Goal: Task Accomplishment & Management: Manage account settings

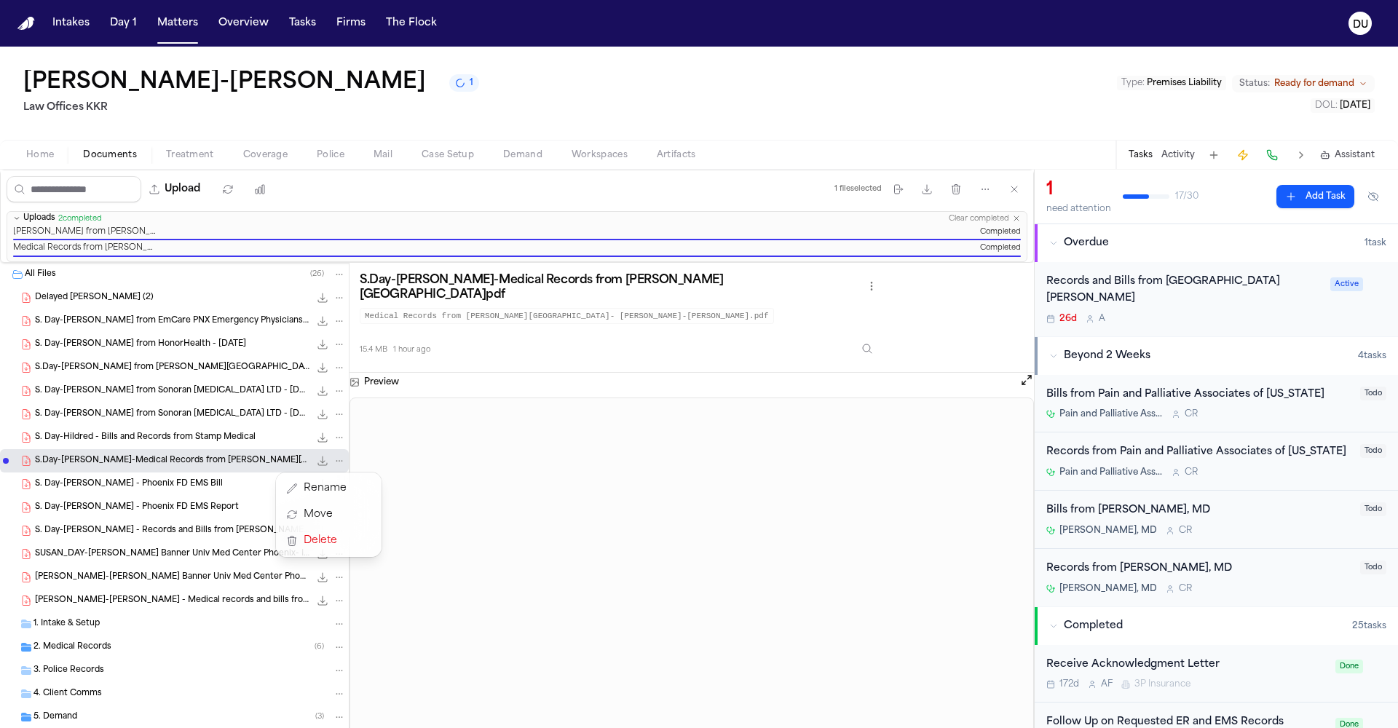
click at [31, 20] on div "Intakes Day 1 Matters Overview Tasks Firms The Flock DU [PERSON_NAME]-[PERSON_N…" at bounding box center [699, 364] width 1398 height 728
click at [28, 20] on img "Home" at bounding box center [25, 24] width 17 height 14
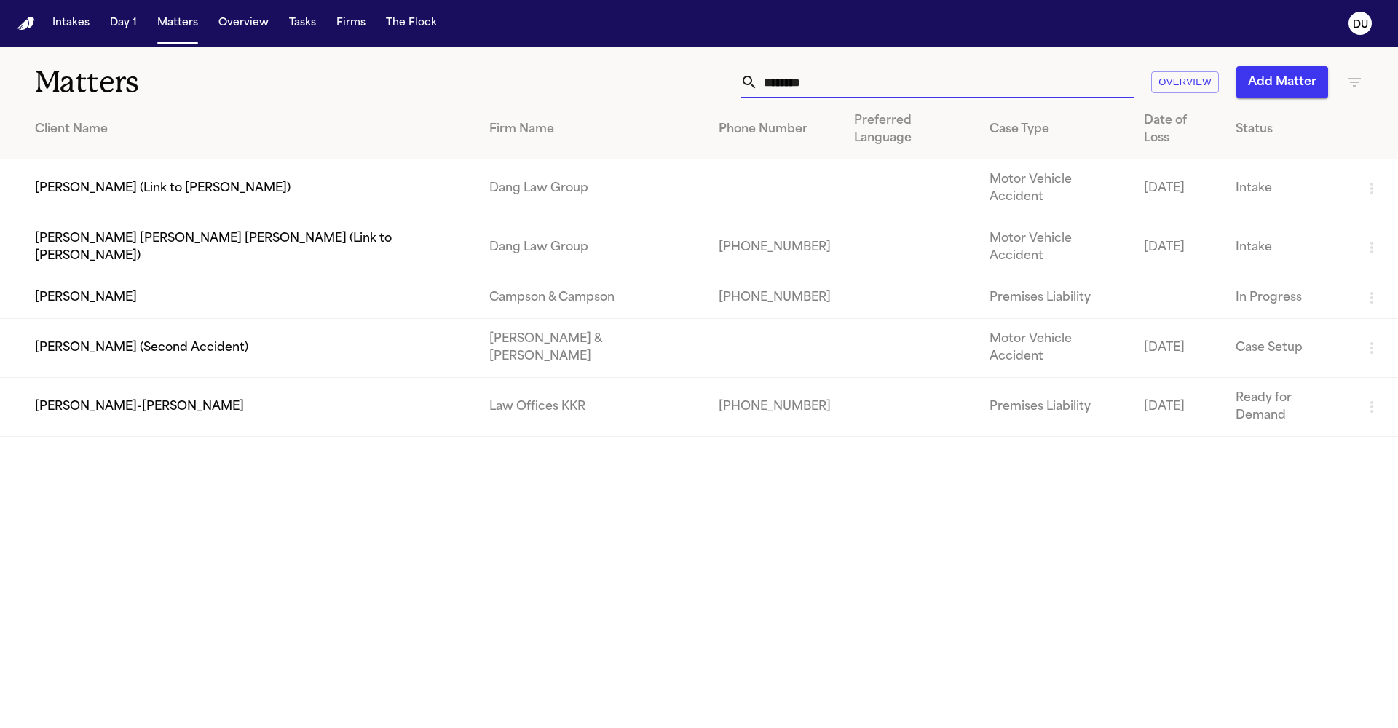
drag, startPoint x: 834, startPoint y: 79, endPoint x: 721, endPoint y: 71, distance: 113.9
click at [721, 71] on div "******** Overview Add Matter" at bounding box center [892, 82] width 941 height 32
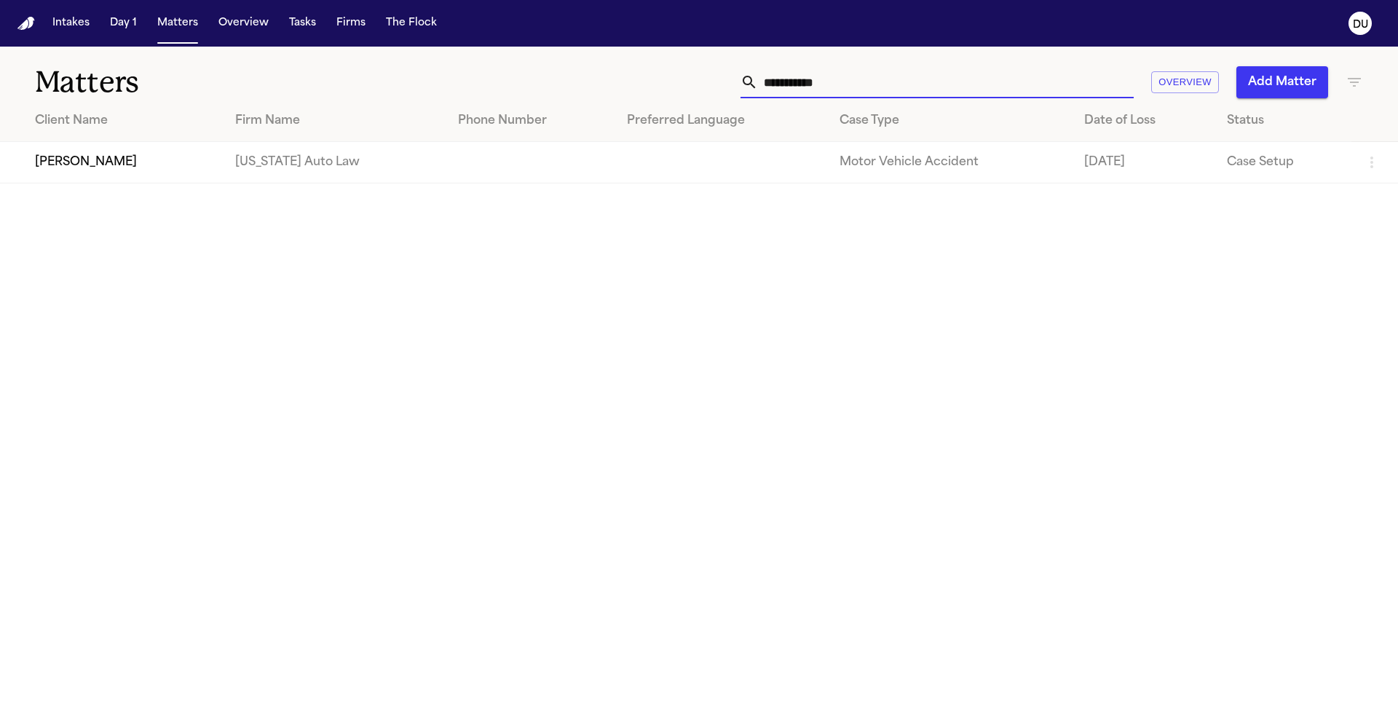
type input "**********"
drag, startPoint x: 834, startPoint y: 74, endPoint x: 285, endPoint y: 165, distance: 556.3
click at [285, 165] on td "[US_STATE] Auto Law" at bounding box center [335, 162] width 223 height 41
click at [454, 165] on td at bounding box center [530, 162] width 169 height 41
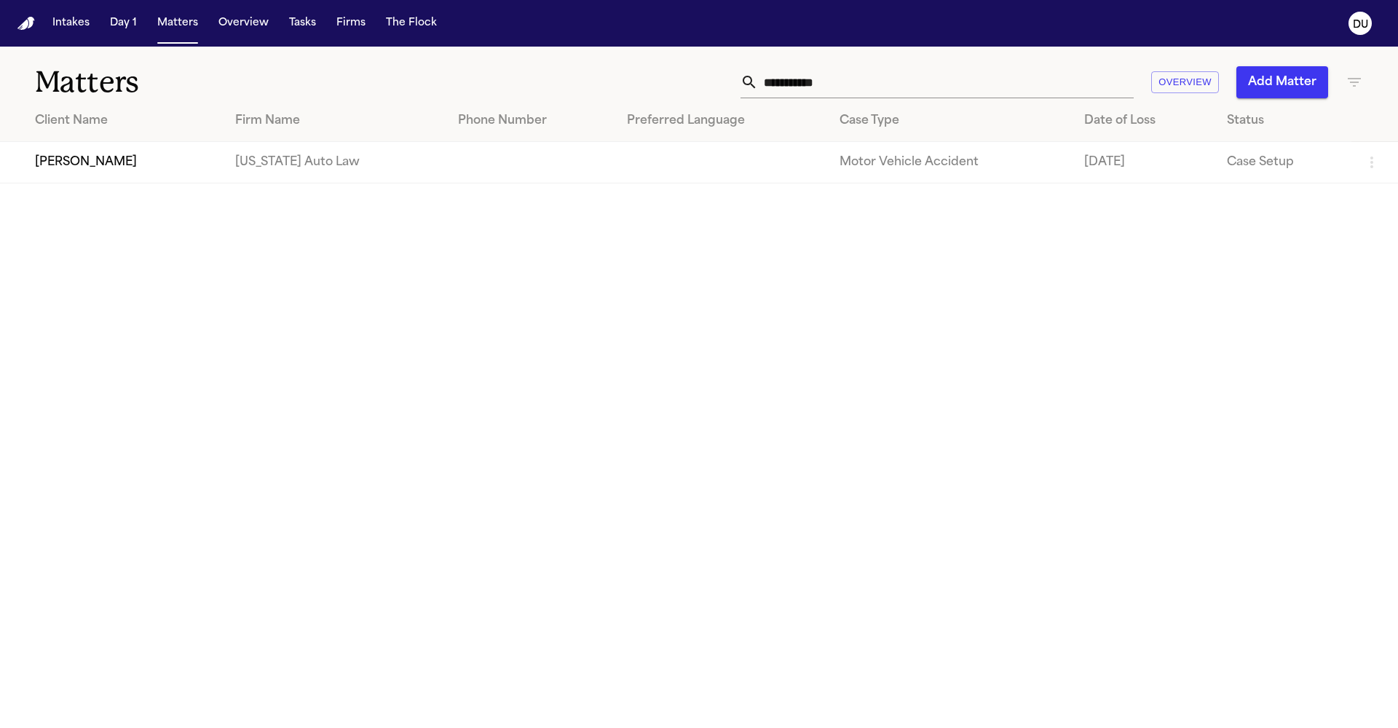
click at [454, 165] on td at bounding box center [530, 162] width 169 height 41
click at [151, 157] on td "[PERSON_NAME]" at bounding box center [112, 162] width 224 height 41
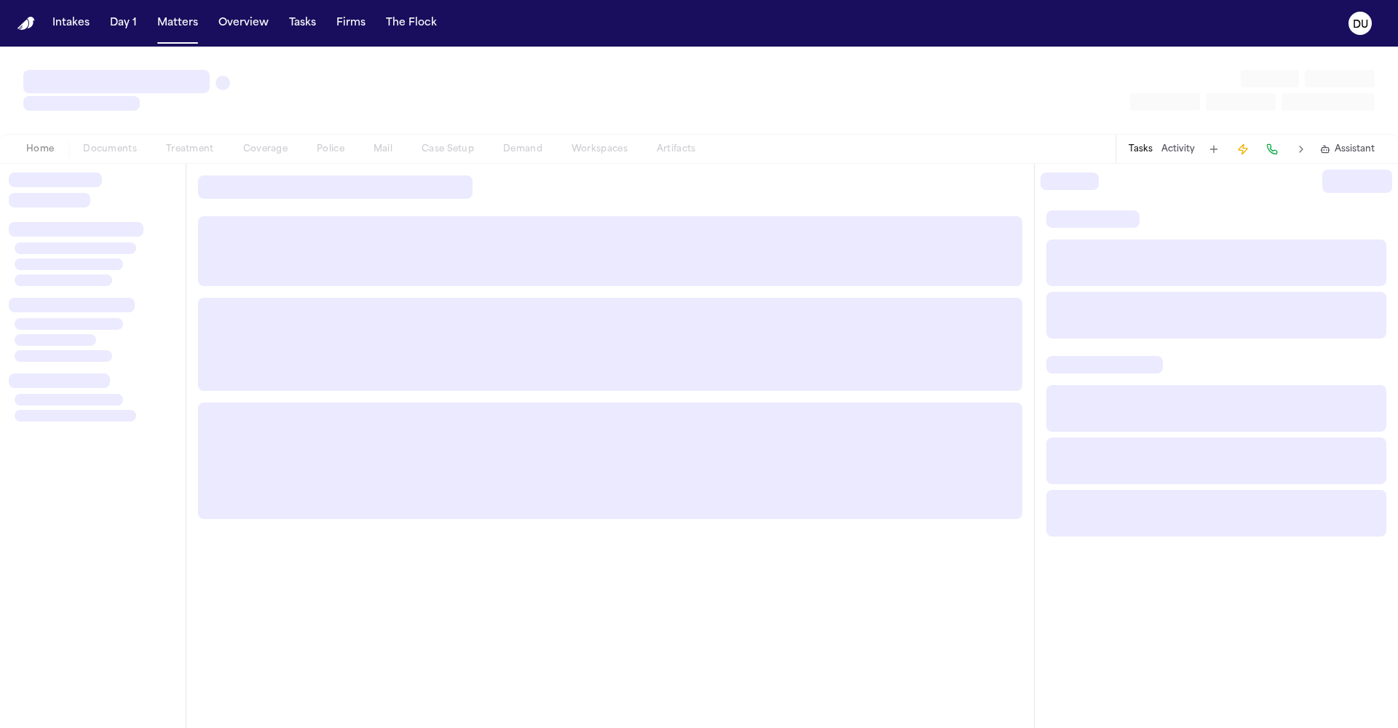
click at [151, 157] on div "Home Documents Treatment Coverage Police Mail Case Setup Demand Workspaces Arti…" at bounding box center [361, 149] width 699 height 17
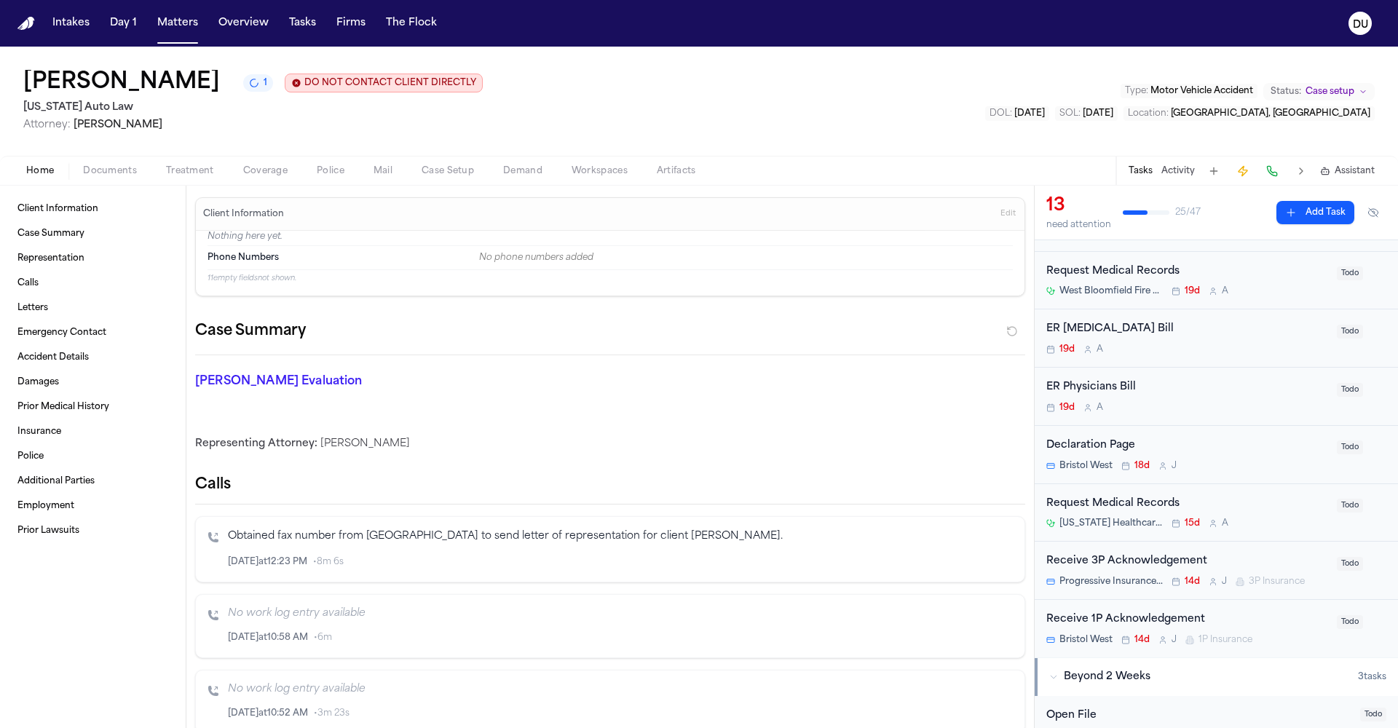
scroll to position [269, 0]
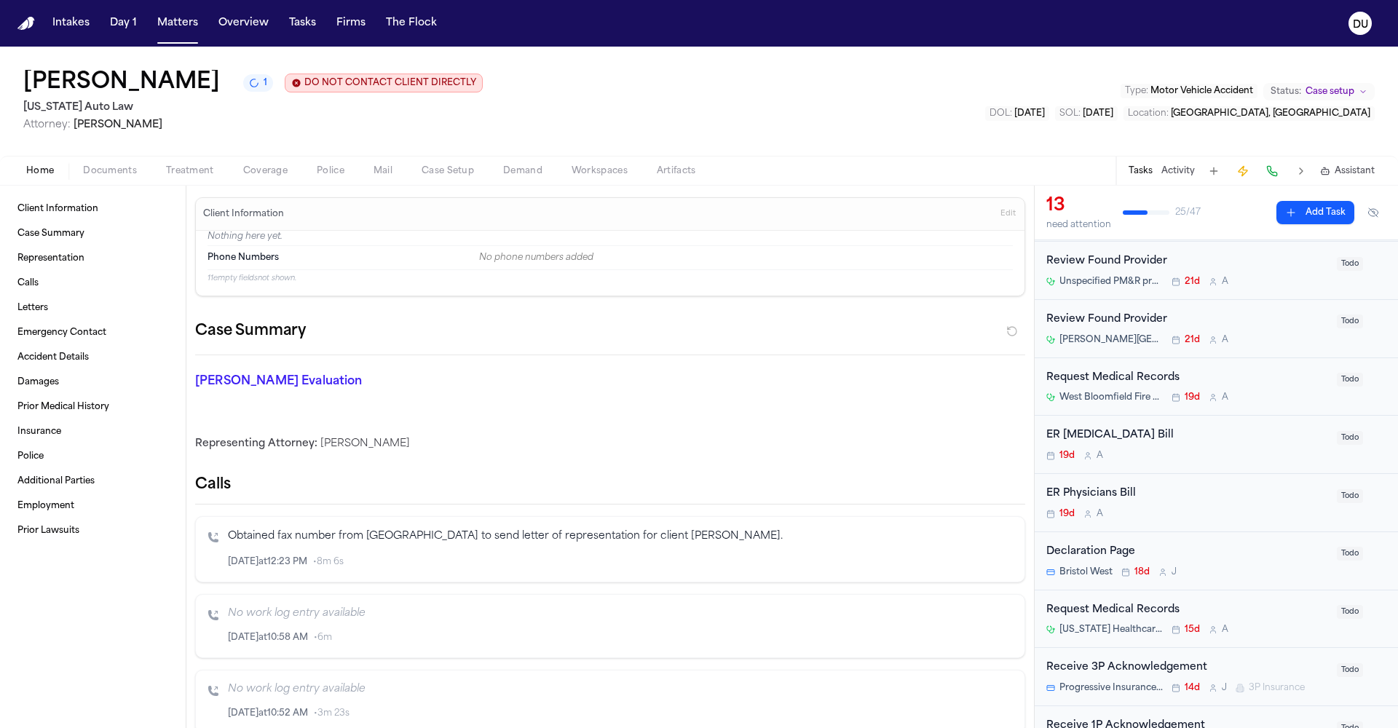
click at [1174, 378] on div "Request Medical Records" at bounding box center [1187, 378] width 282 height 17
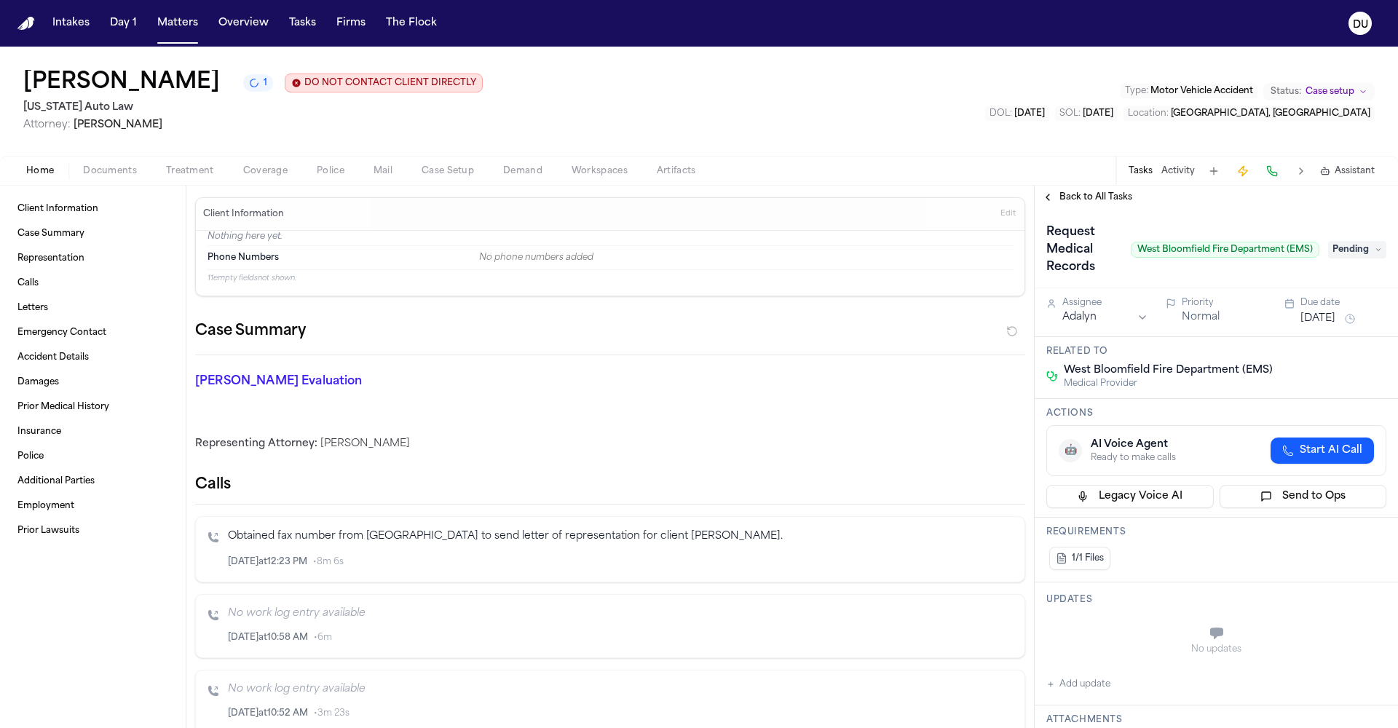
click at [1372, 253] on span "Pending" at bounding box center [1357, 249] width 58 height 17
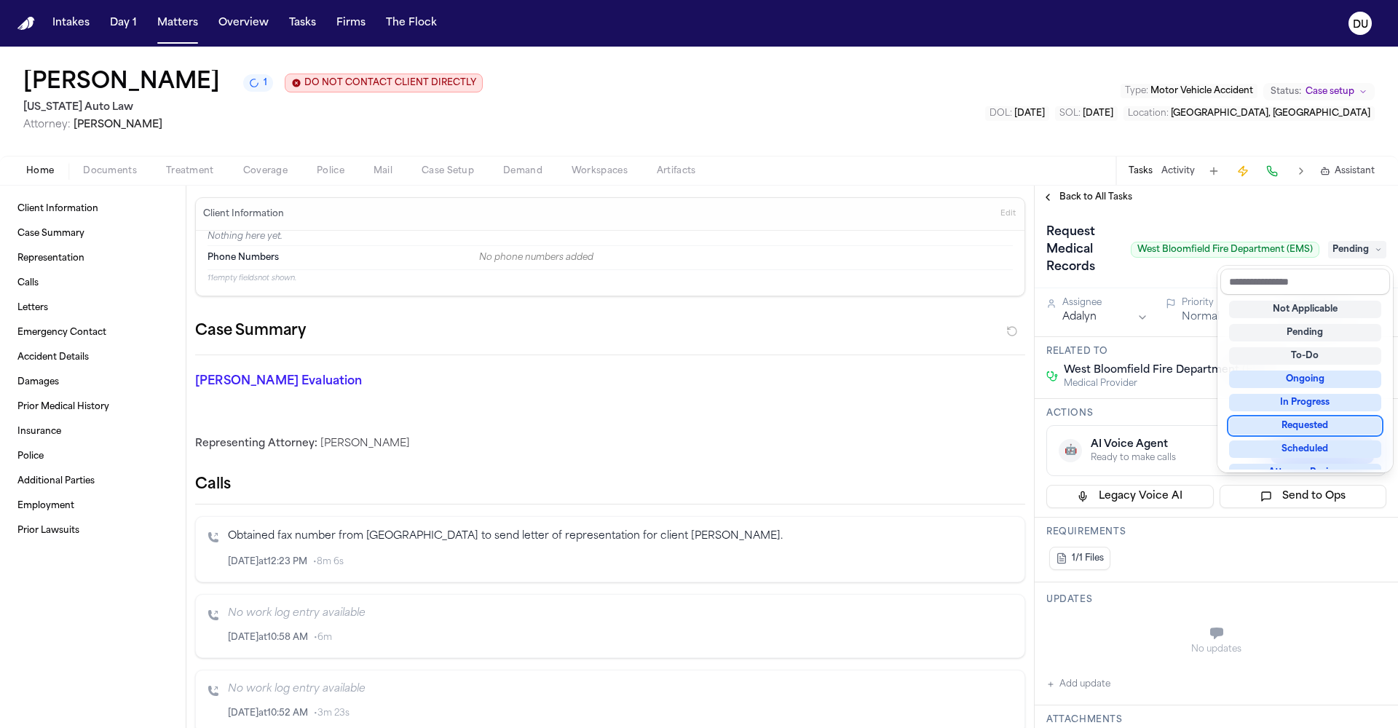
click at [1321, 425] on div "Requested" at bounding box center [1305, 425] width 152 height 17
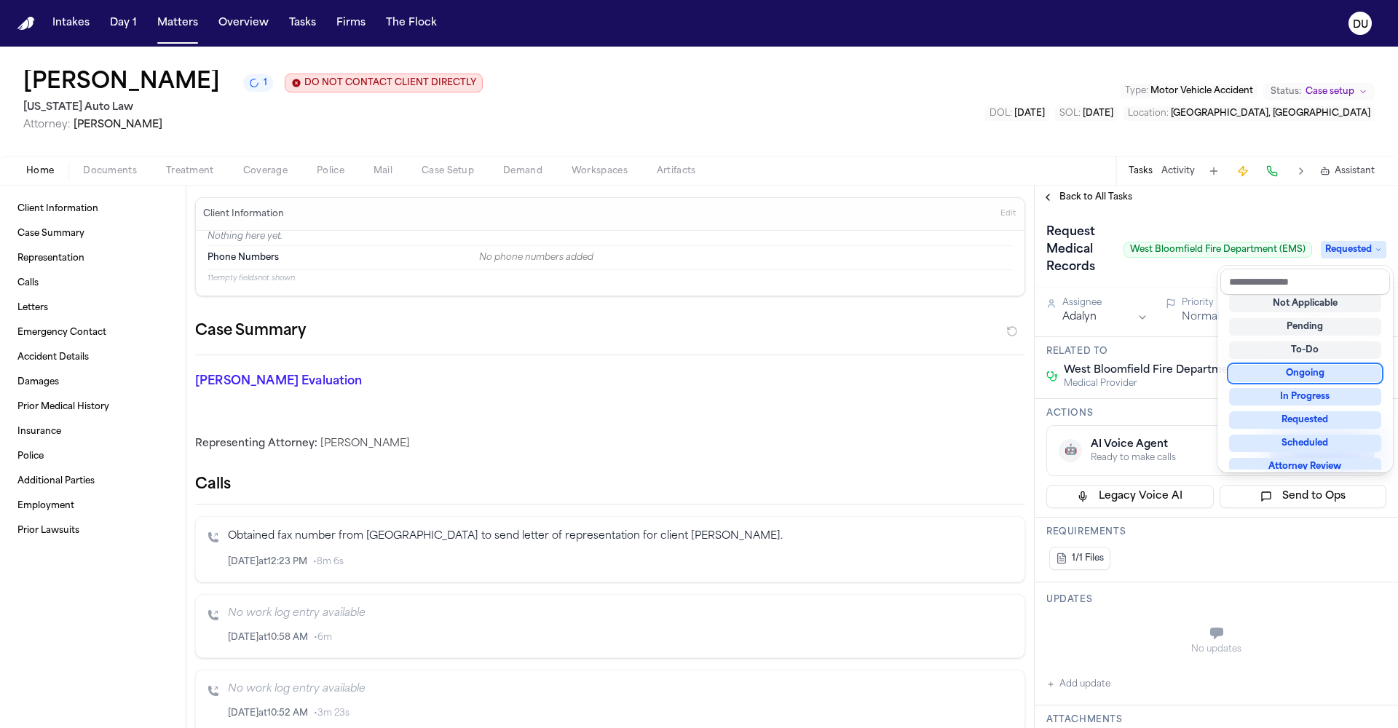
click at [1168, 395] on div "Request Medical Records West Bloomfield Fire Department (EMS) Requested Assigne…" at bounding box center [1216, 468] width 363 height 519
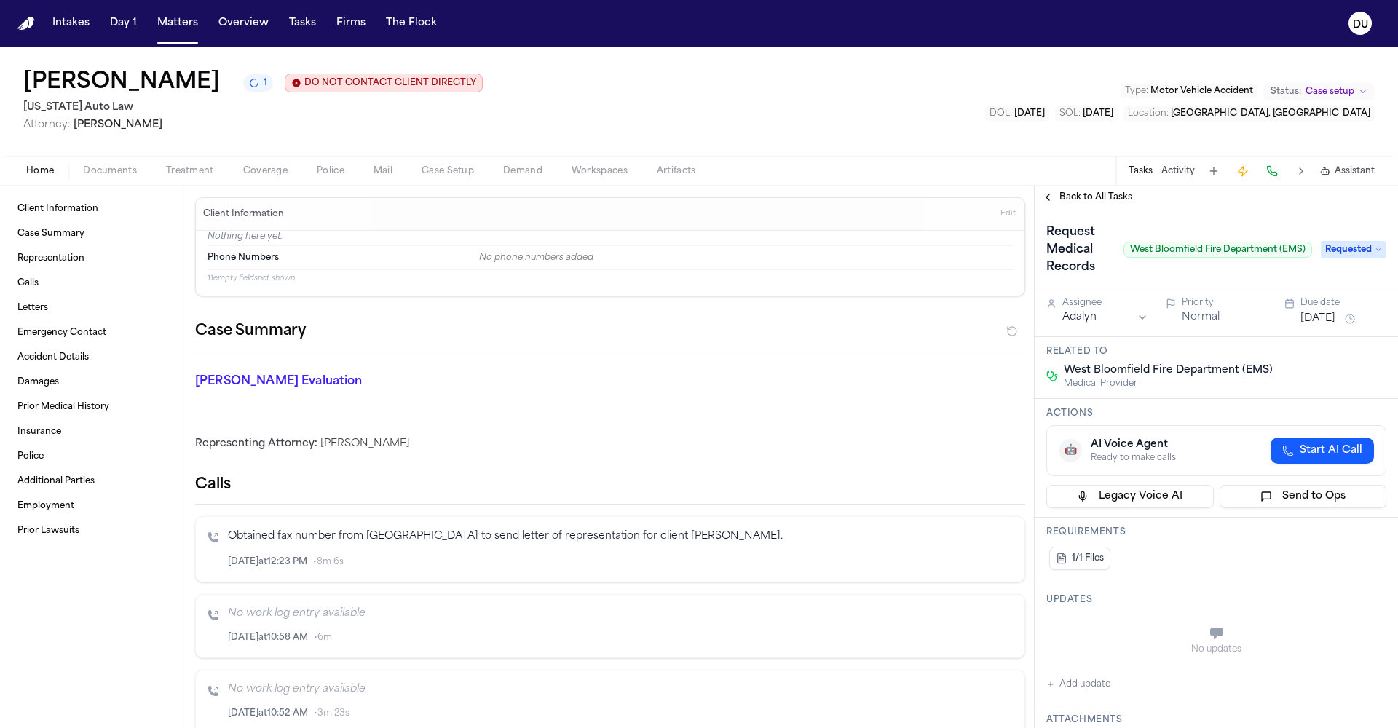
click at [1060, 693] on button "Add update" at bounding box center [1078, 684] width 64 height 17
click at [1122, 627] on textarea "Add your update" at bounding box center [1224, 634] width 311 height 29
type textarea "**********"
click at [1358, 665] on button "Add" at bounding box center [1365, 669] width 30 height 17
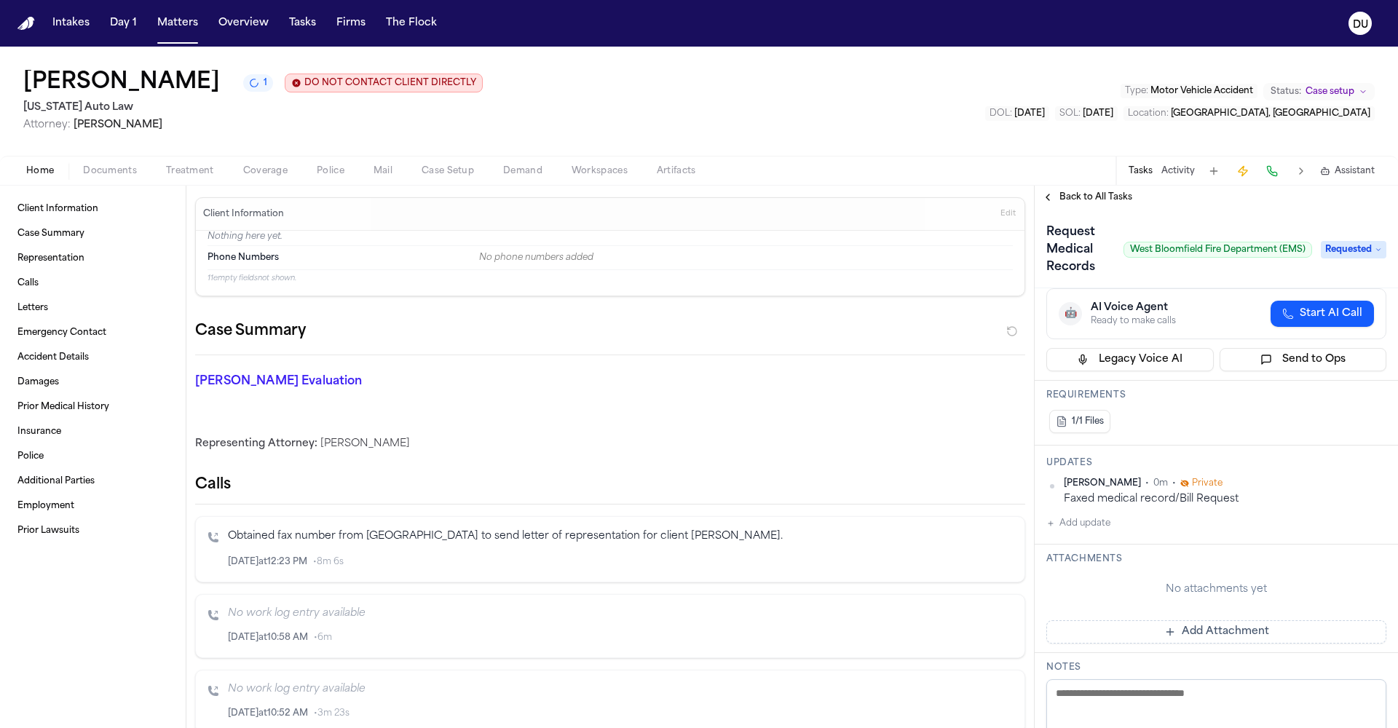
scroll to position [274, 0]
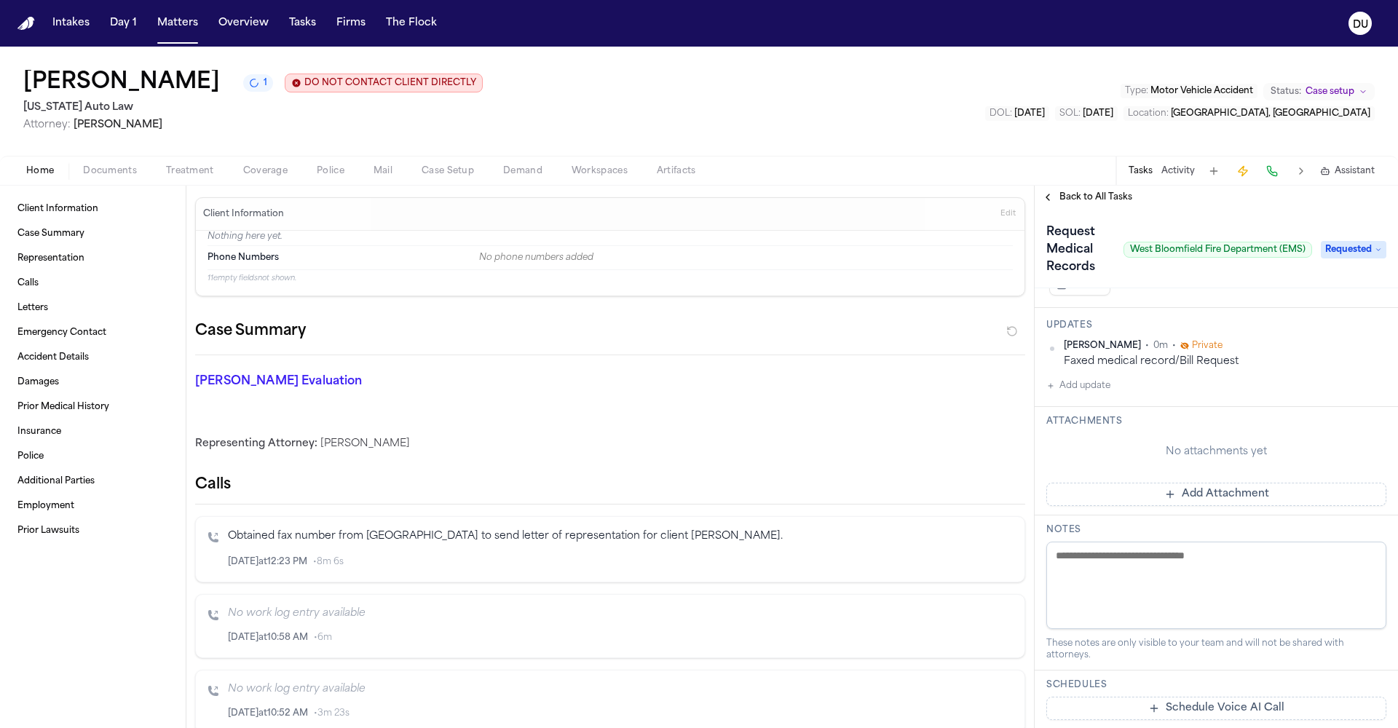
click at [30, 19] on img "Home" at bounding box center [25, 24] width 17 height 14
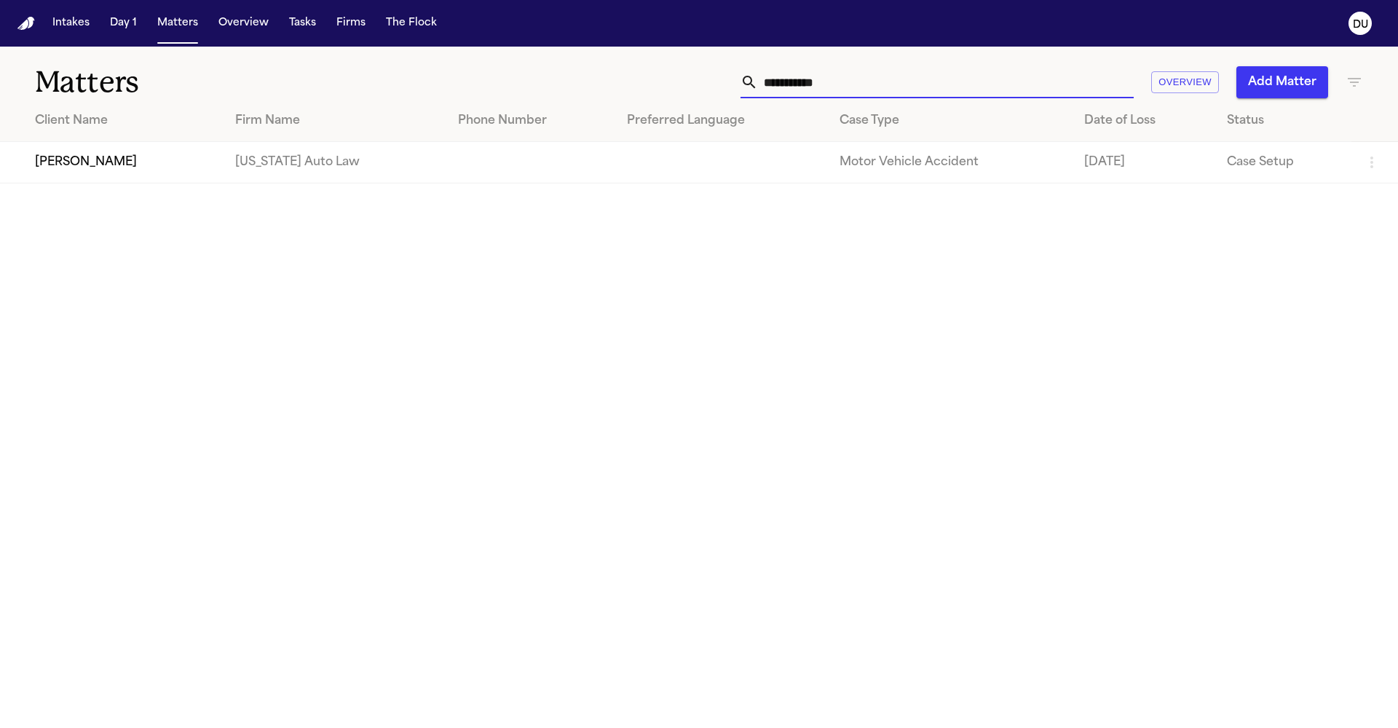
drag, startPoint x: 864, startPoint y: 84, endPoint x: 716, endPoint y: 86, distance: 147.8
click at [719, 86] on div "**********" at bounding box center [892, 82] width 941 height 32
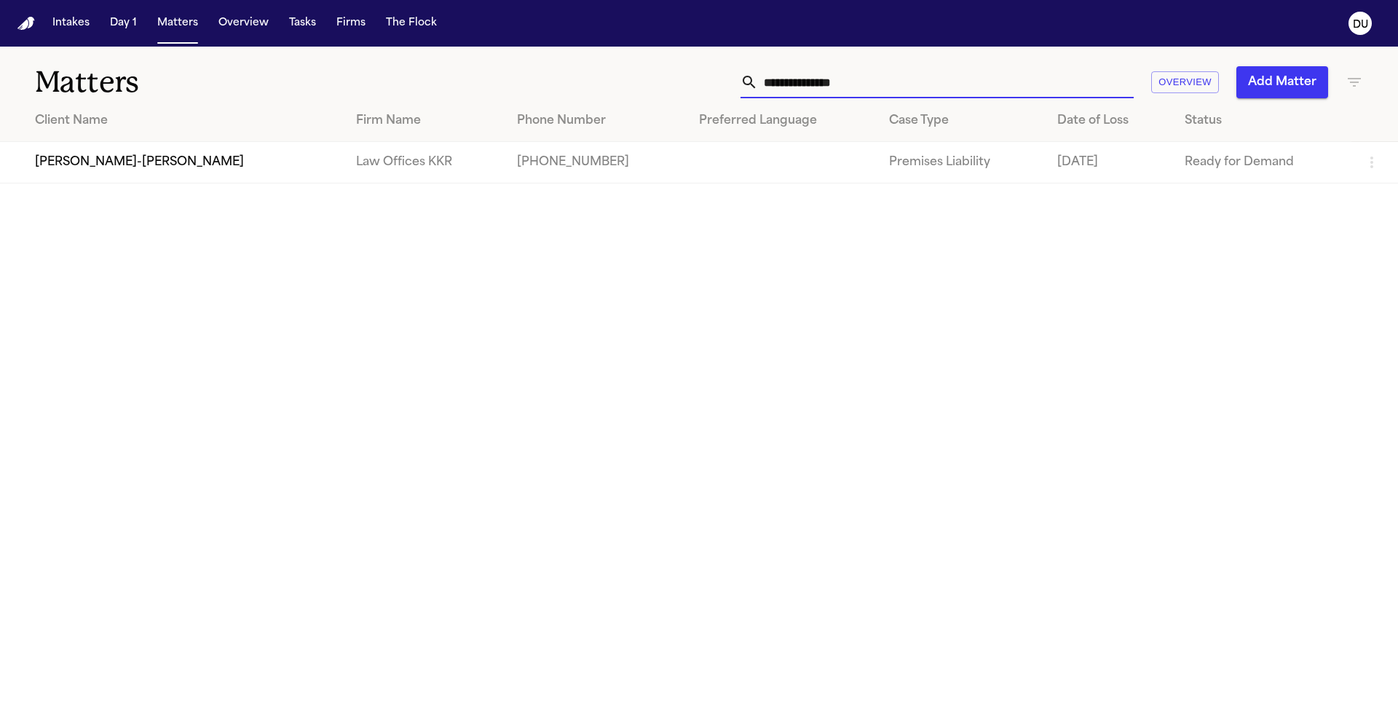
type input "**********"
click at [171, 155] on td "[PERSON_NAME]-[PERSON_NAME]" at bounding box center [172, 162] width 344 height 41
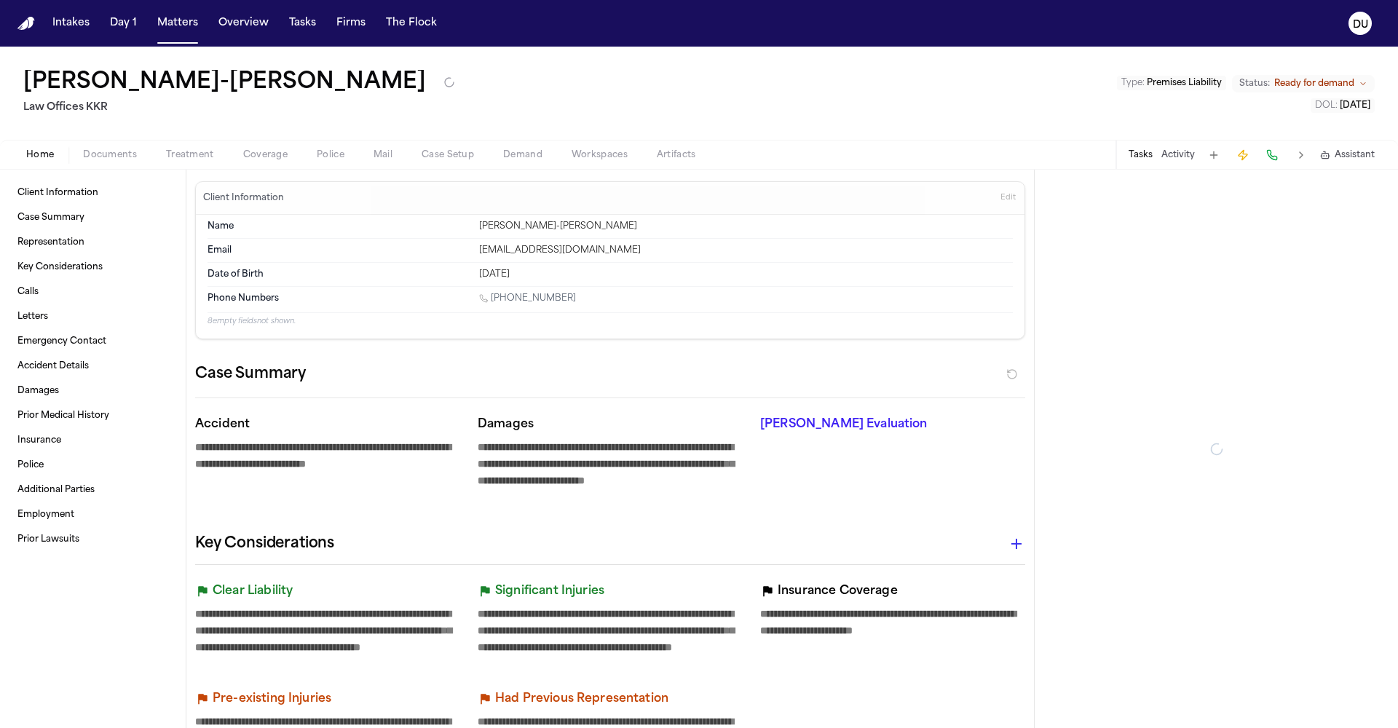
type textarea "*"
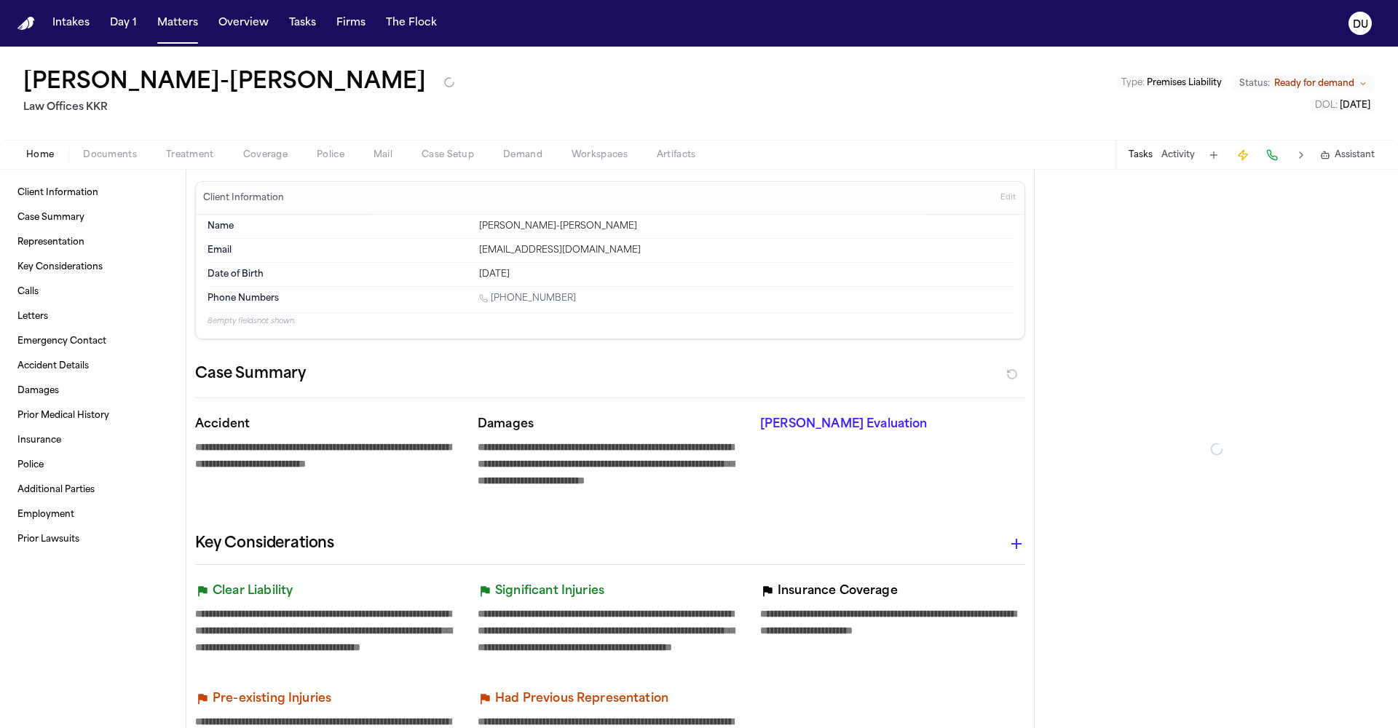
type textarea "*"
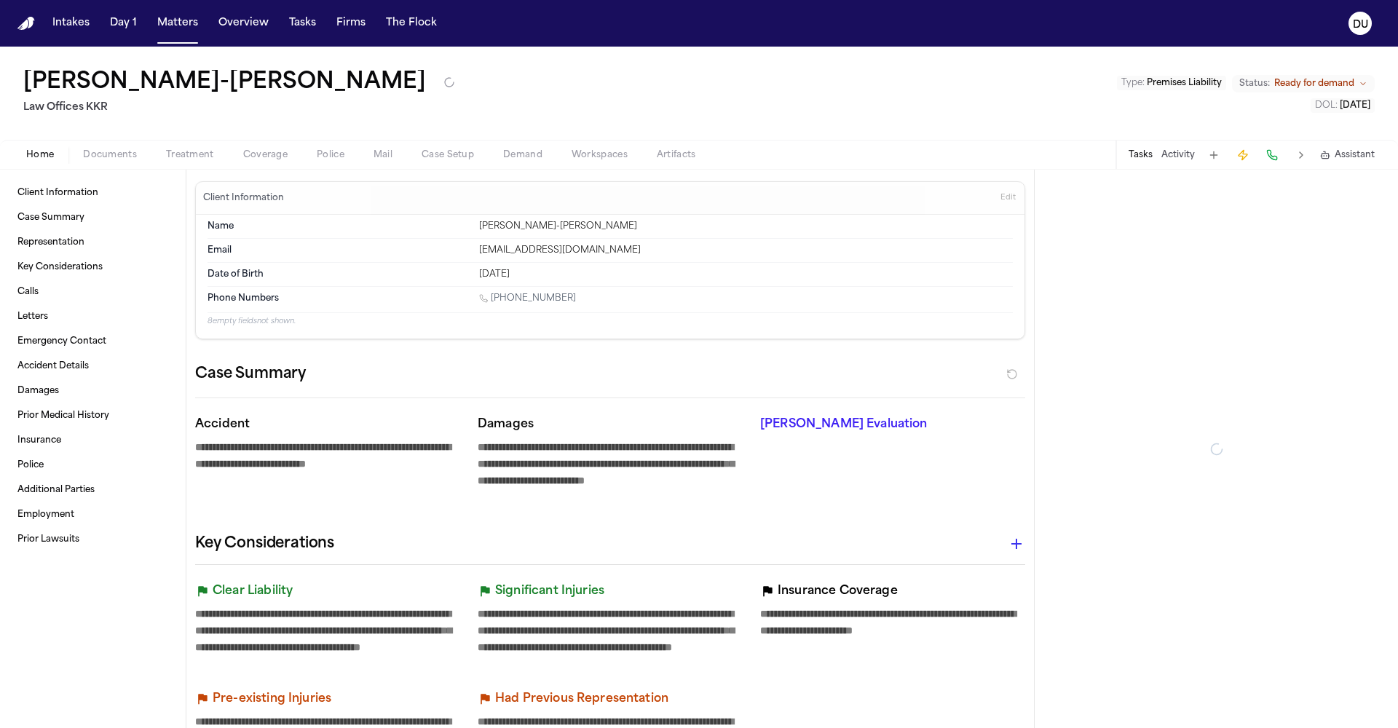
type textarea "*"
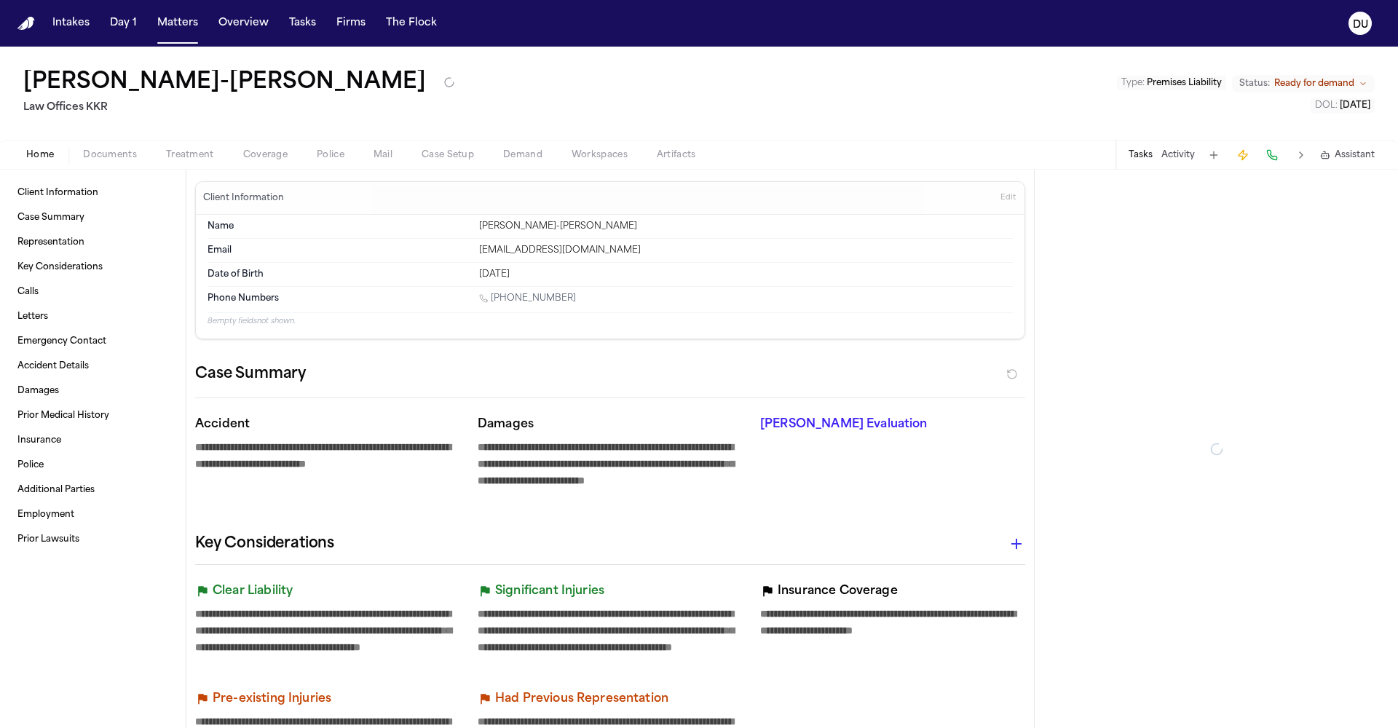
type textarea "*"
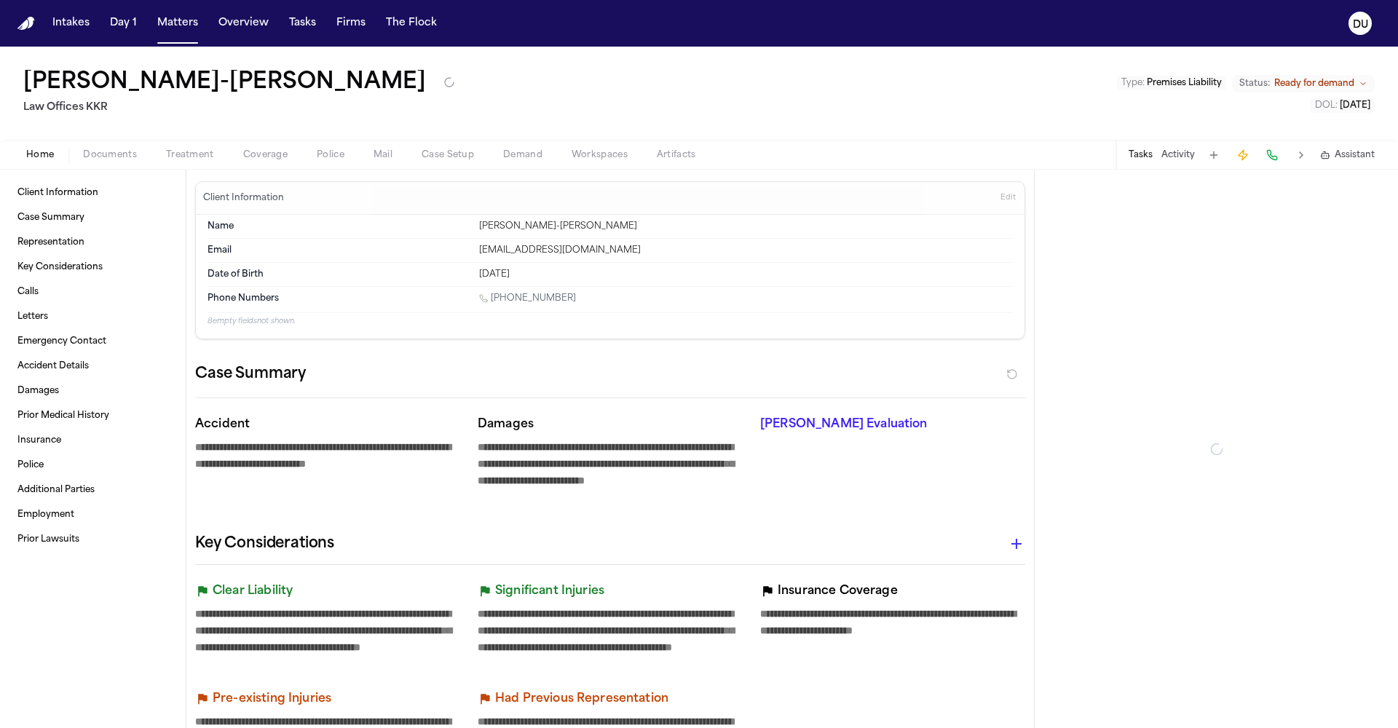
type textarea "*"
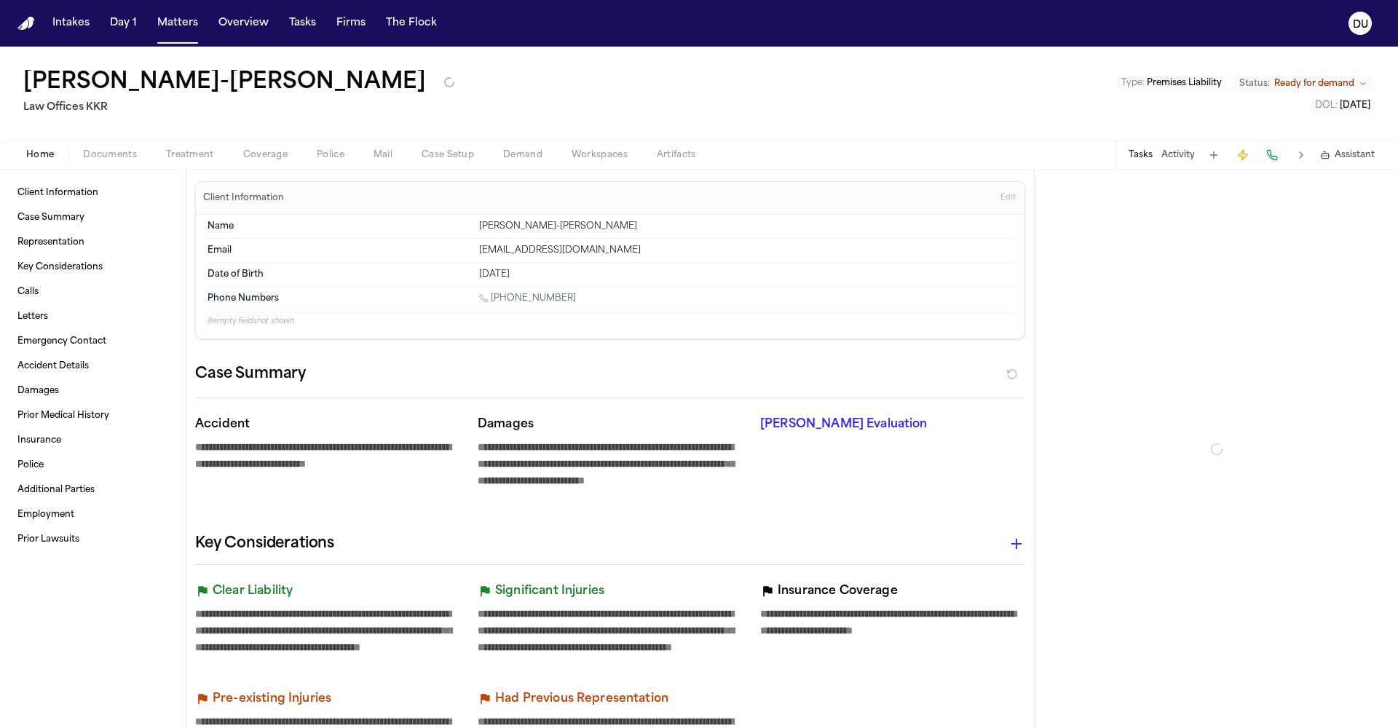
type textarea "*"
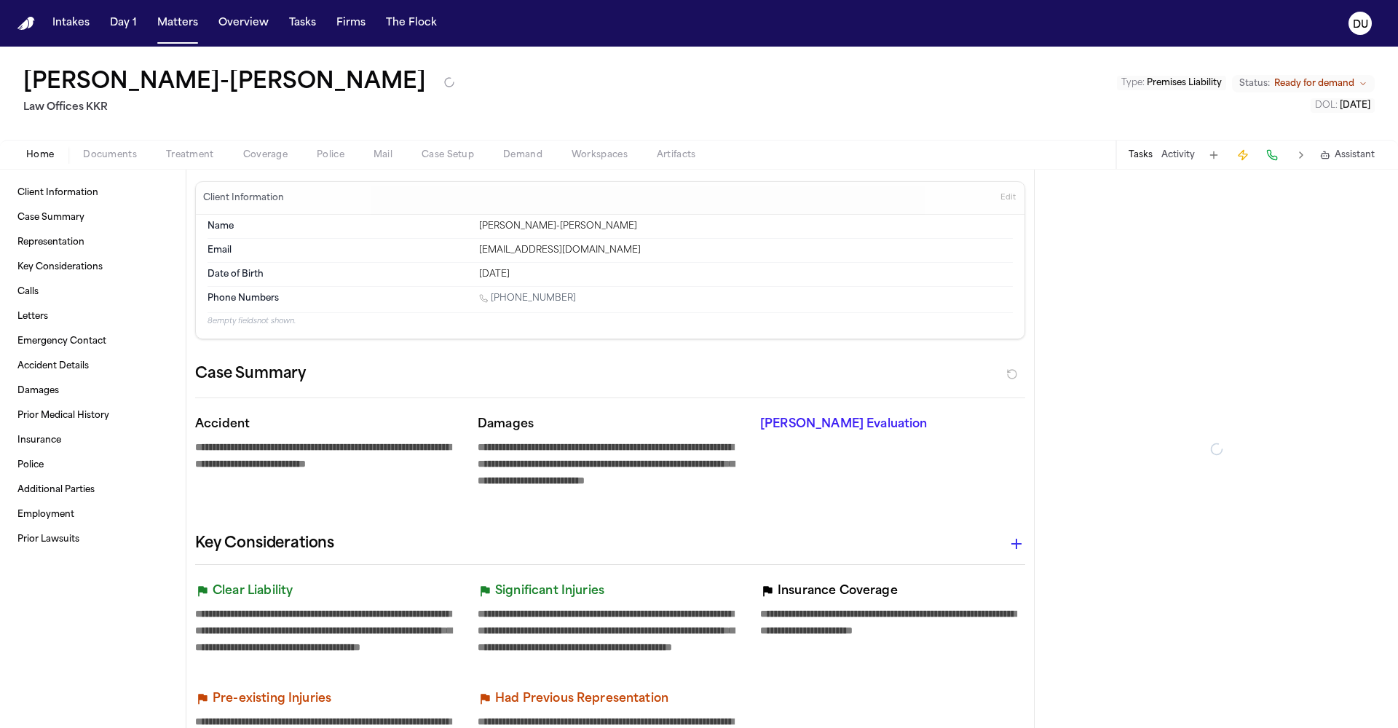
type textarea "*"
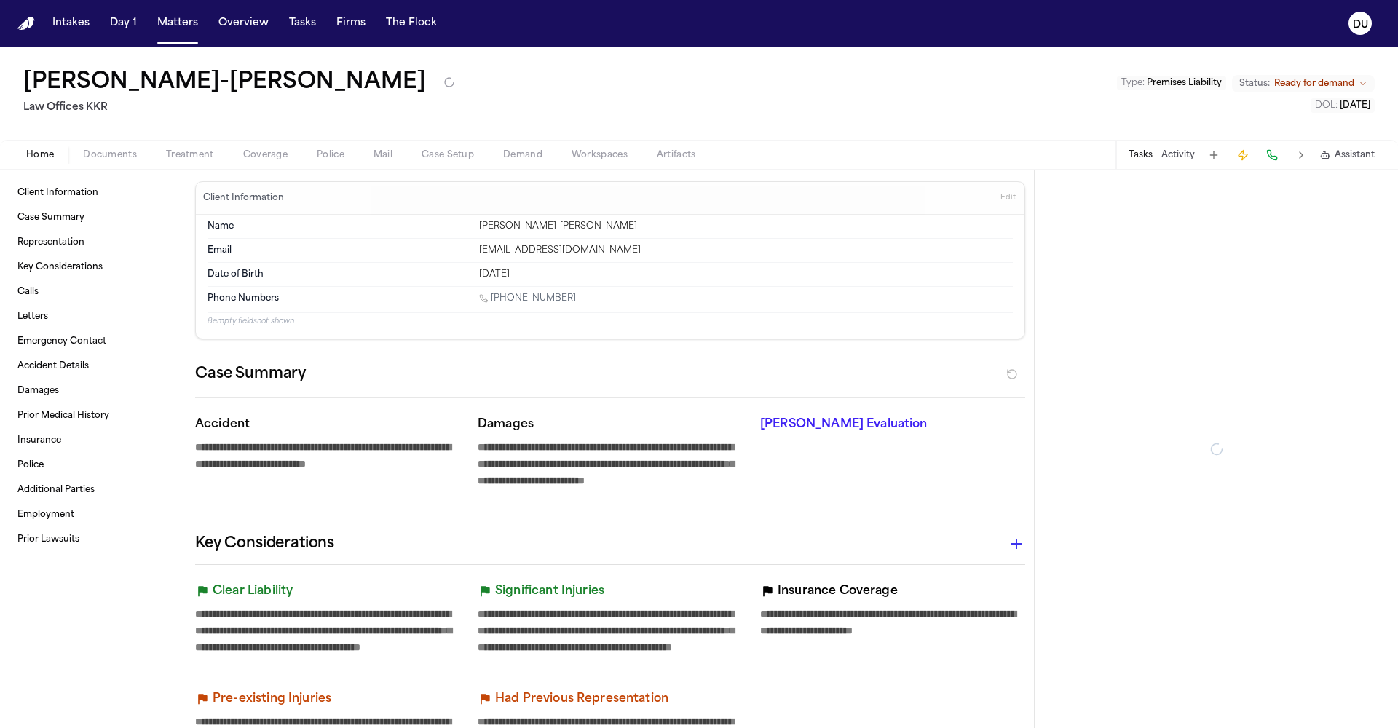
type textarea "*"
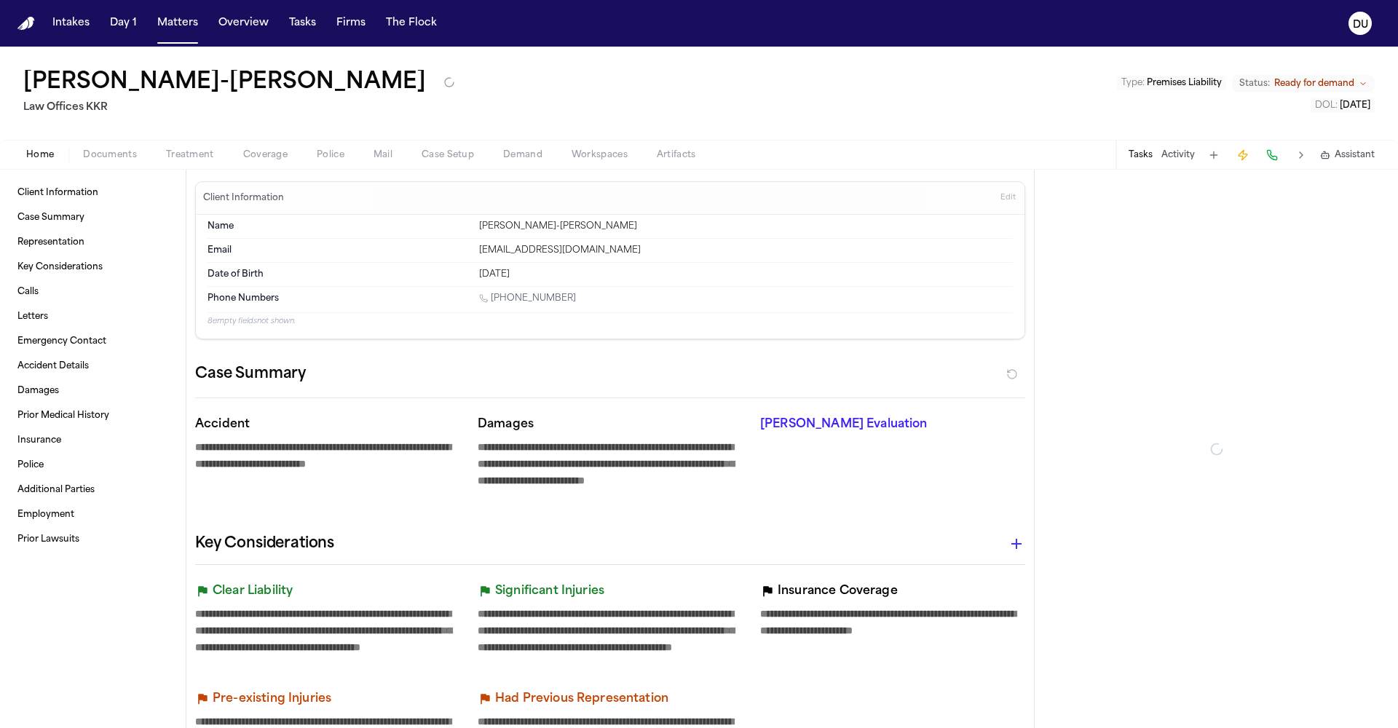
type textarea "*"
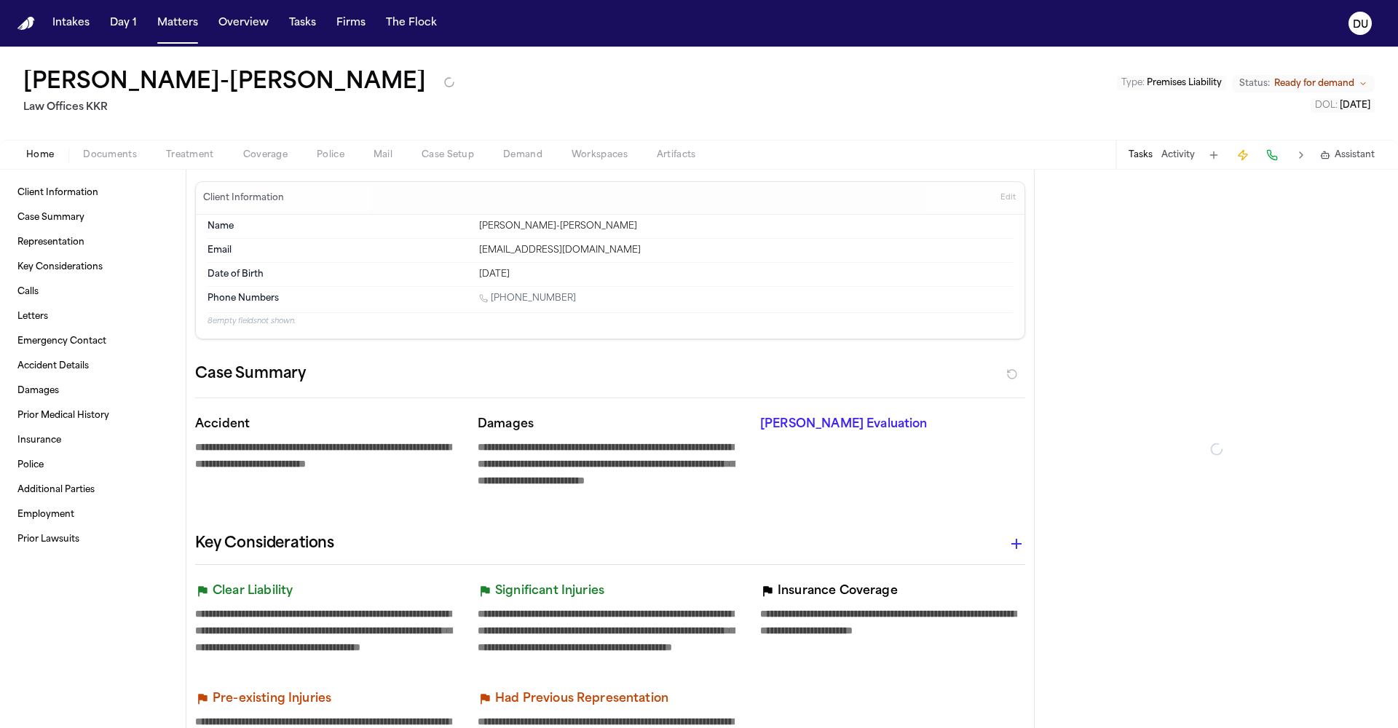
type textarea "*"
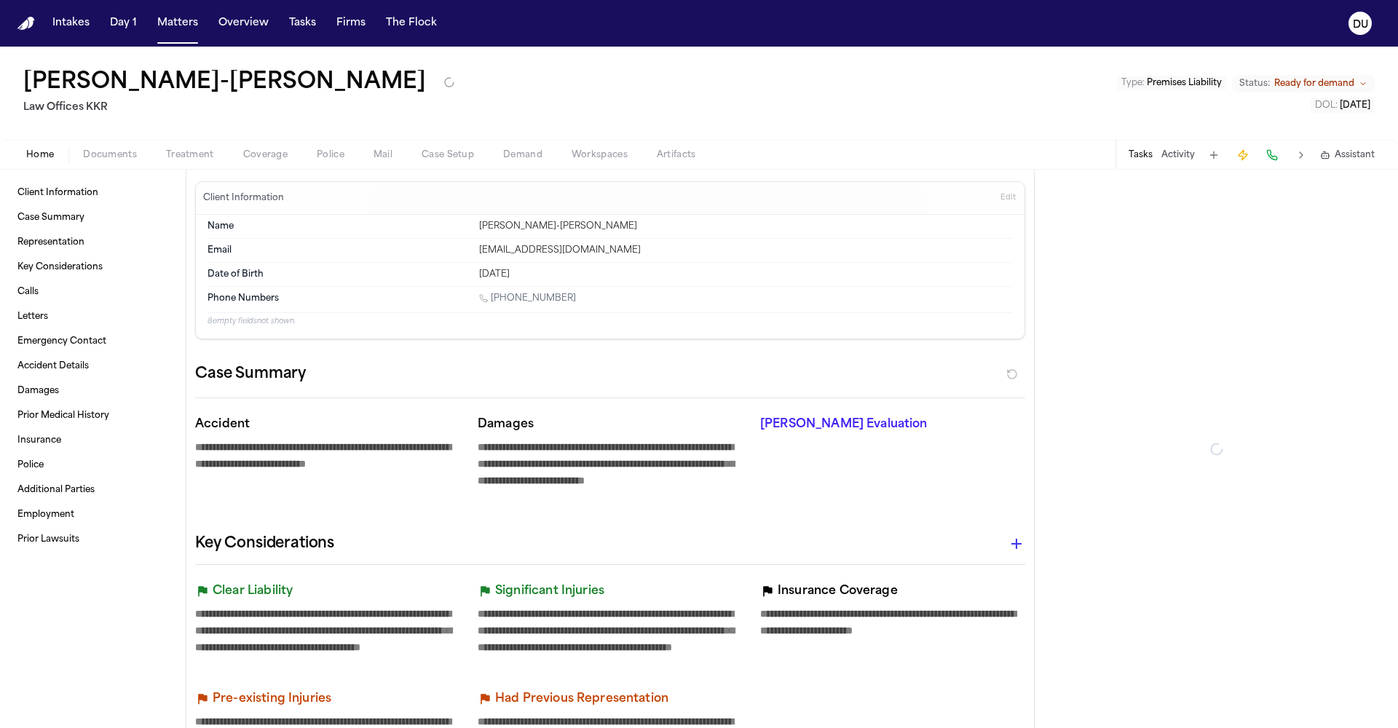
type textarea "*"
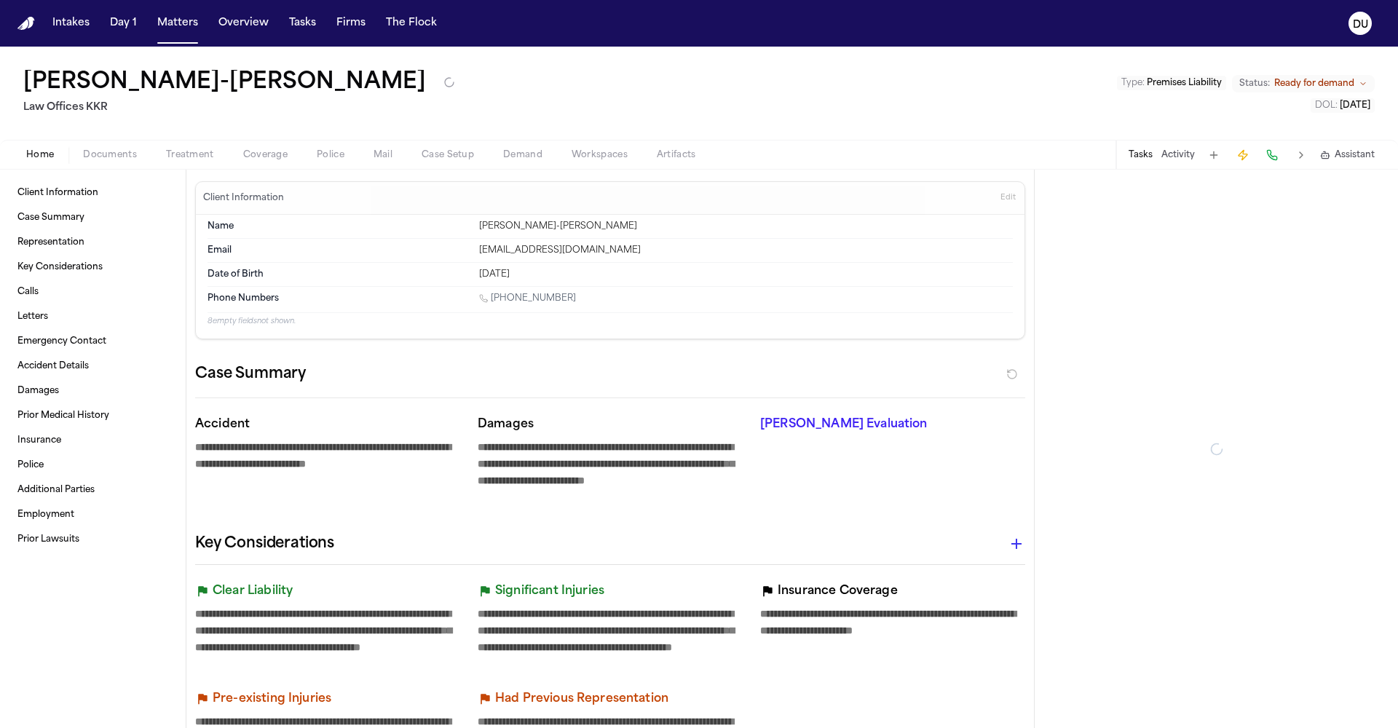
type textarea "*"
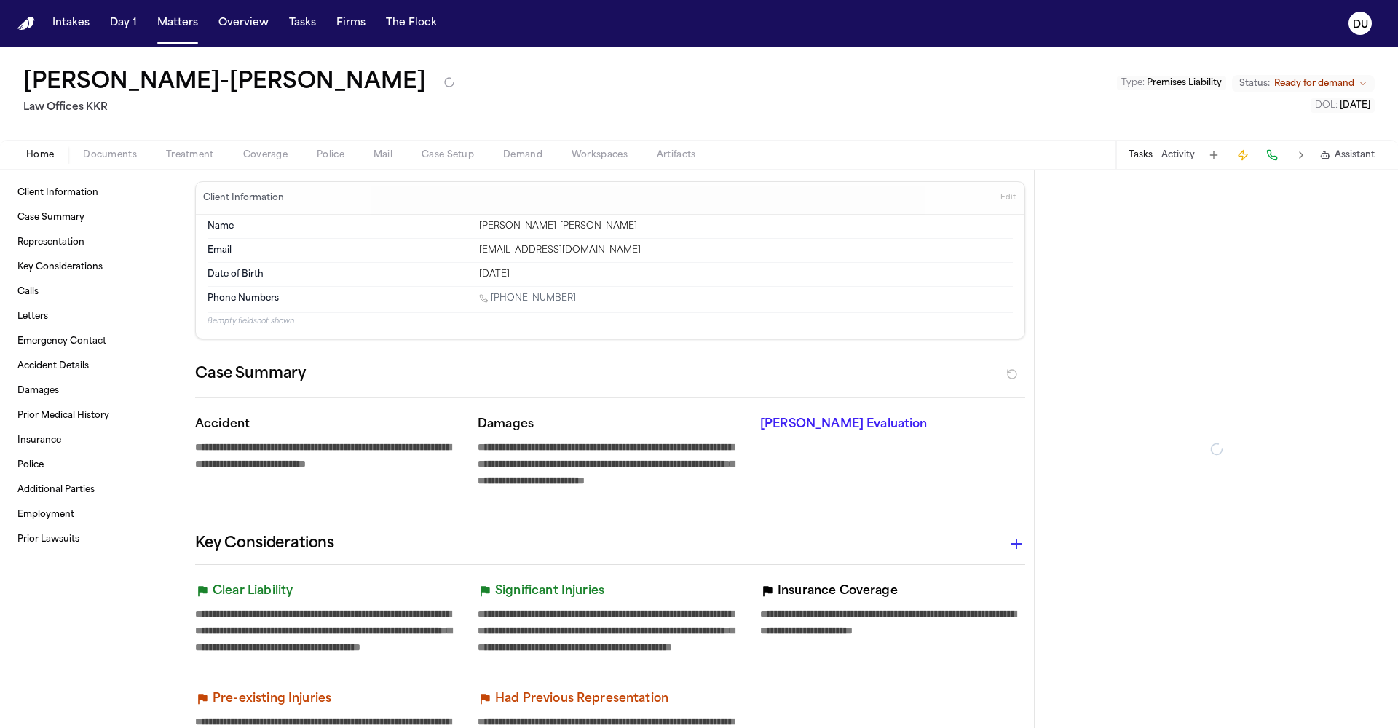
type textarea "*"
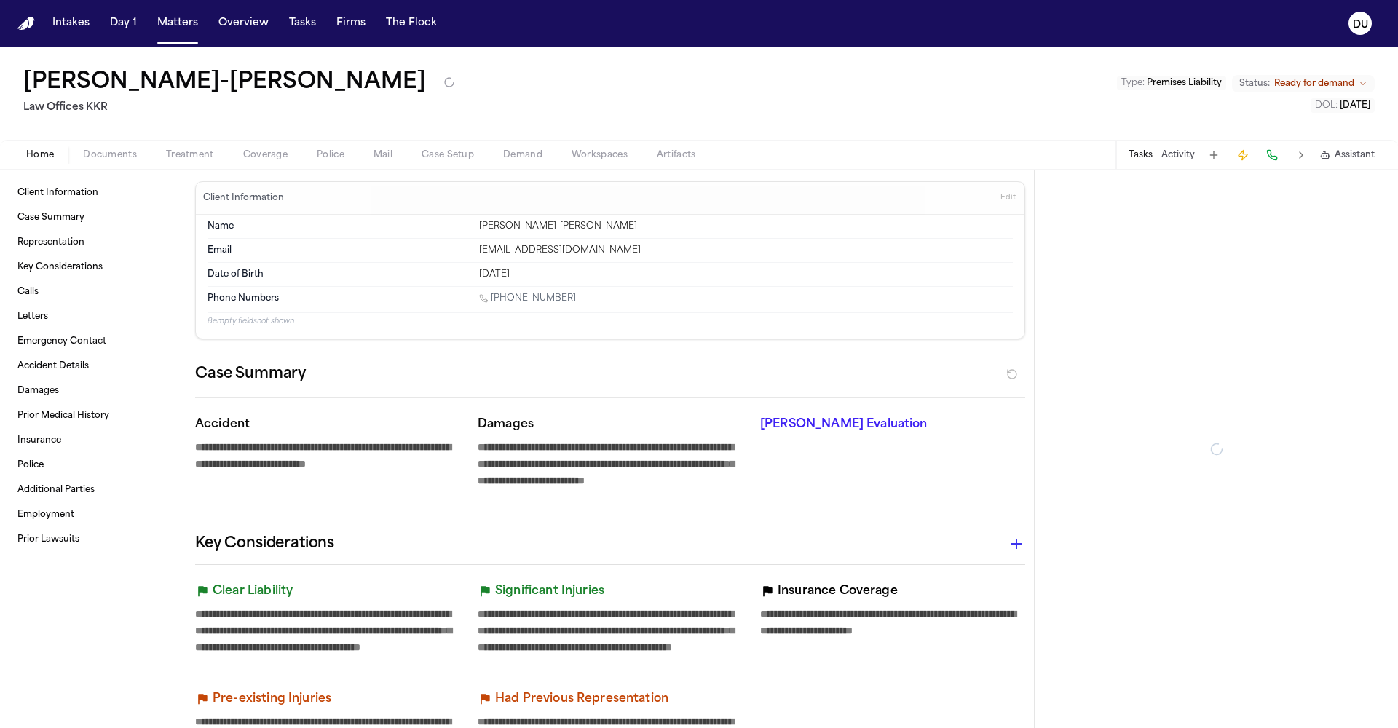
type textarea "*"
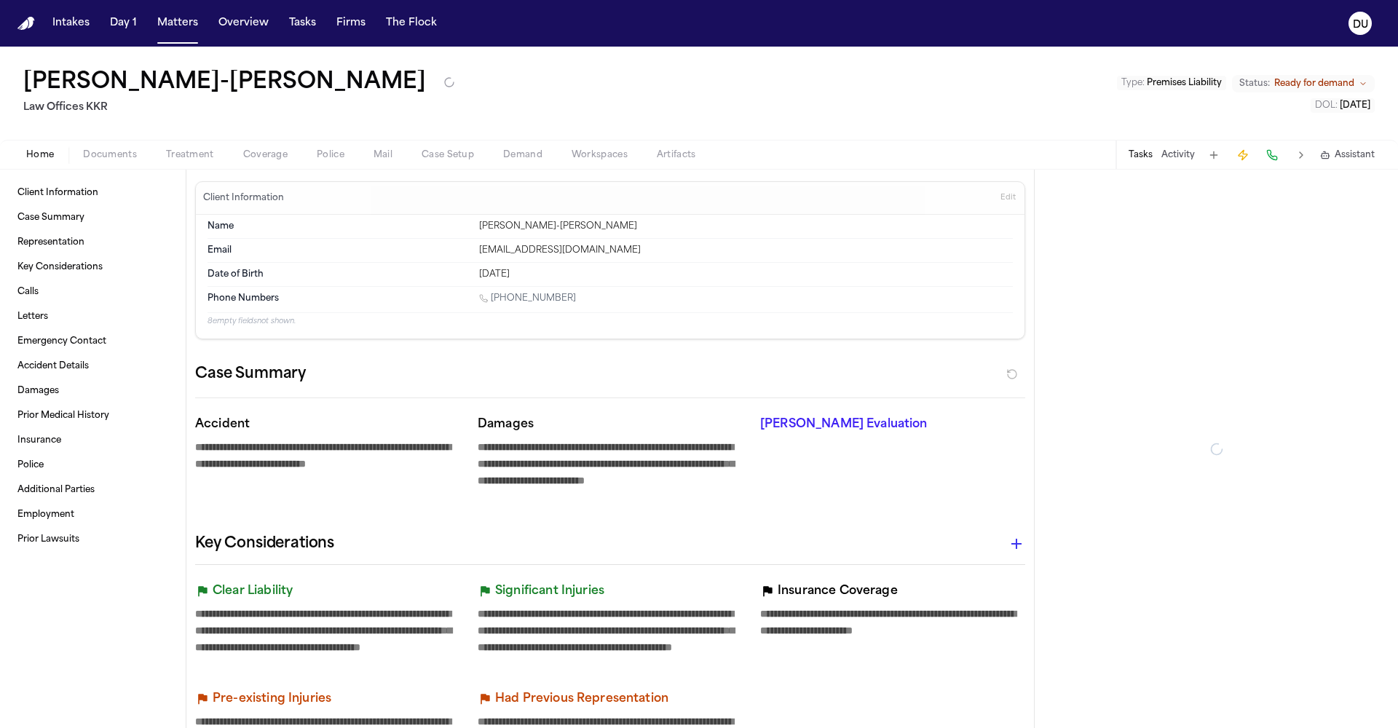
type textarea "*"
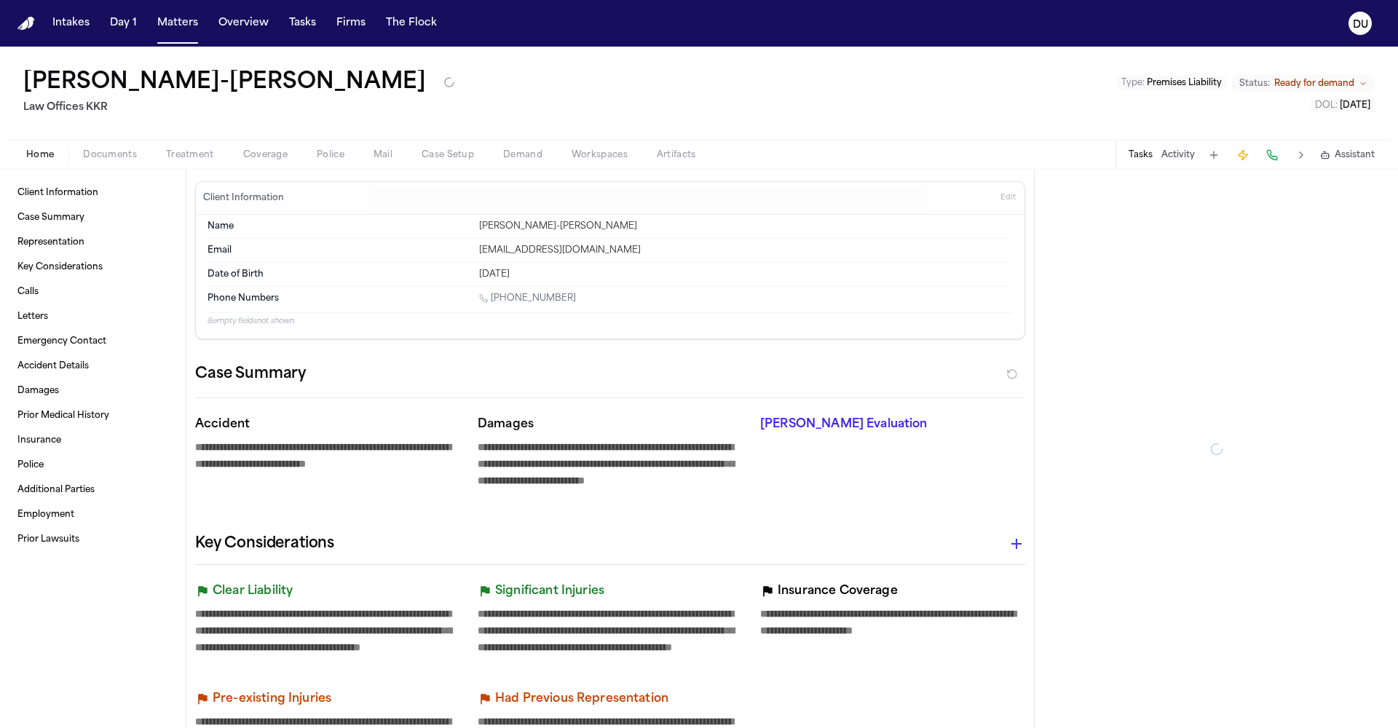
type textarea "*"
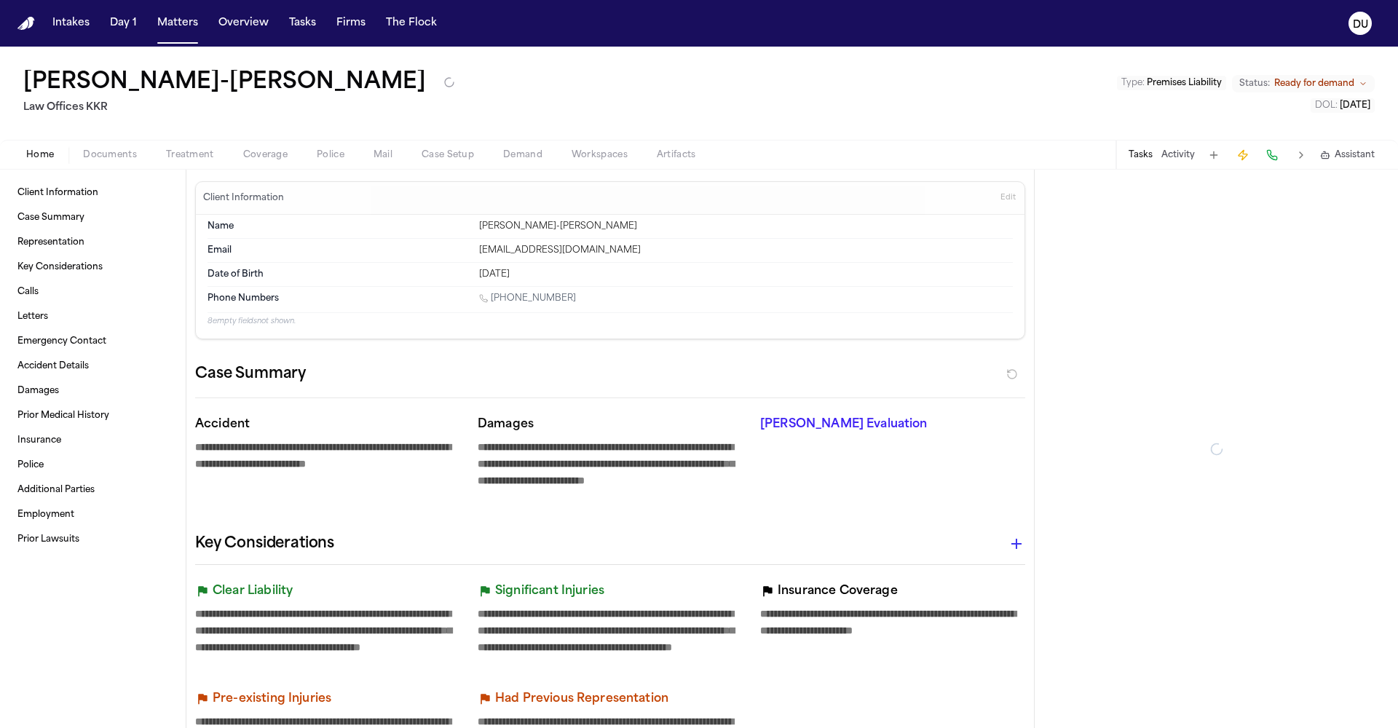
type textarea "*"
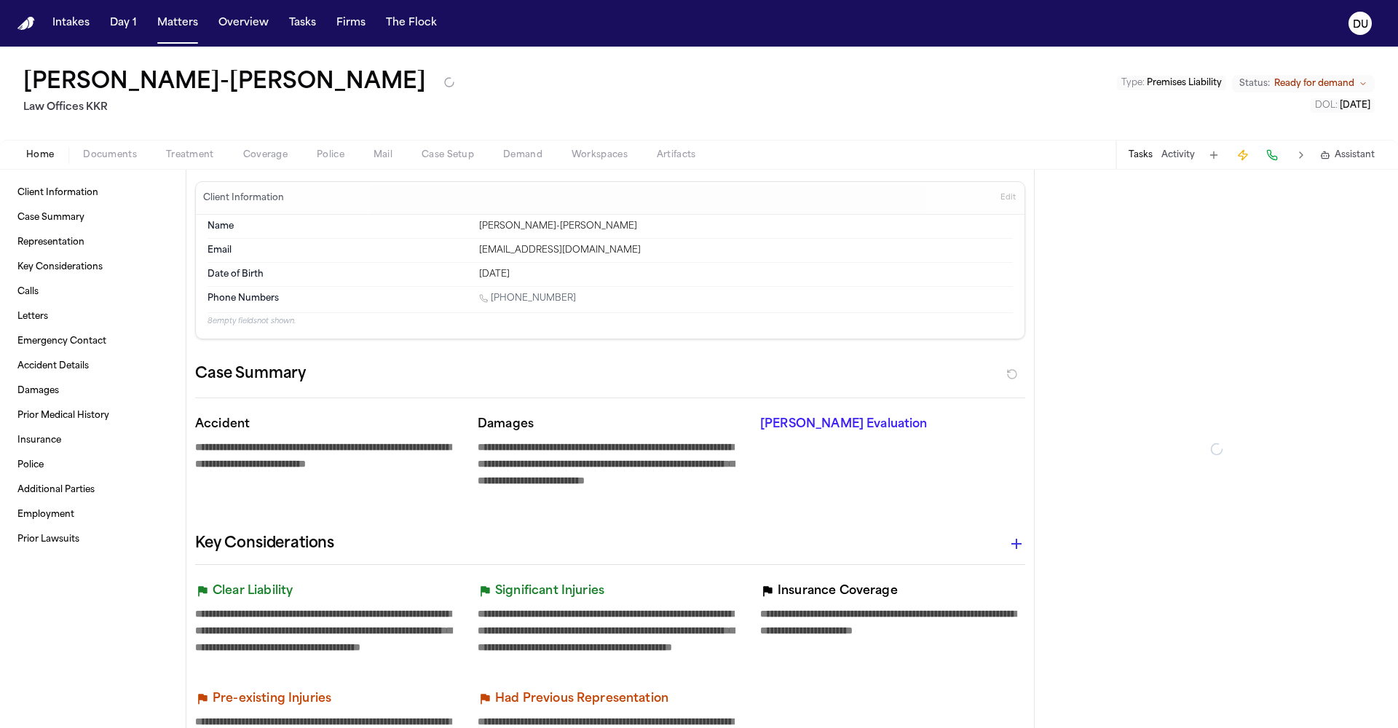
type textarea "*"
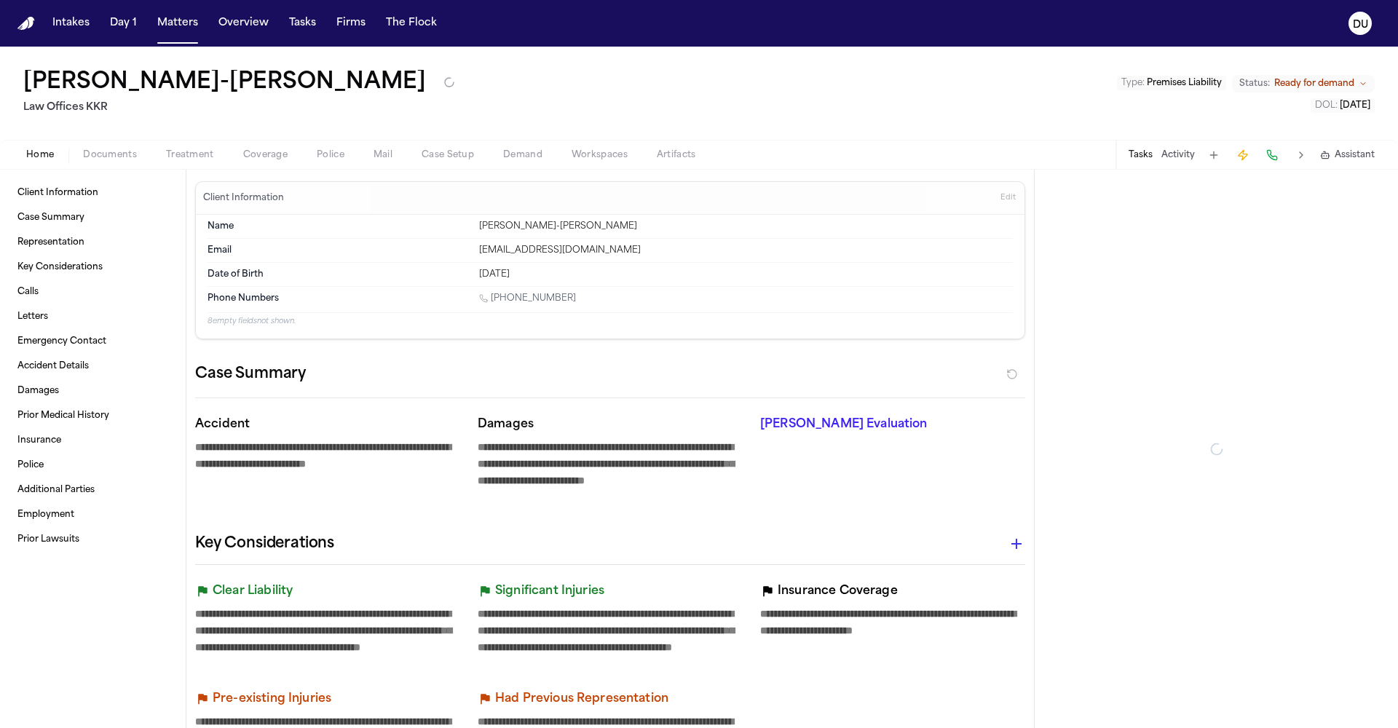
type textarea "*"
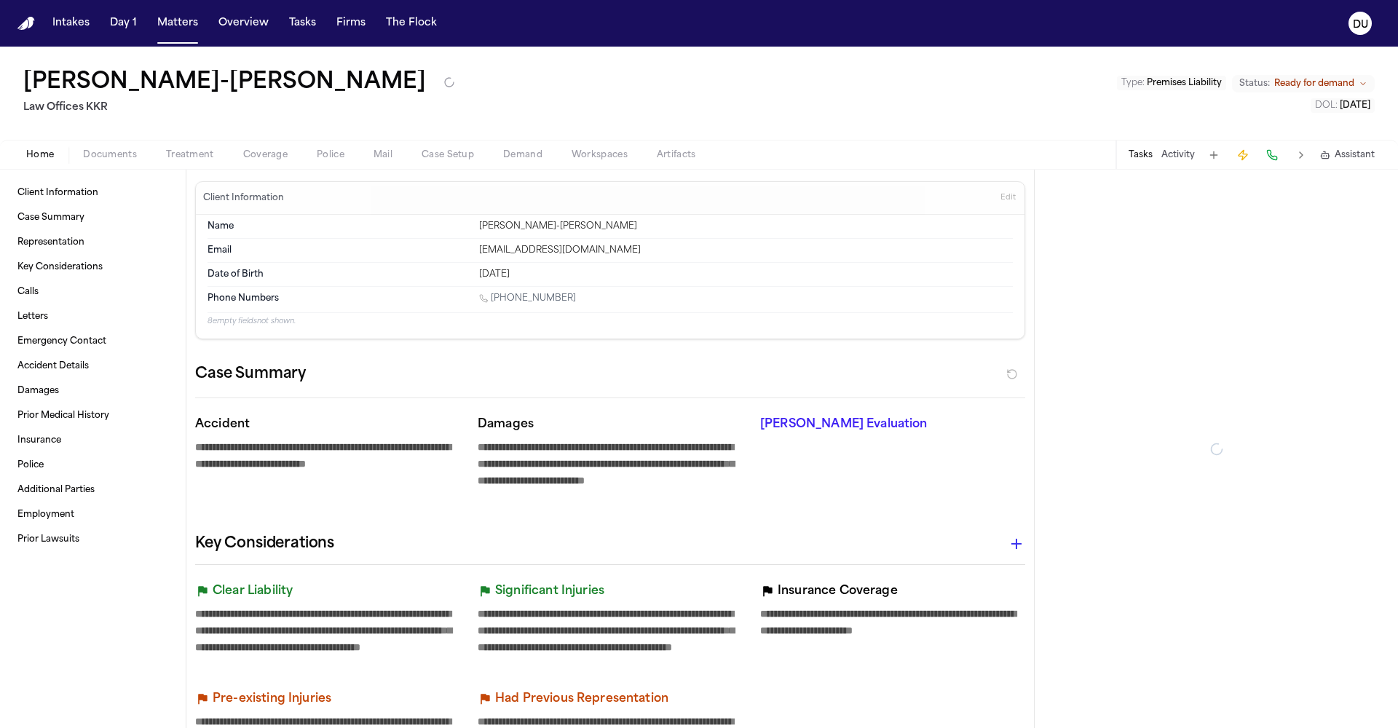
type textarea "*"
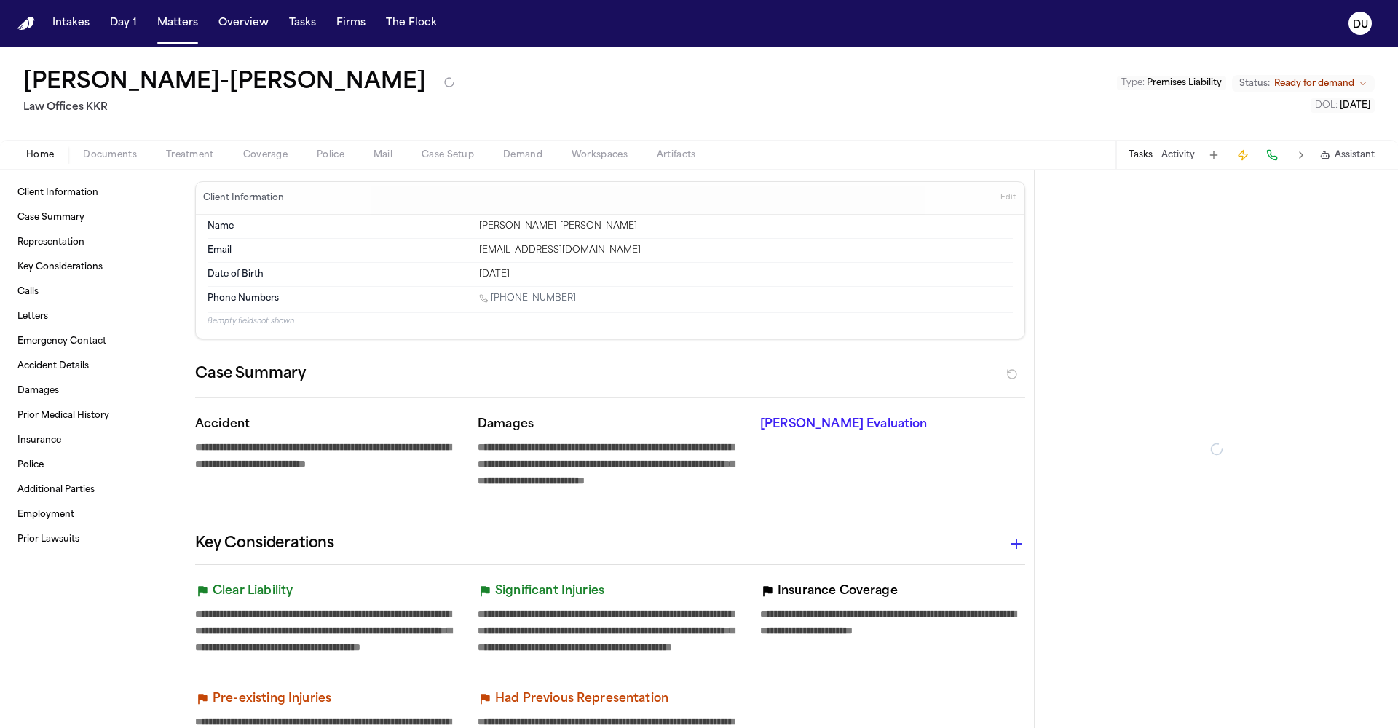
type textarea "*"
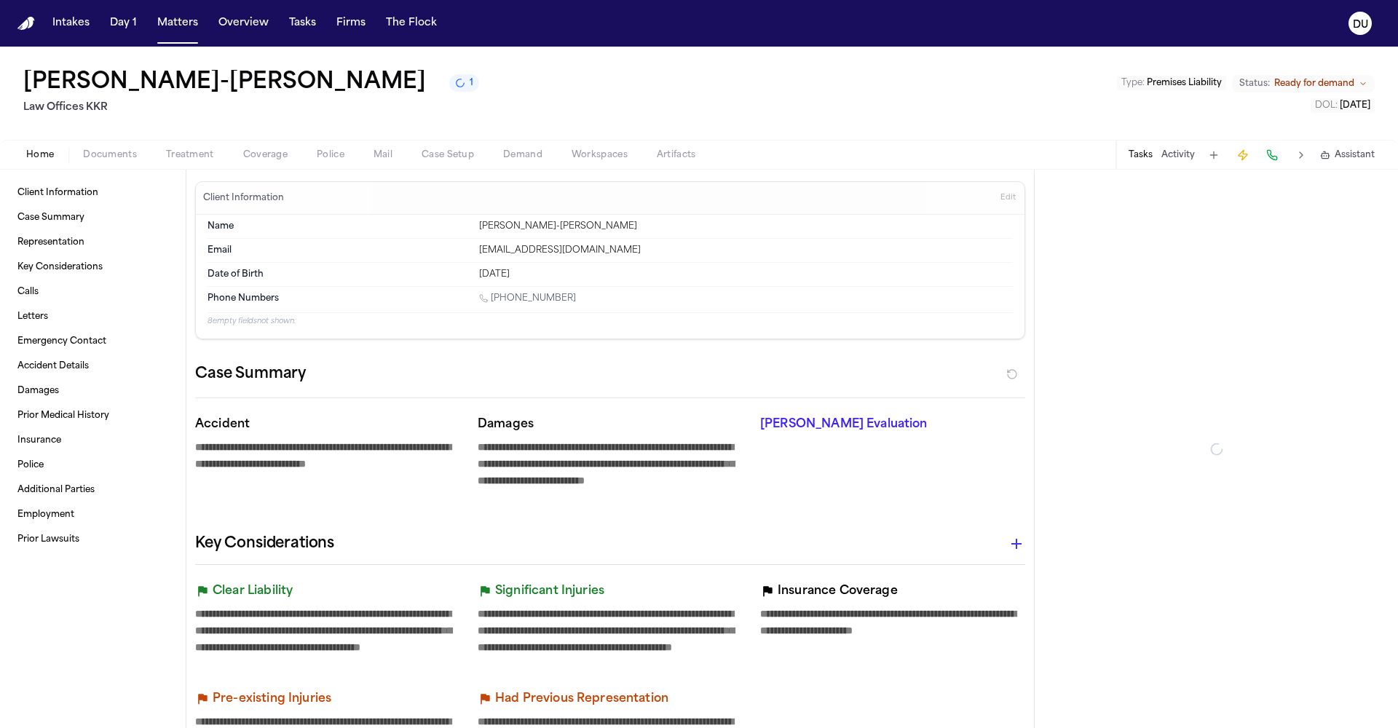
type textarea "*"
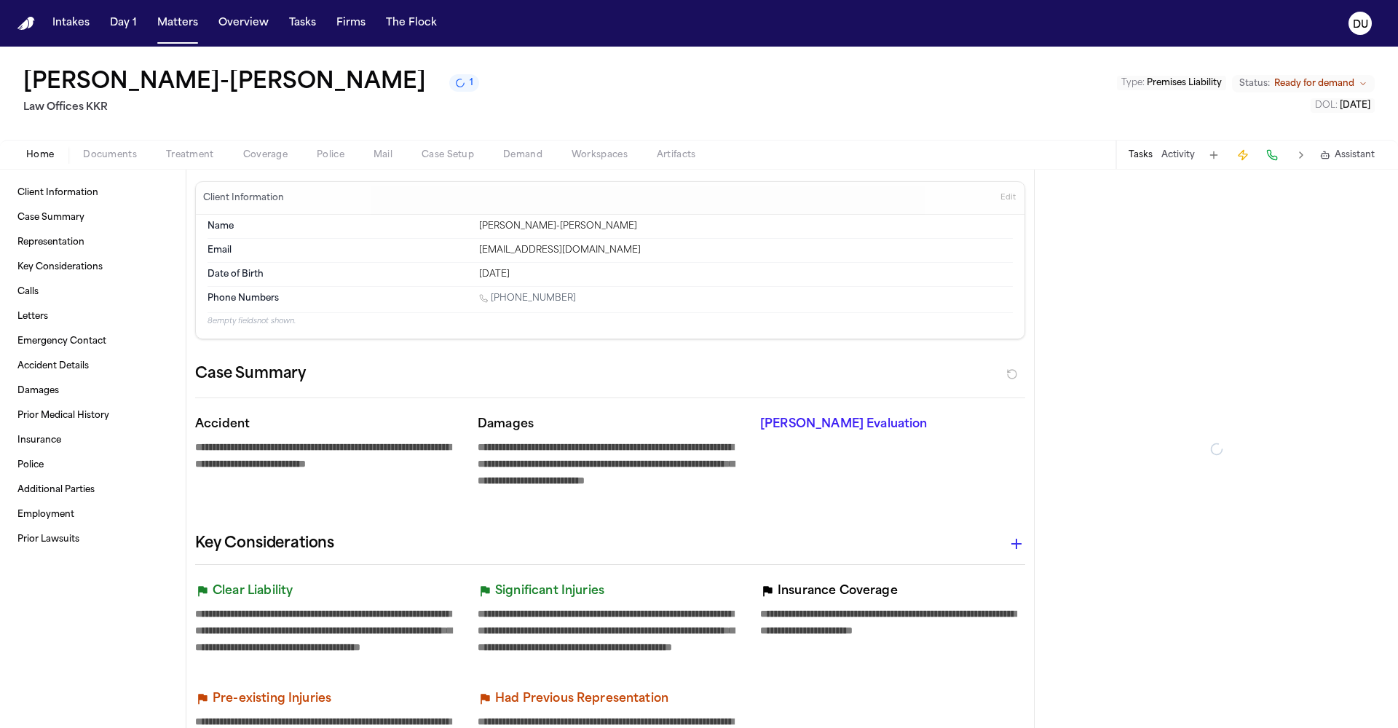
type textarea "*"
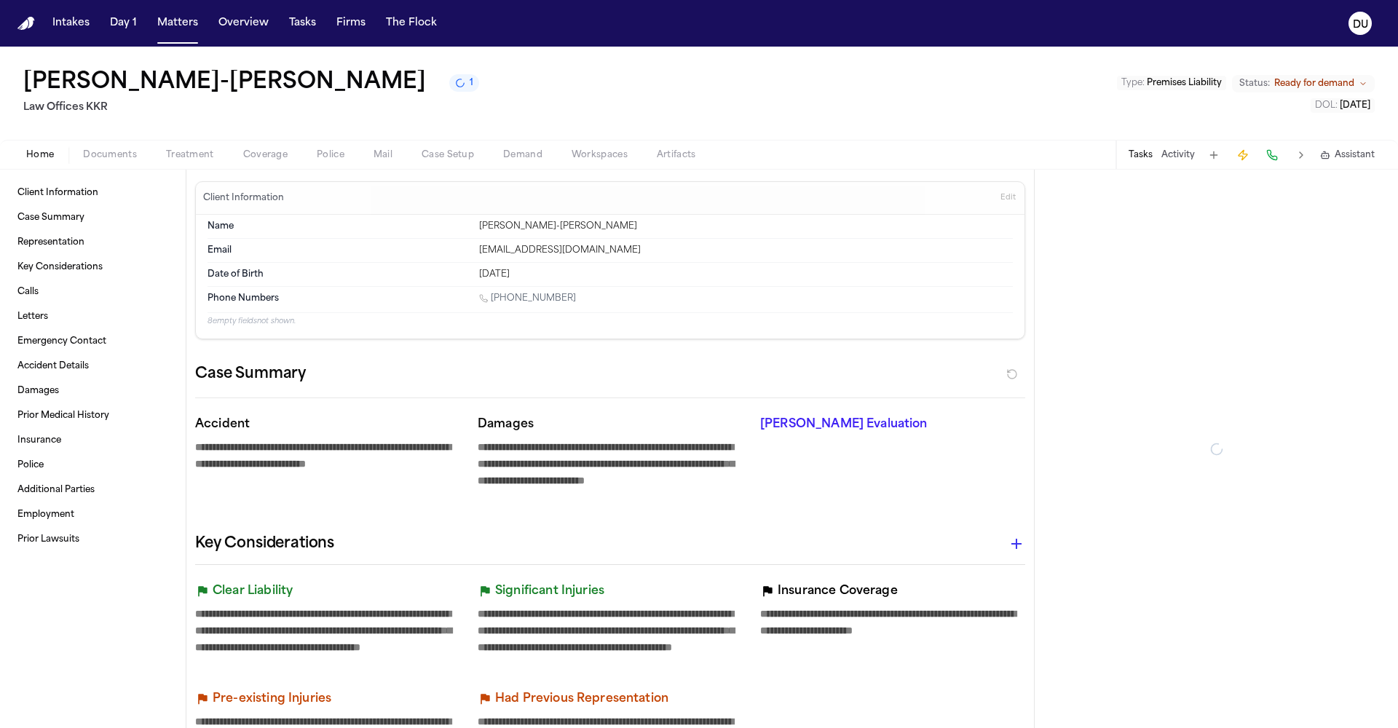
type textarea "*"
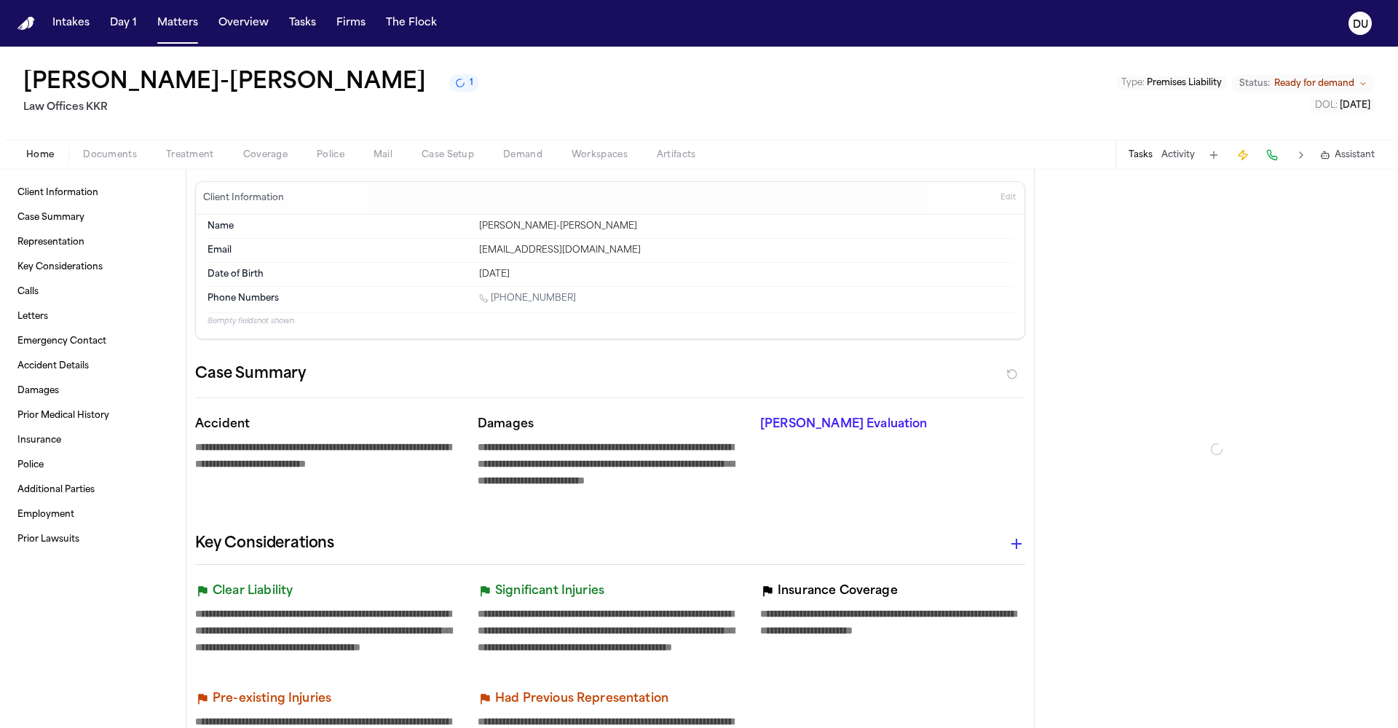
type textarea "*"
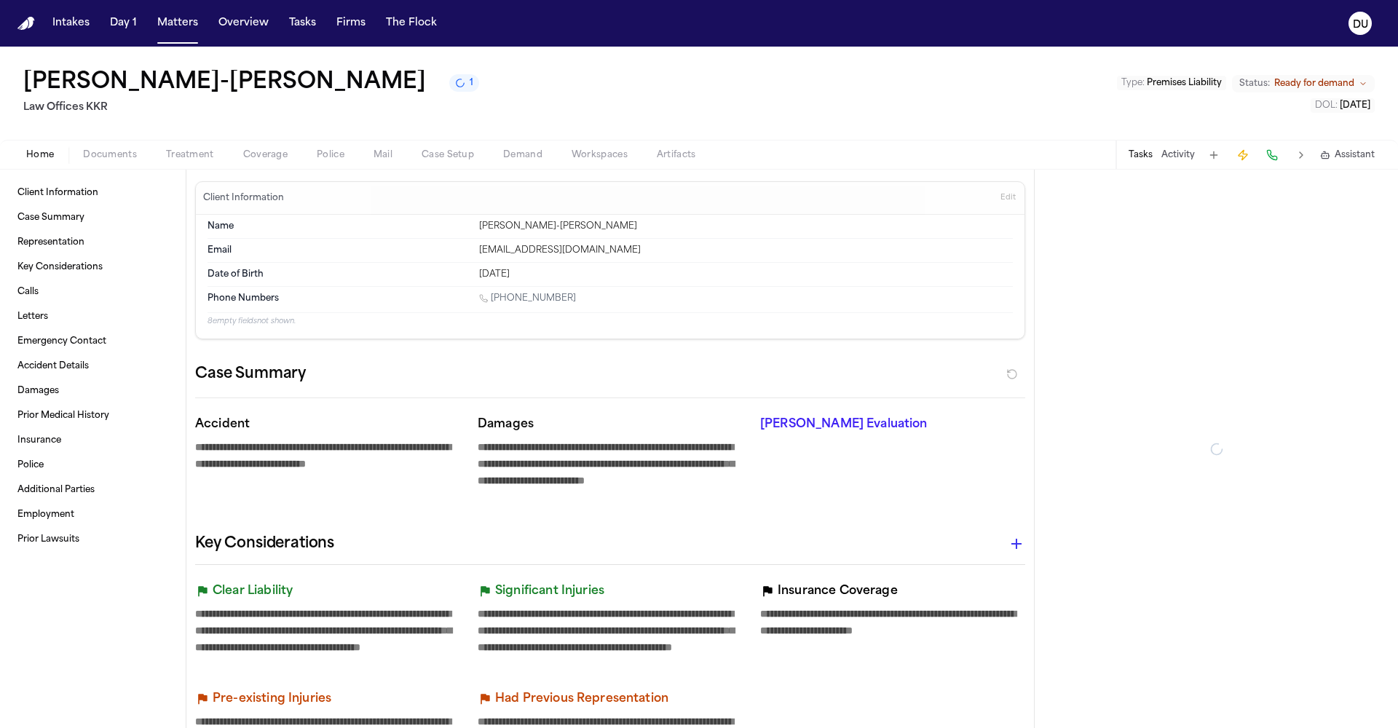
type textarea "*"
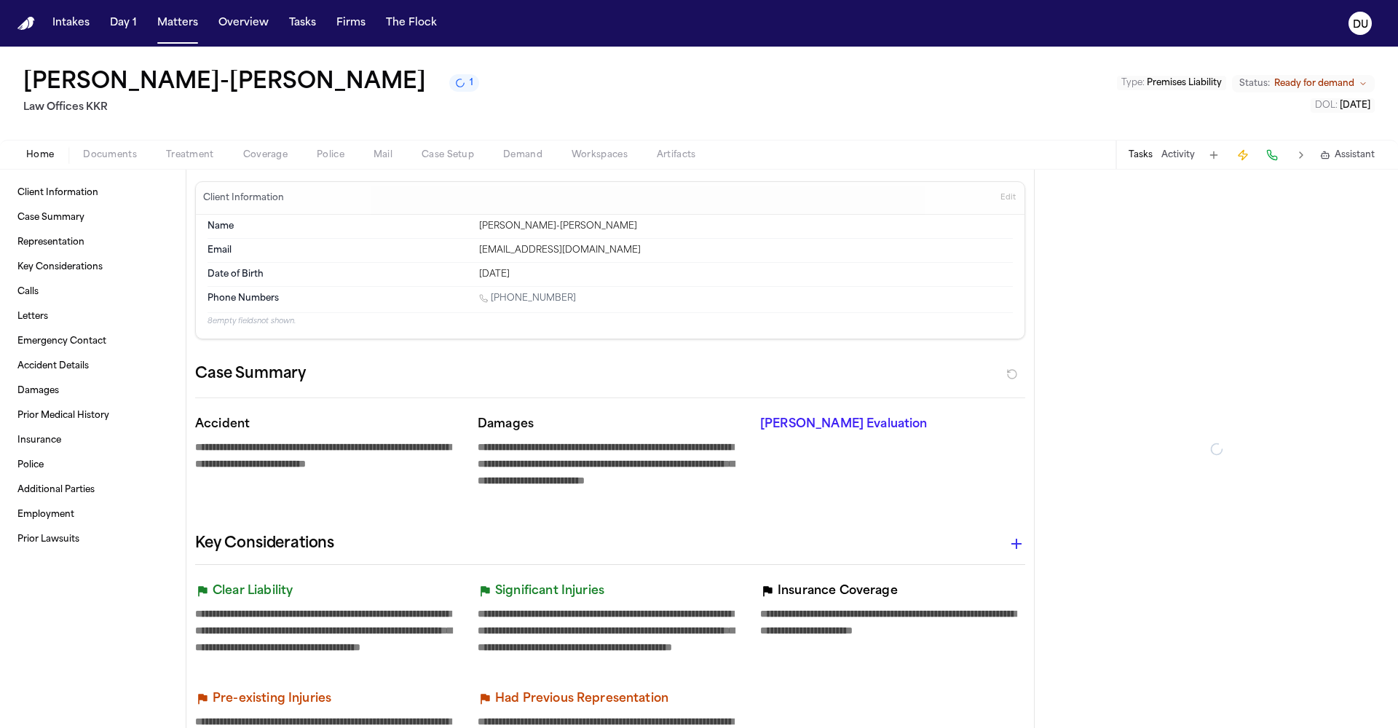
type textarea "*"
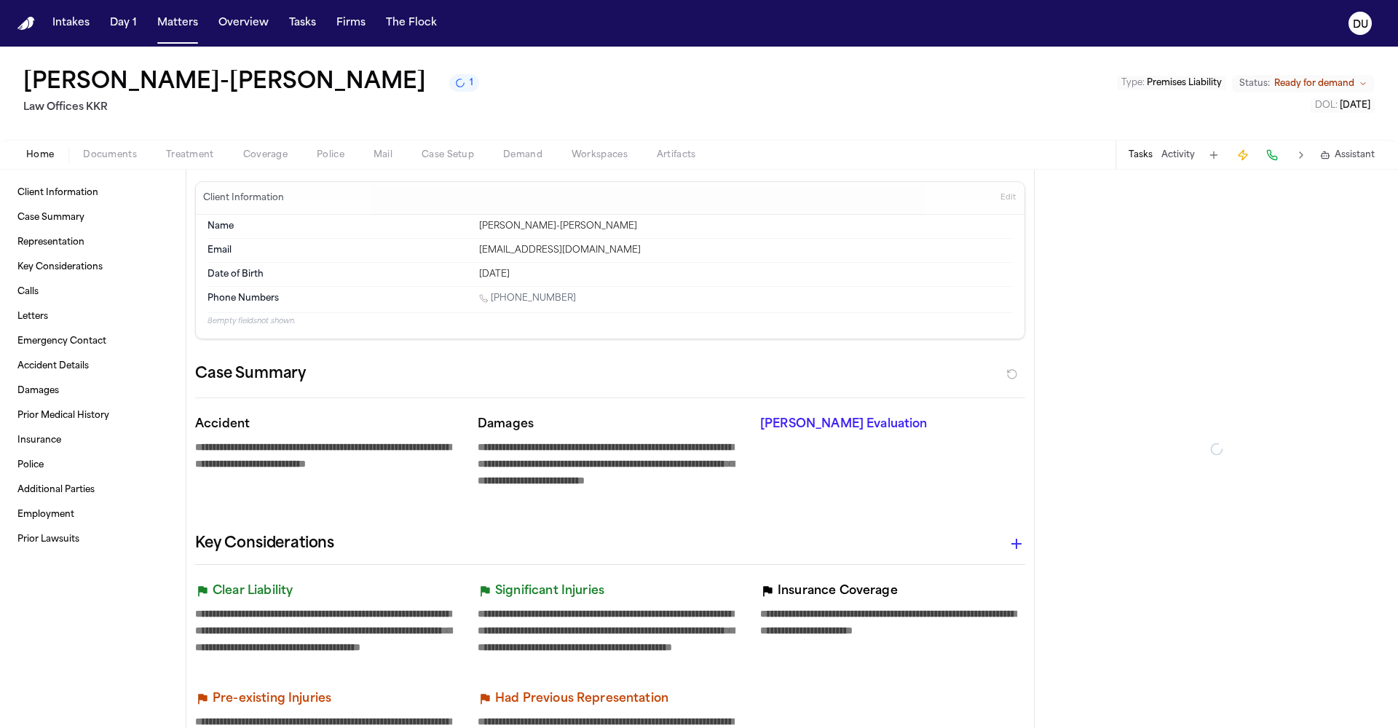
type textarea "*"
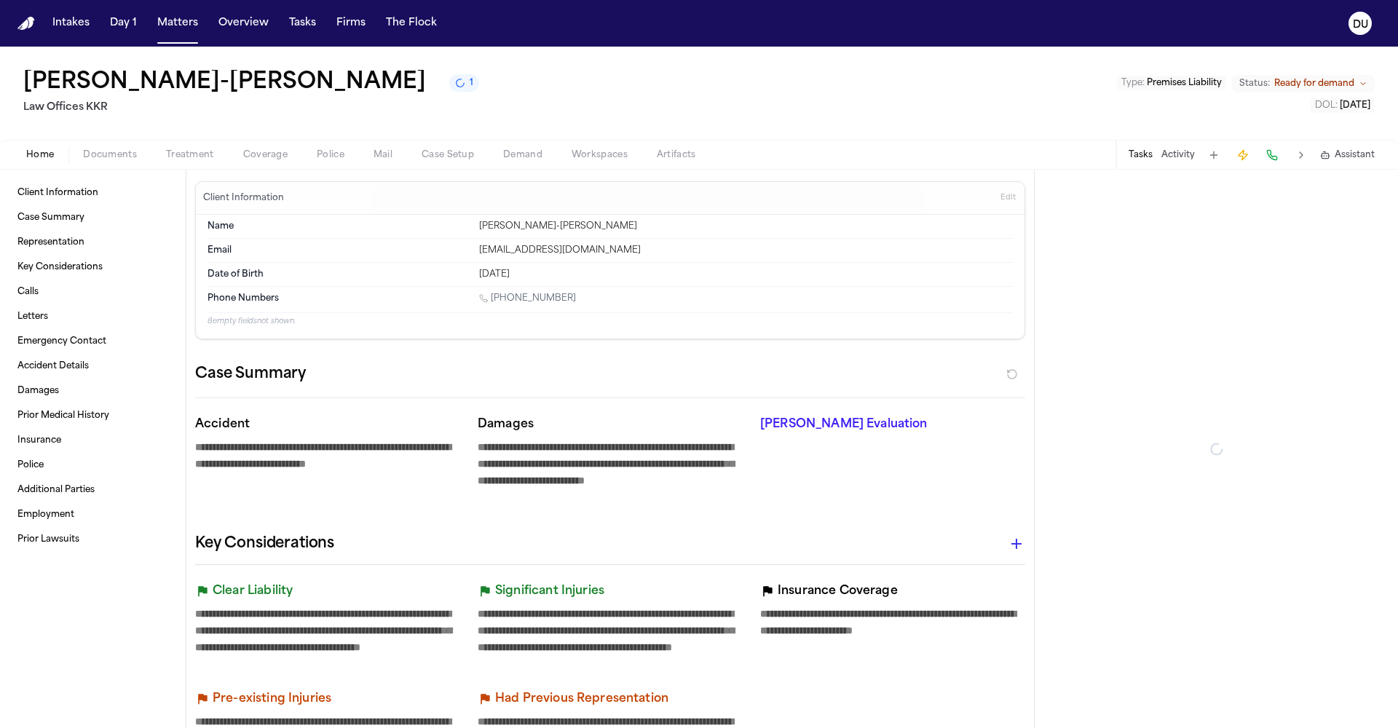
type textarea "*"
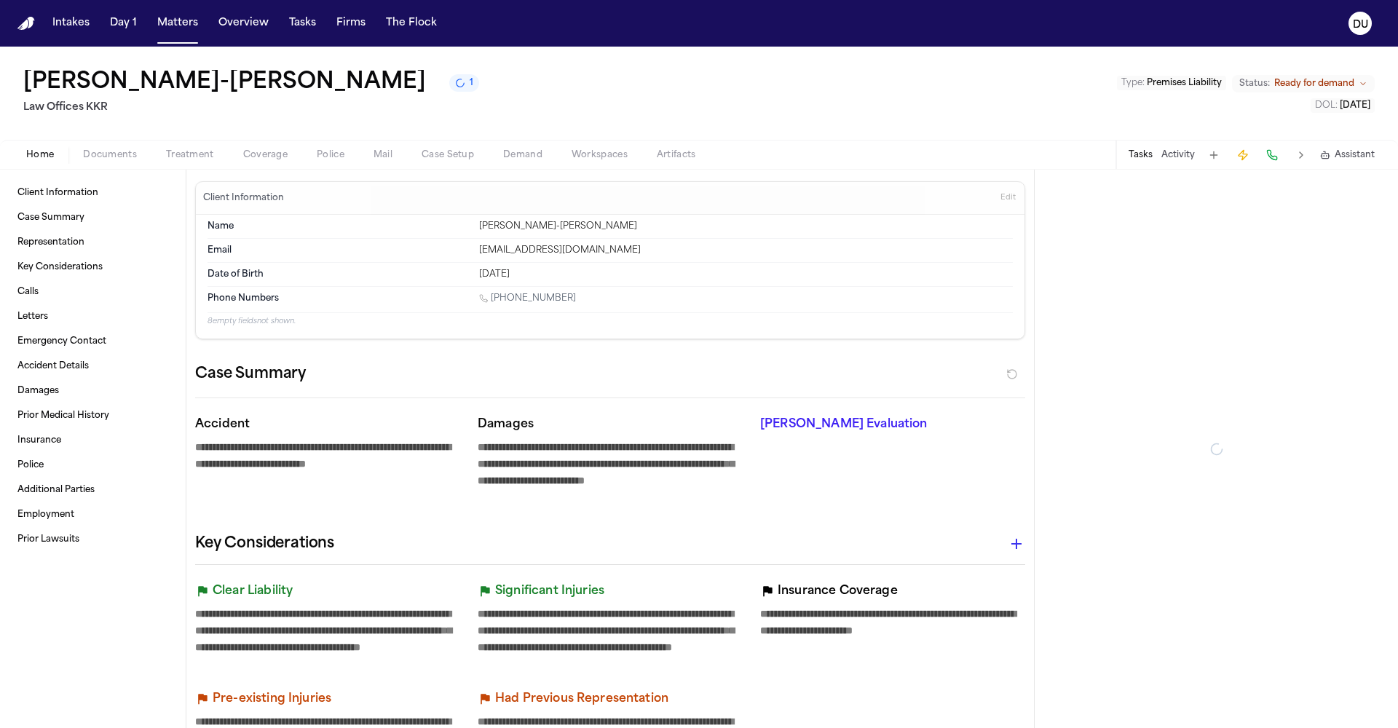
type textarea "*"
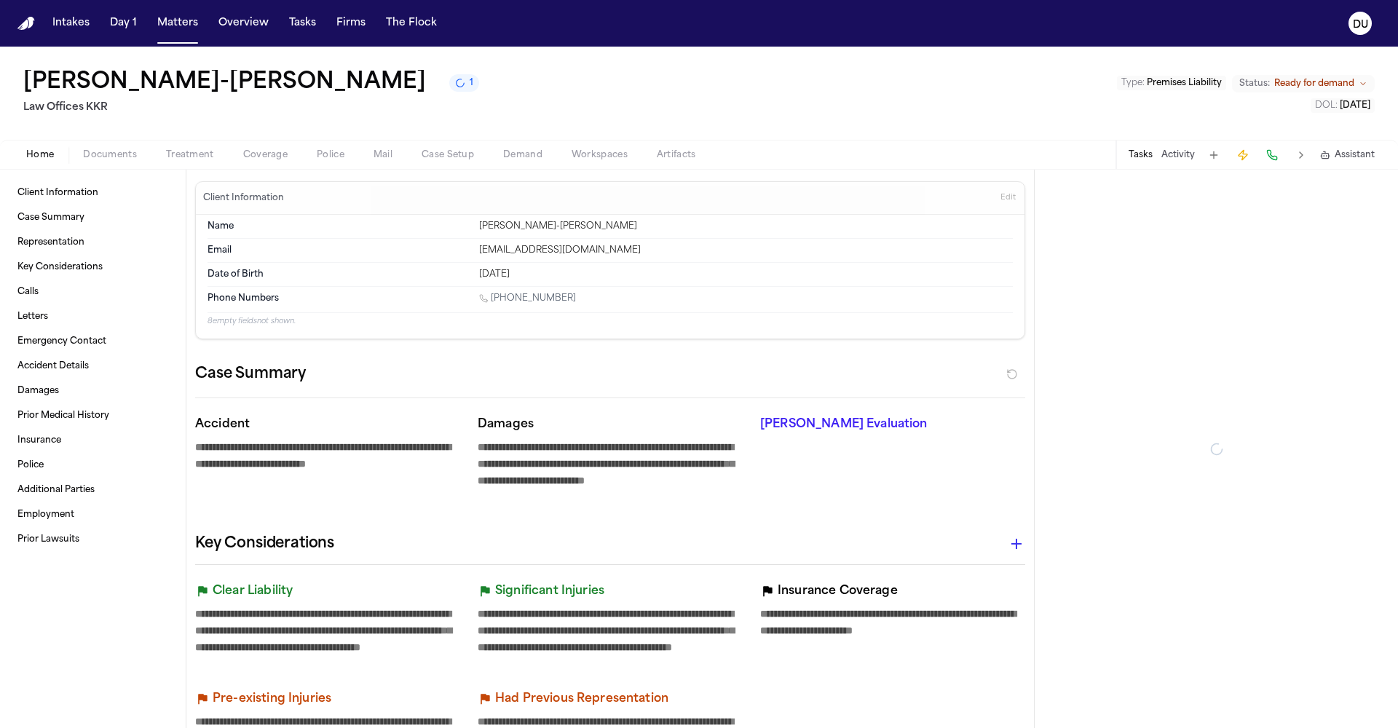
type textarea "*"
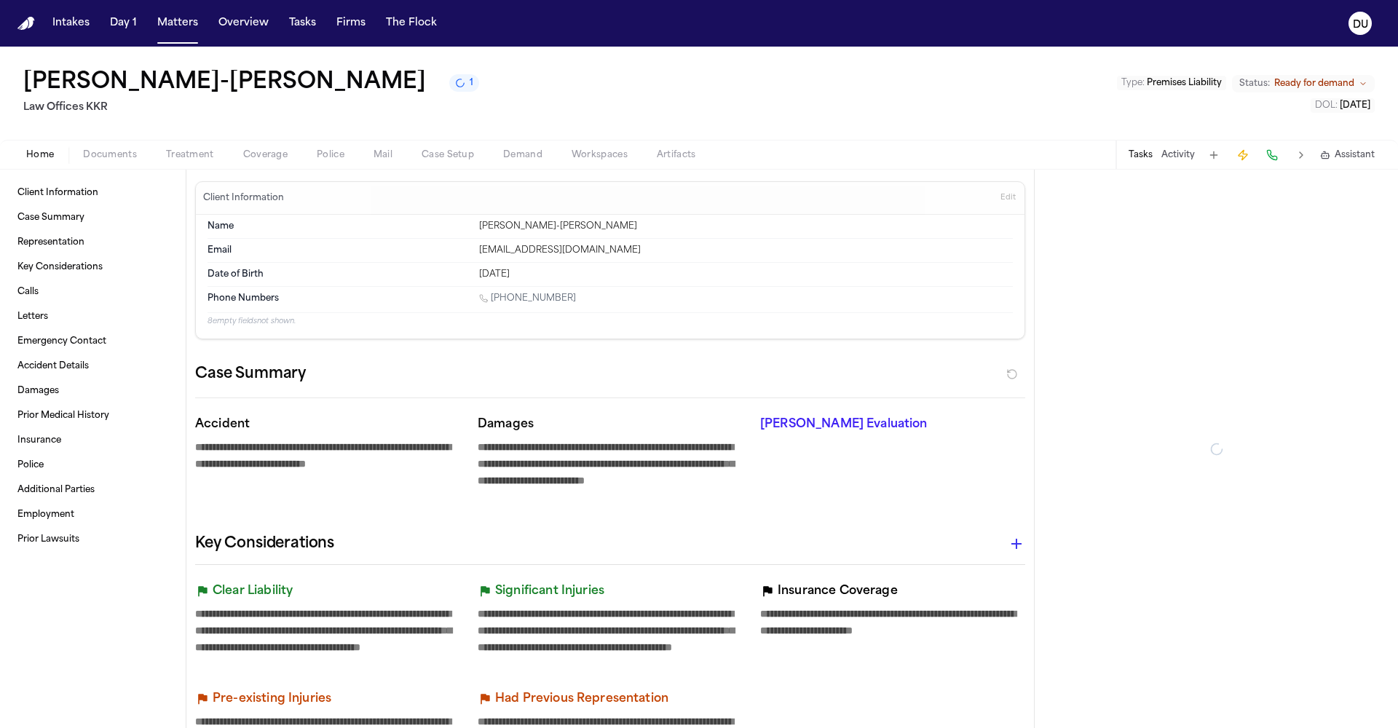
type textarea "*"
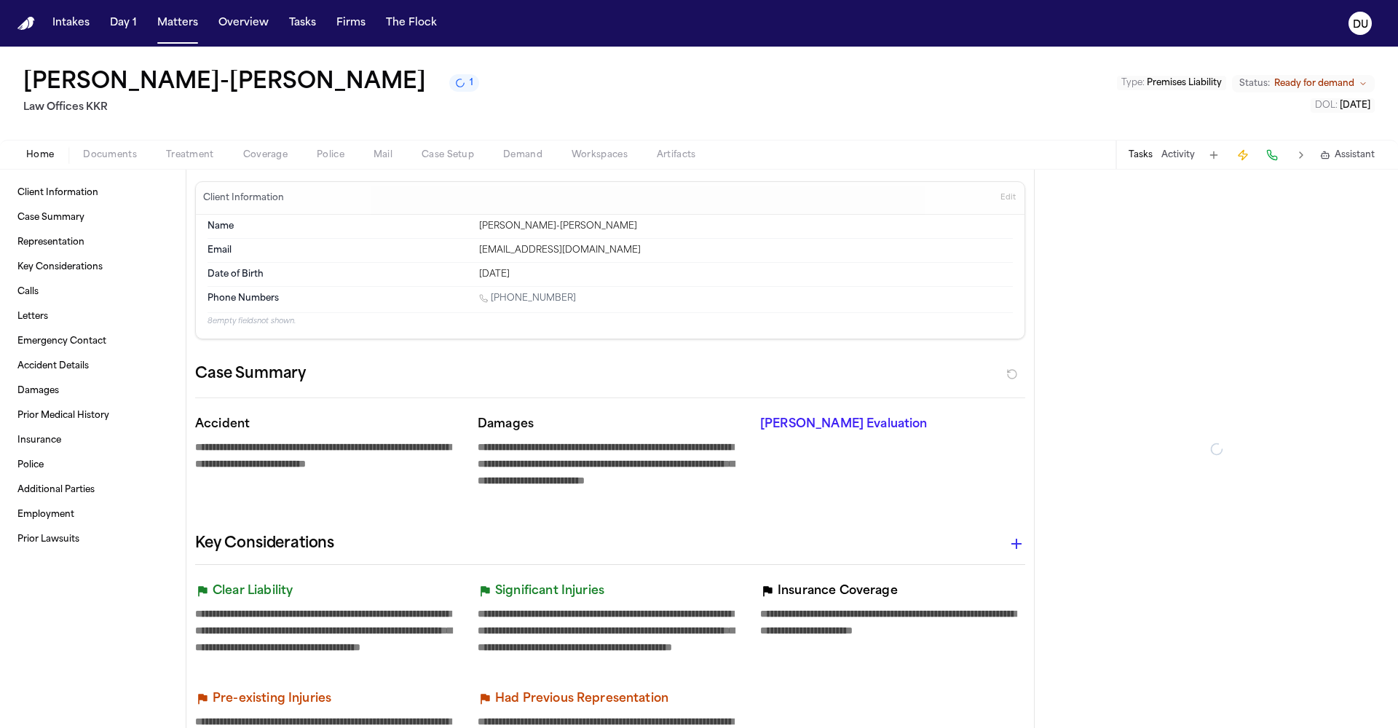
type textarea "*"
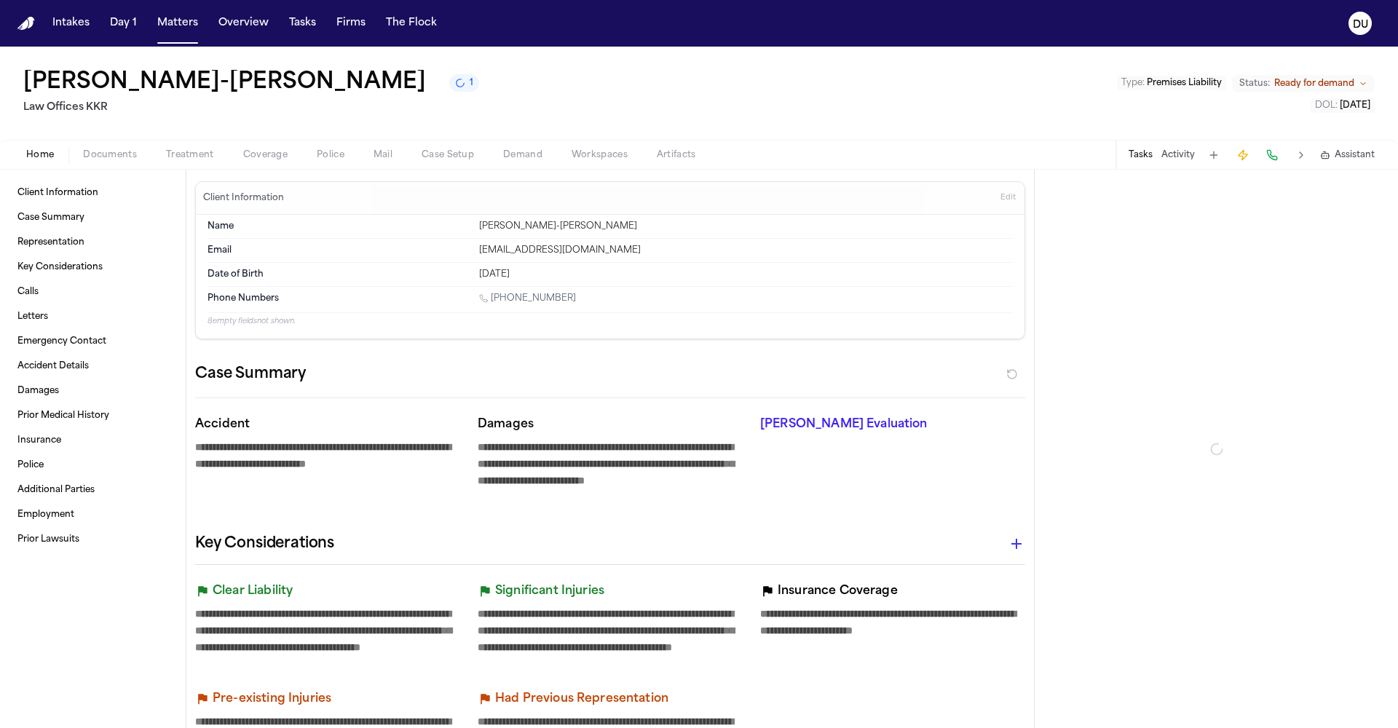
type textarea "*"
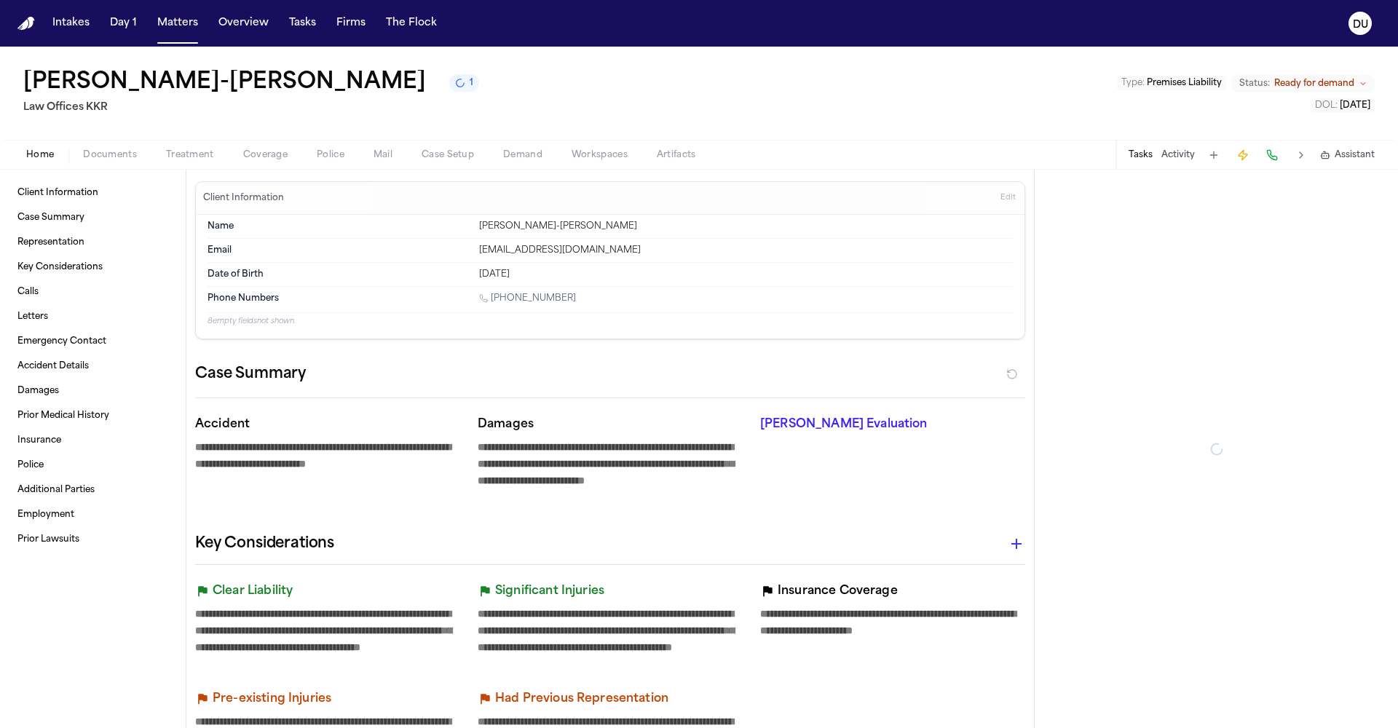
type textarea "*"
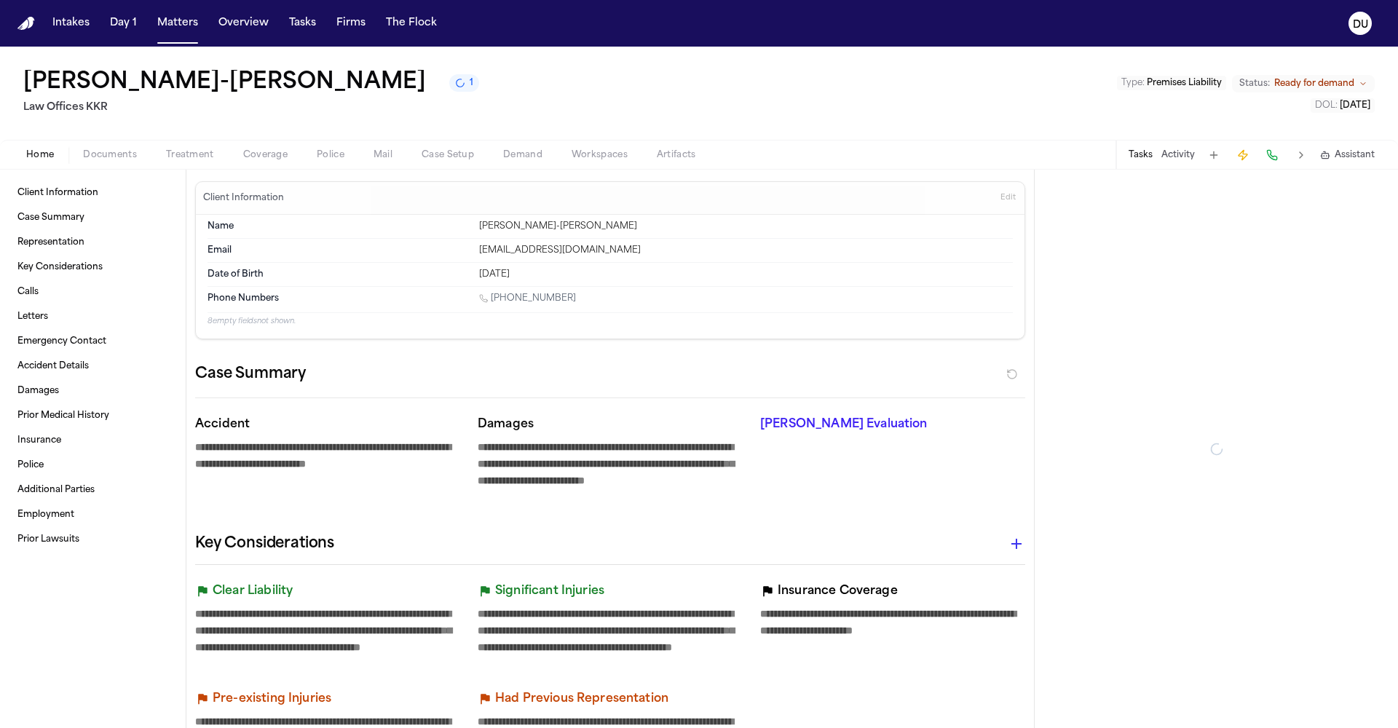
type textarea "*"
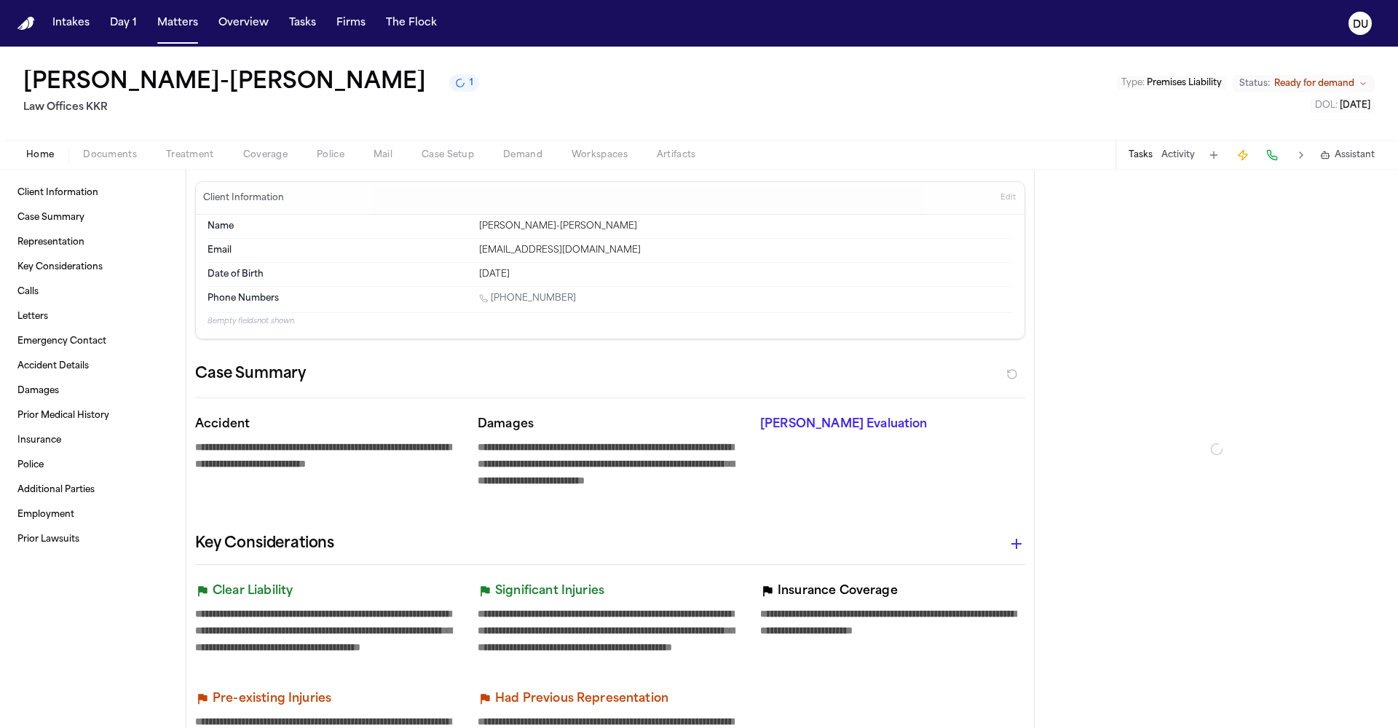
type textarea "*"
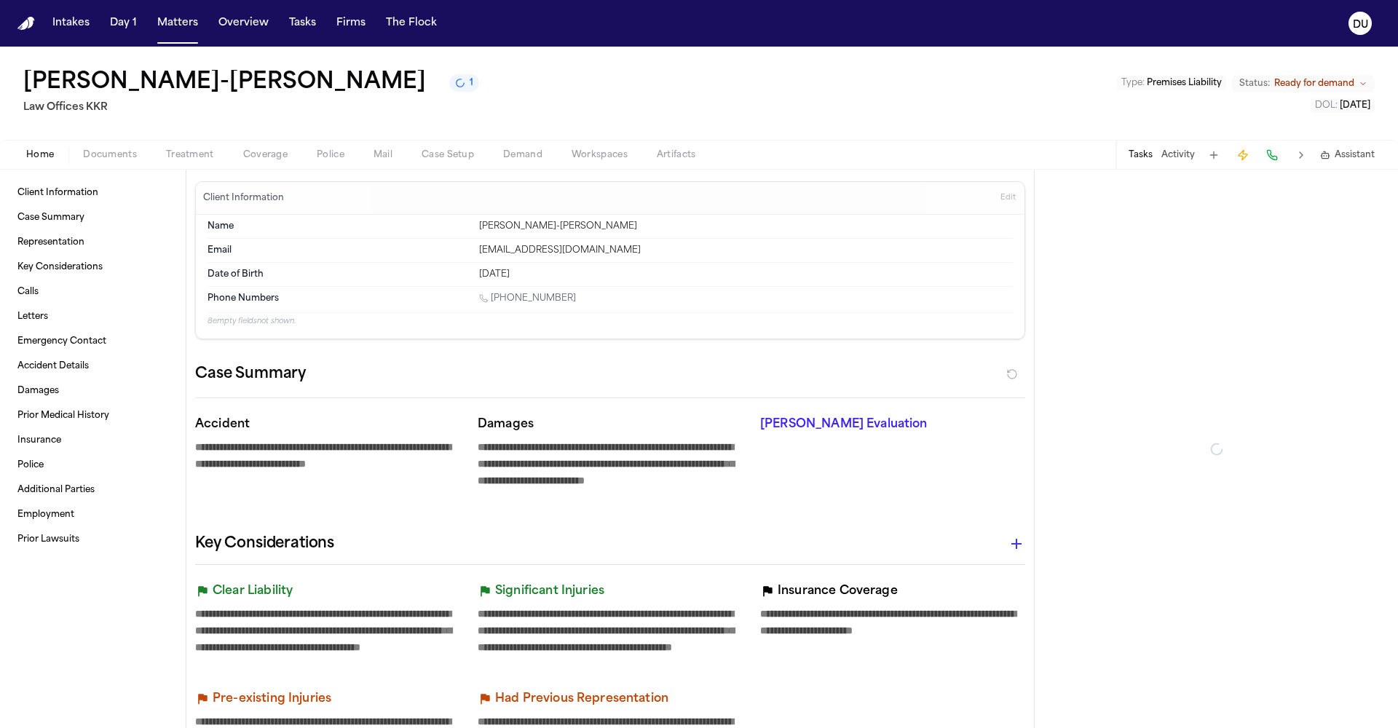
type textarea "*"
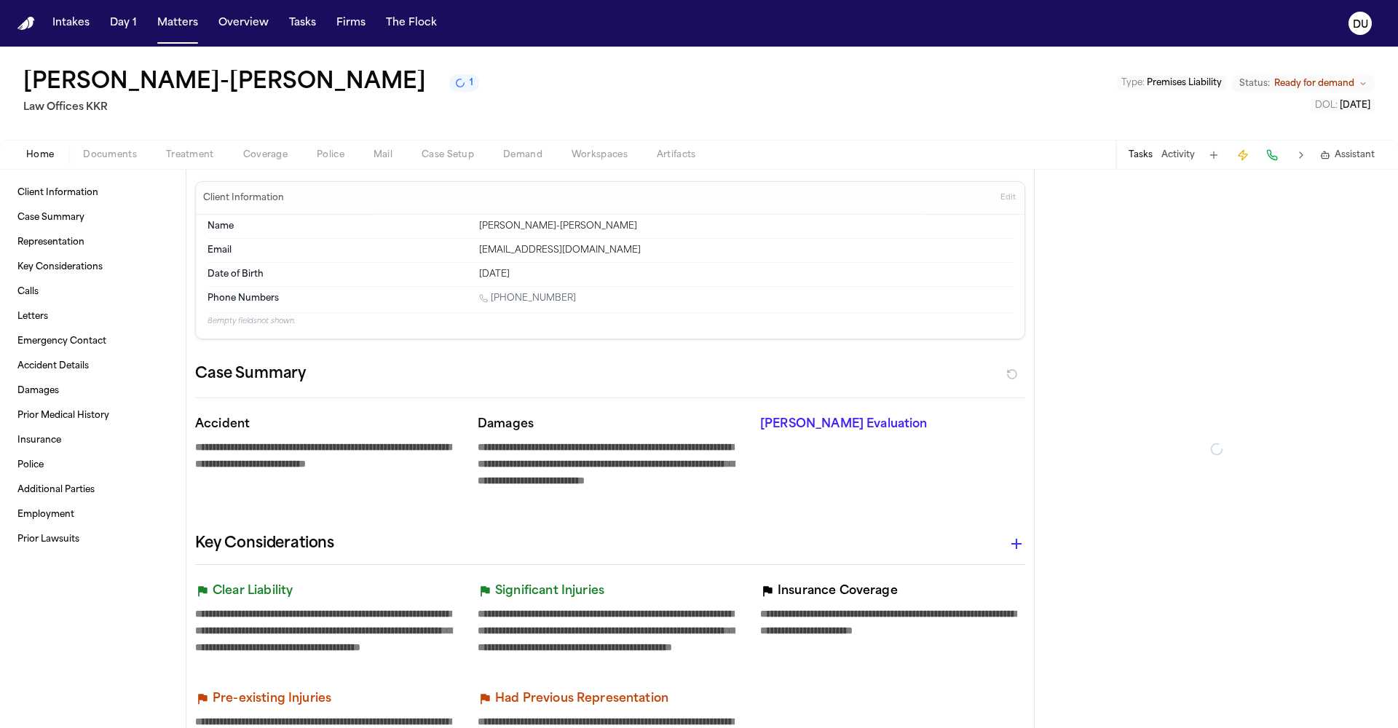
type textarea "*"
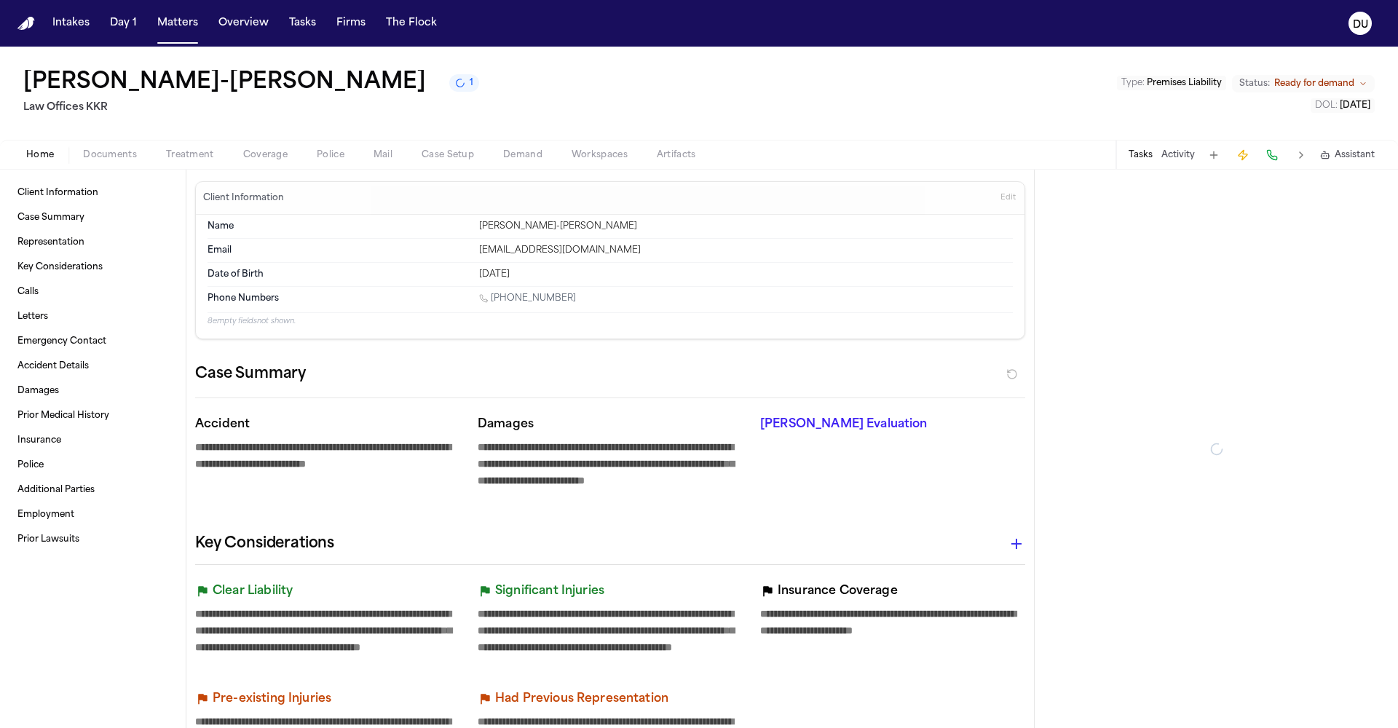
type textarea "*"
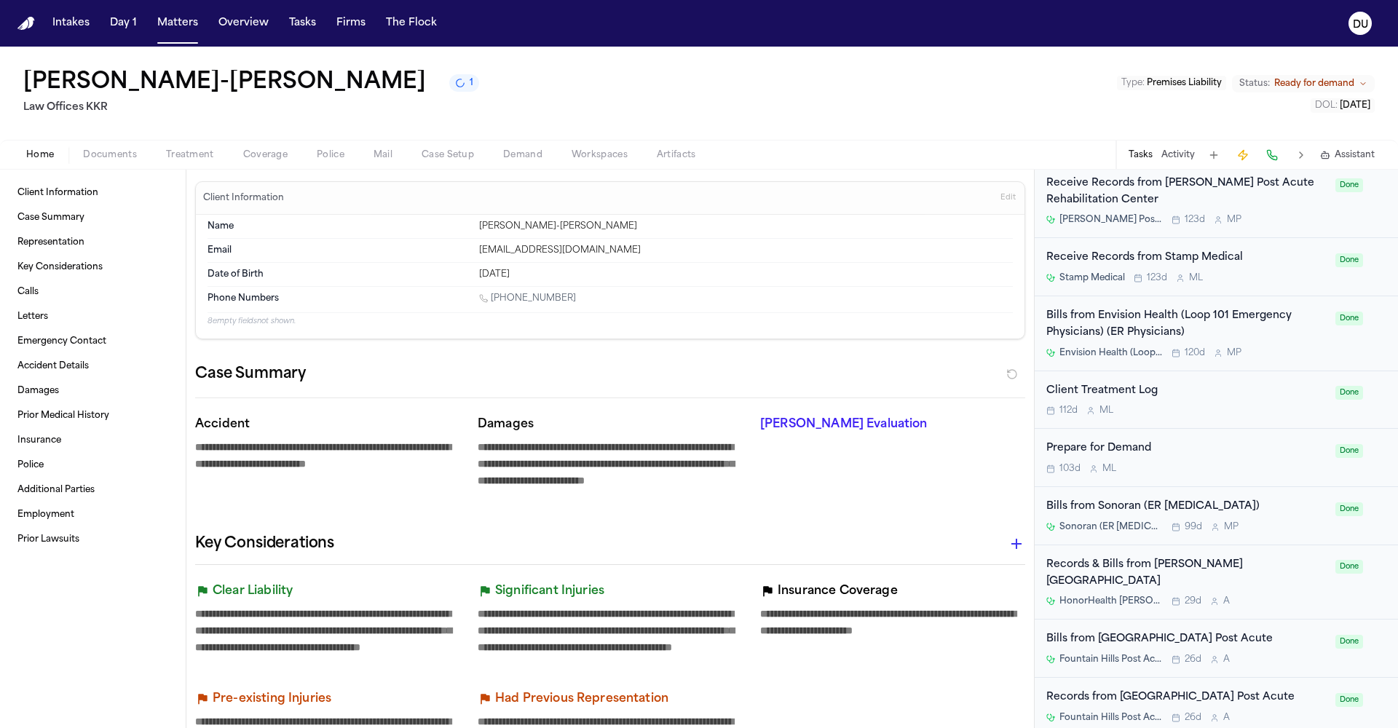
scroll to position [679, 0]
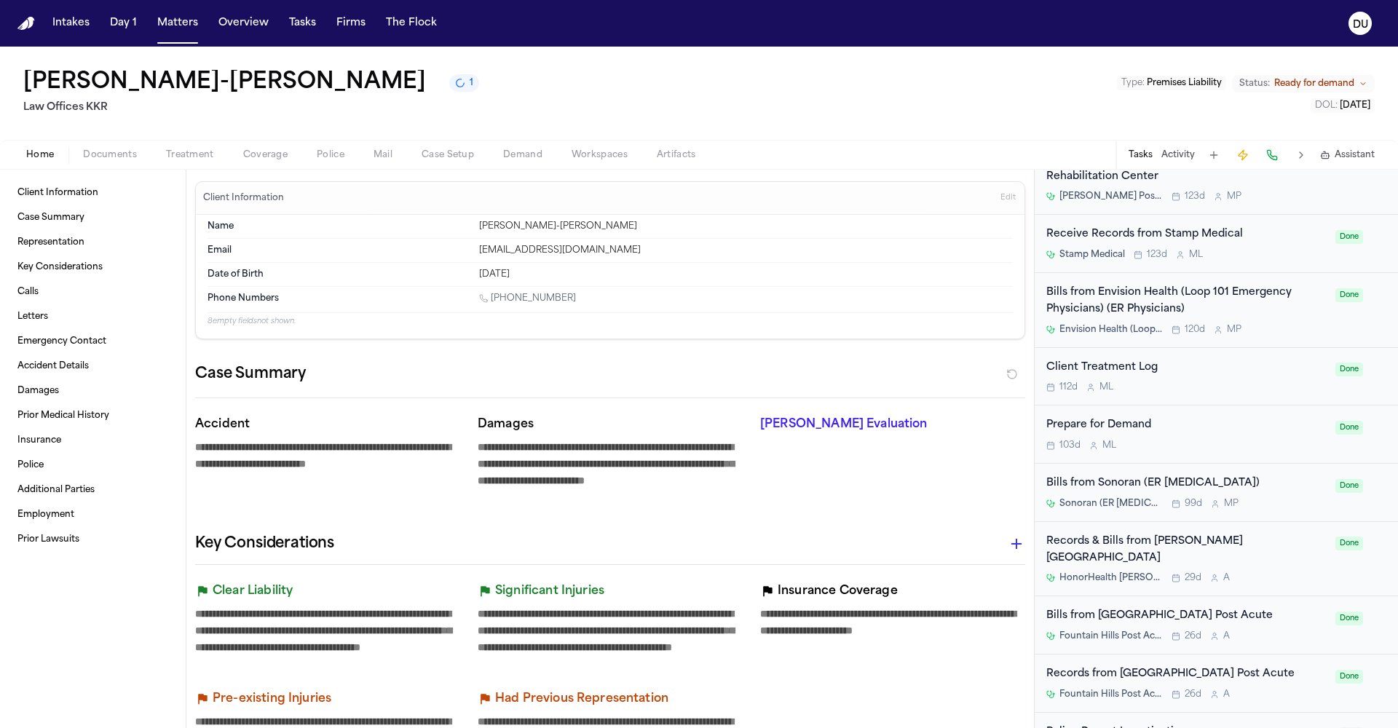
click at [1134, 608] on div "Bills from [GEOGRAPHIC_DATA] Post Acute [GEOGRAPHIC_DATA] Post Acute 26d A" at bounding box center [1186, 625] width 280 height 34
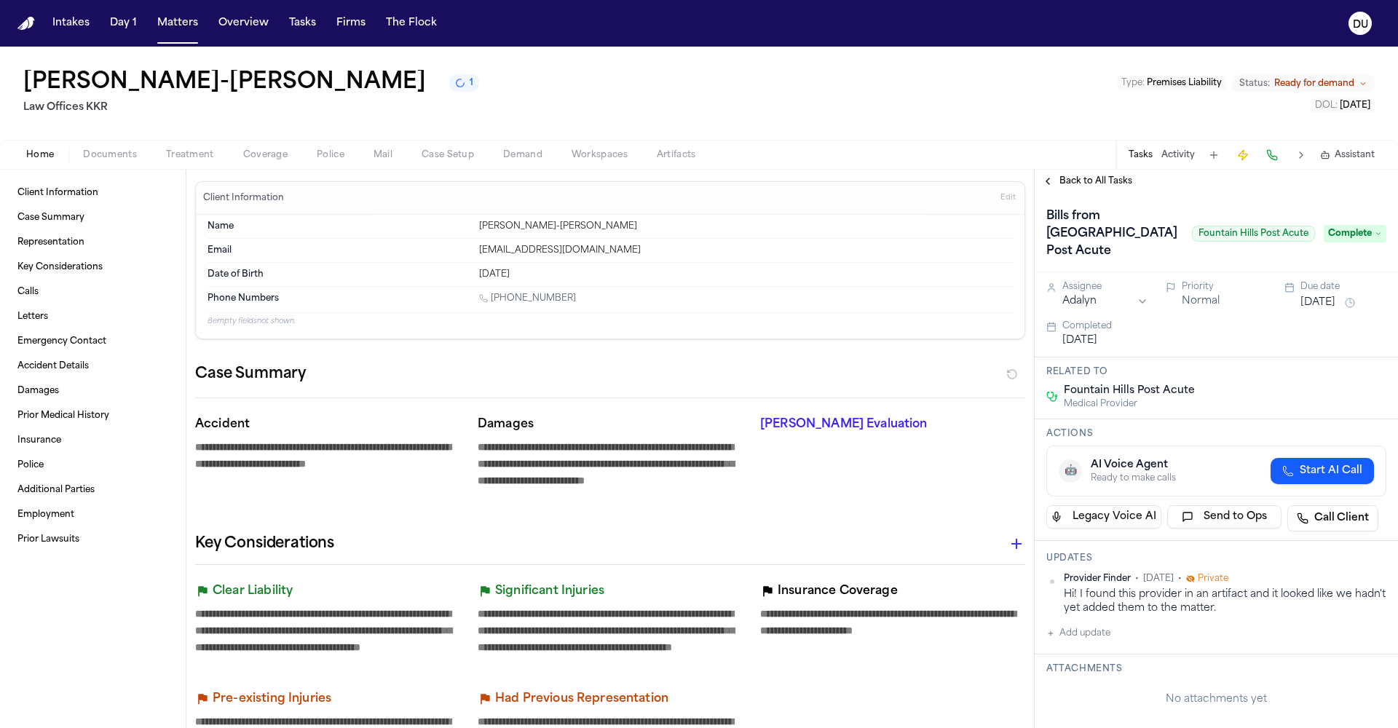
scroll to position [3, 0]
click at [1075, 176] on span "Back to All Tasks" at bounding box center [1095, 181] width 73 height 12
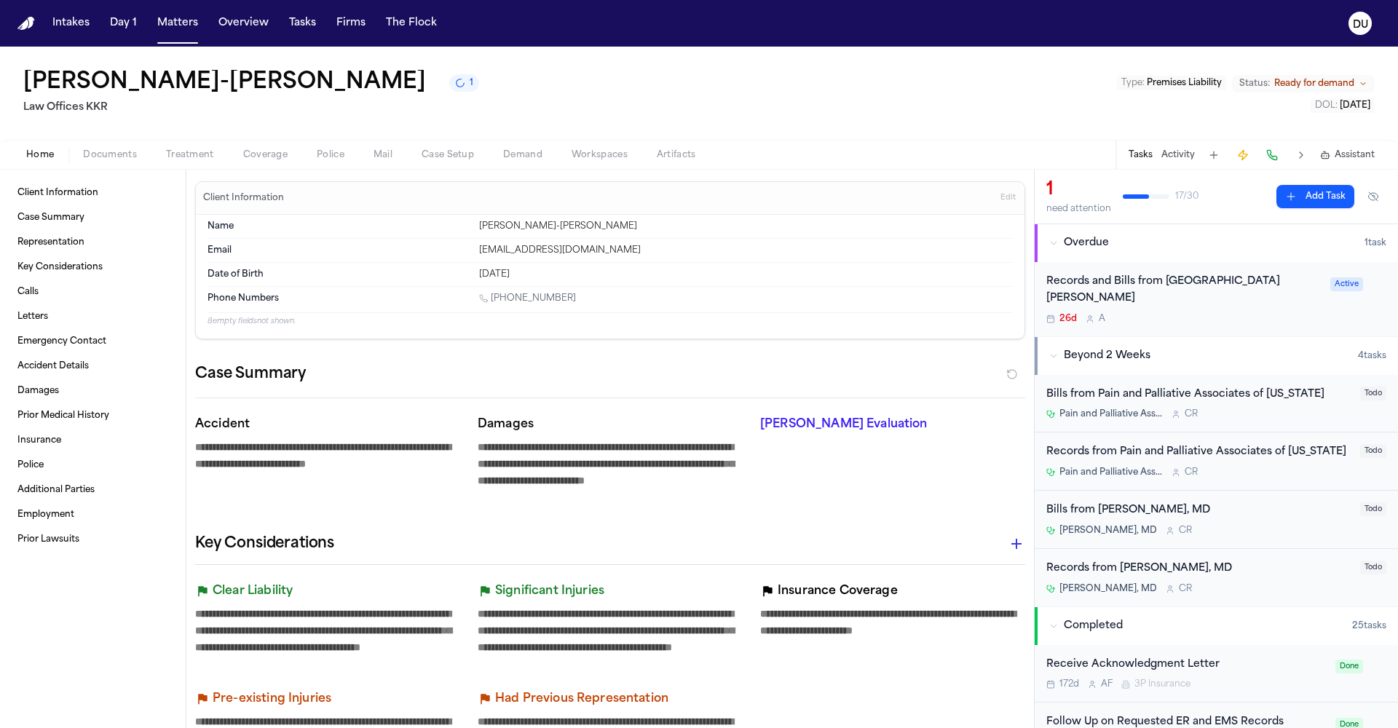
scroll to position [14, 0]
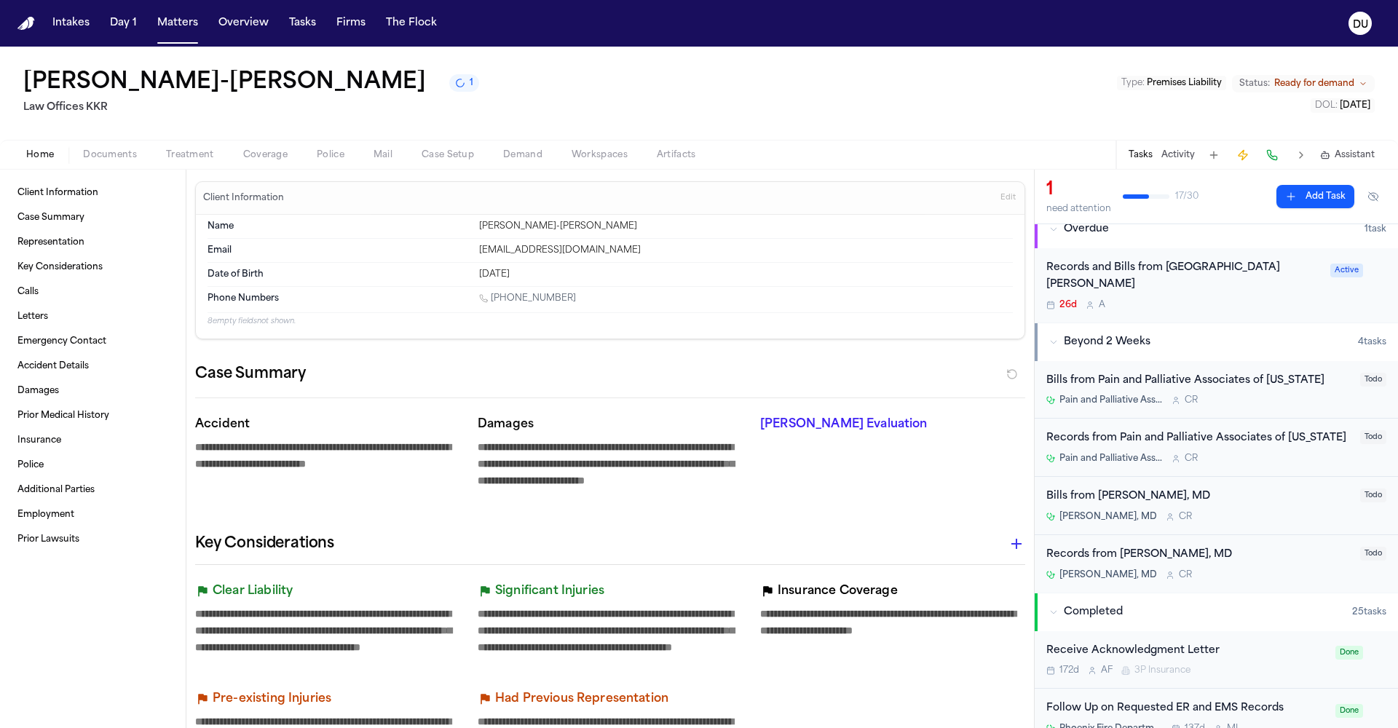
click at [1210, 269] on div "Records and Bills from [GEOGRAPHIC_DATA][PERSON_NAME]" at bounding box center [1183, 276] width 275 height 33
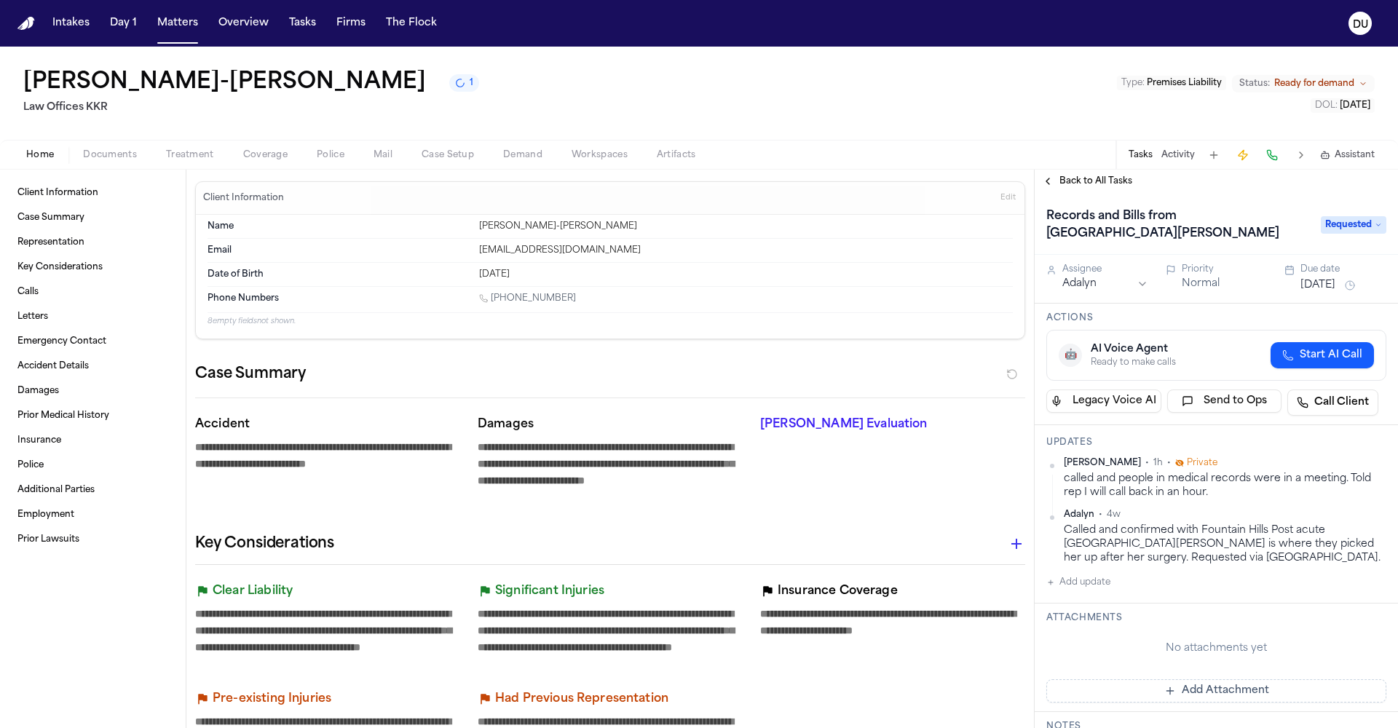
click at [112, 158] on span "Documents" at bounding box center [110, 155] width 54 height 12
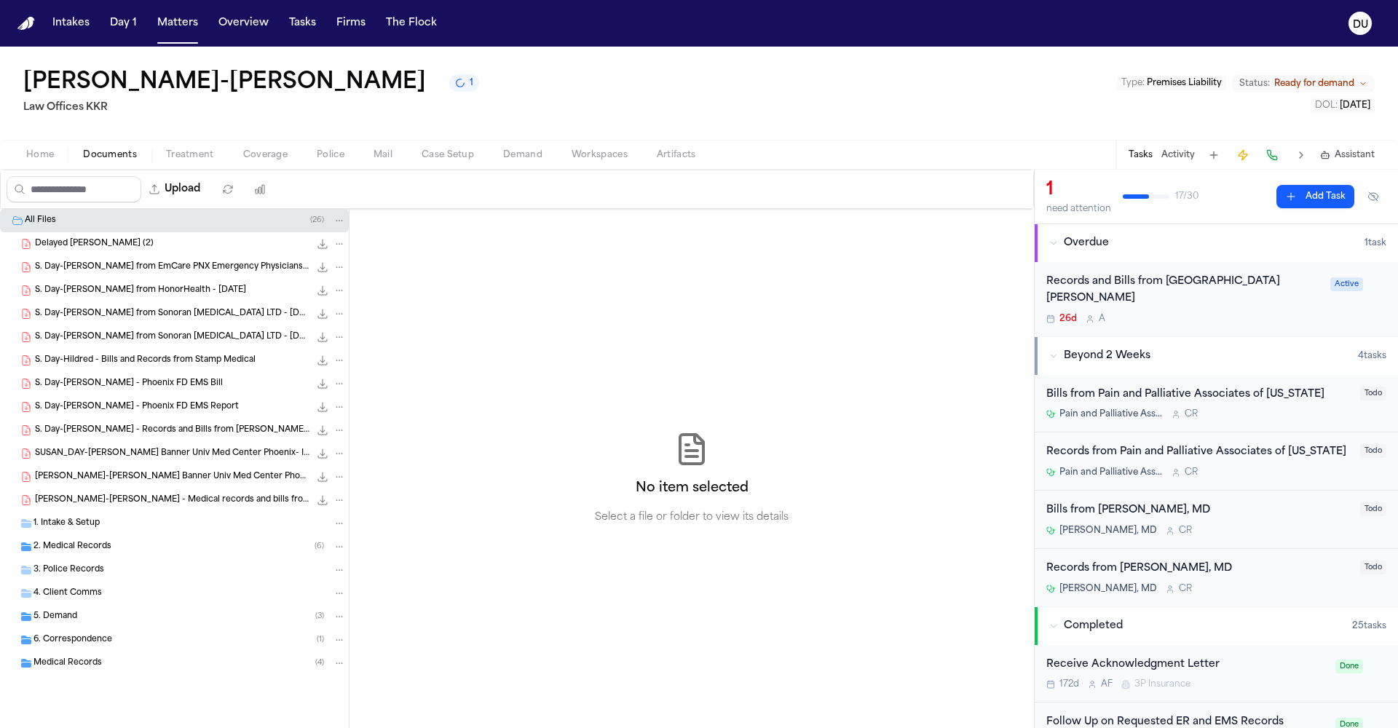
click at [79, 549] on span "2. Medical Records" at bounding box center [72, 547] width 78 height 12
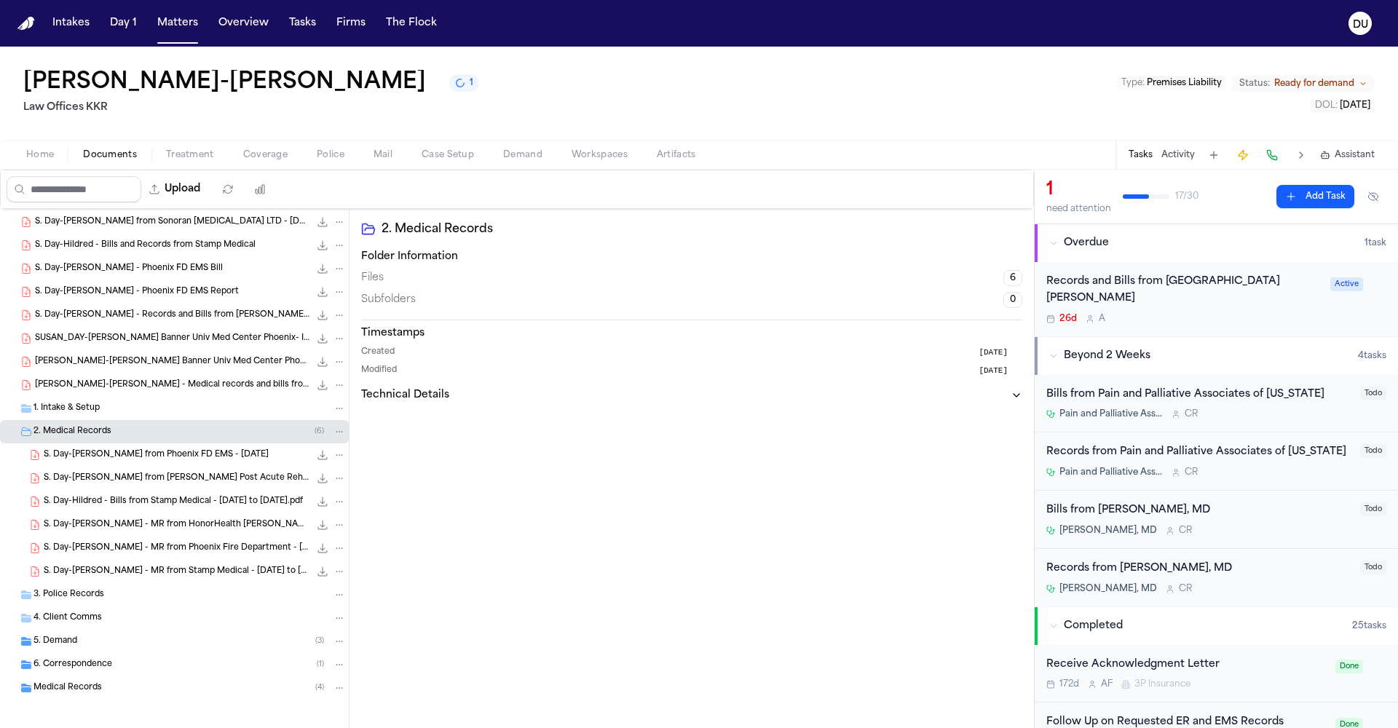
scroll to position [121, 0]
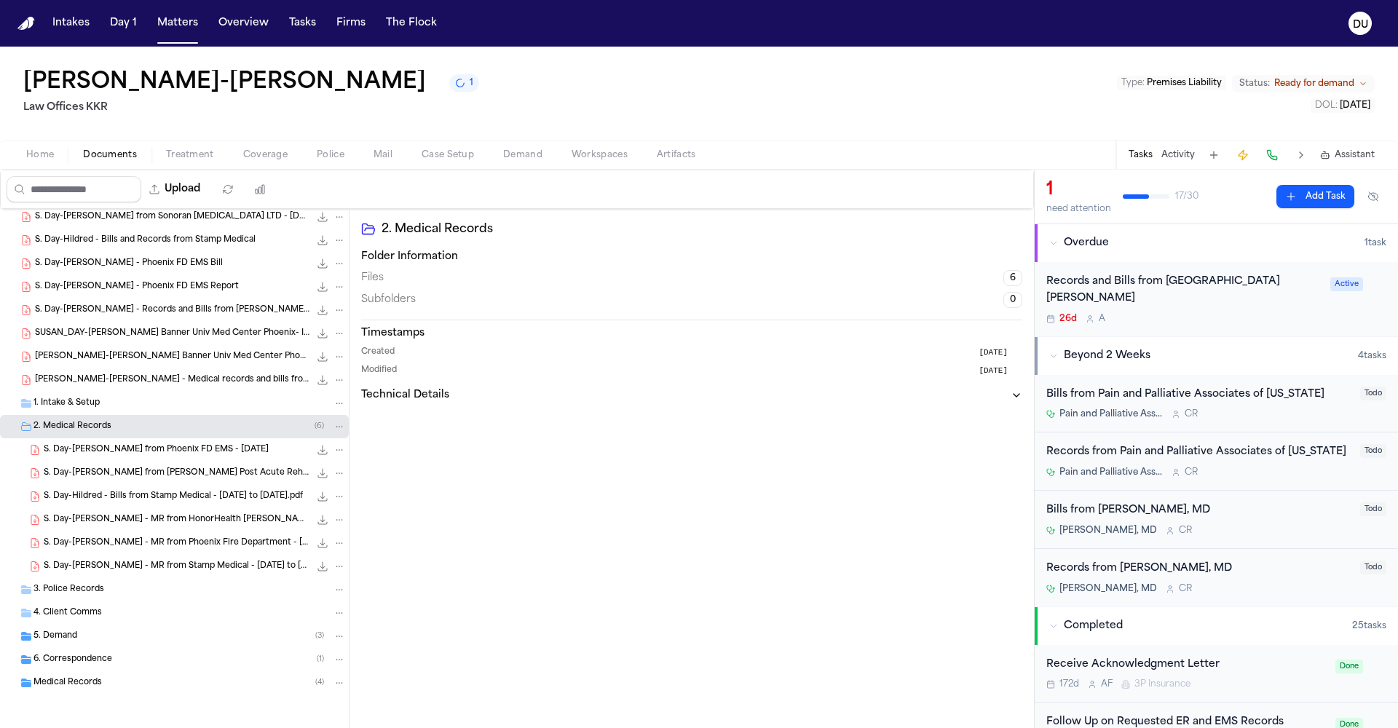
click at [28, 25] on img "Home" at bounding box center [25, 24] width 17 height 14
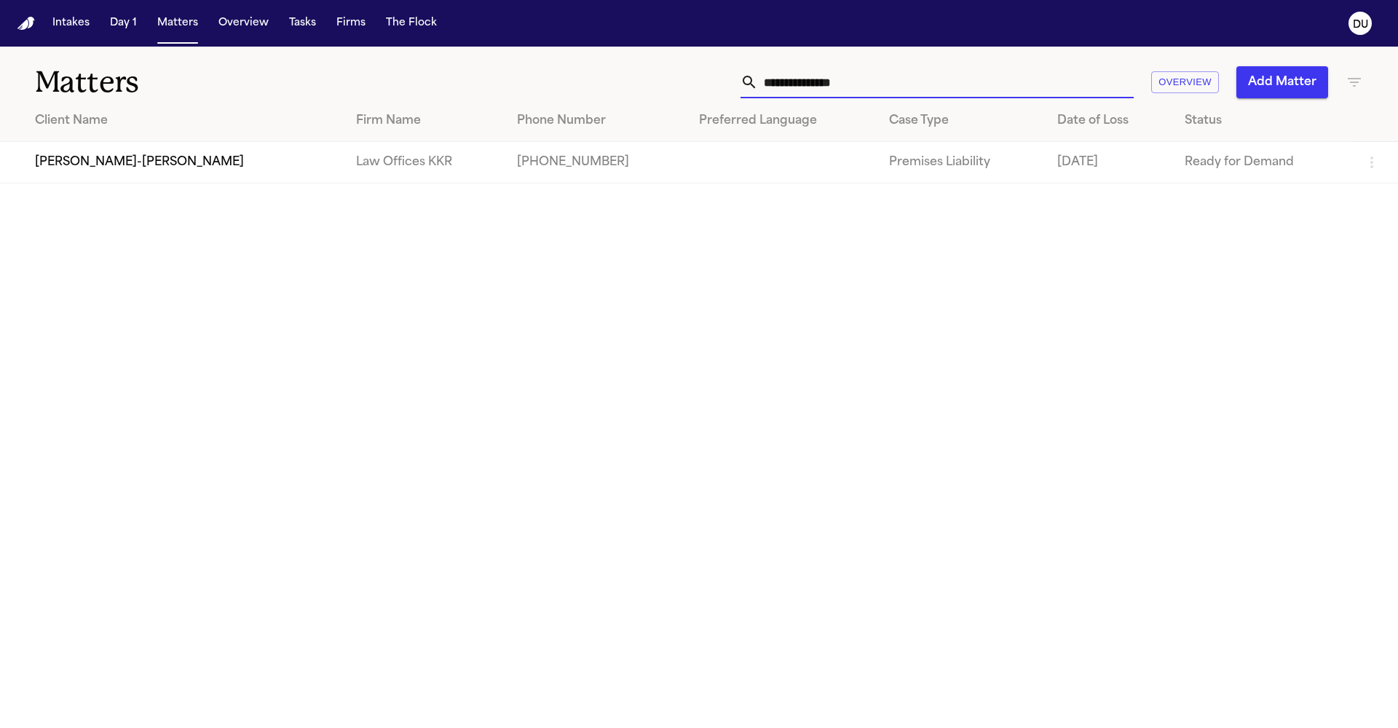
drag, startPoint x: 827, startPoint y: 87, endPoint x: 671, endPoint y: 87, distance: 155.8
click at [671, 87] on div "**********" at bounding box center [892, 82] width 941 height 32
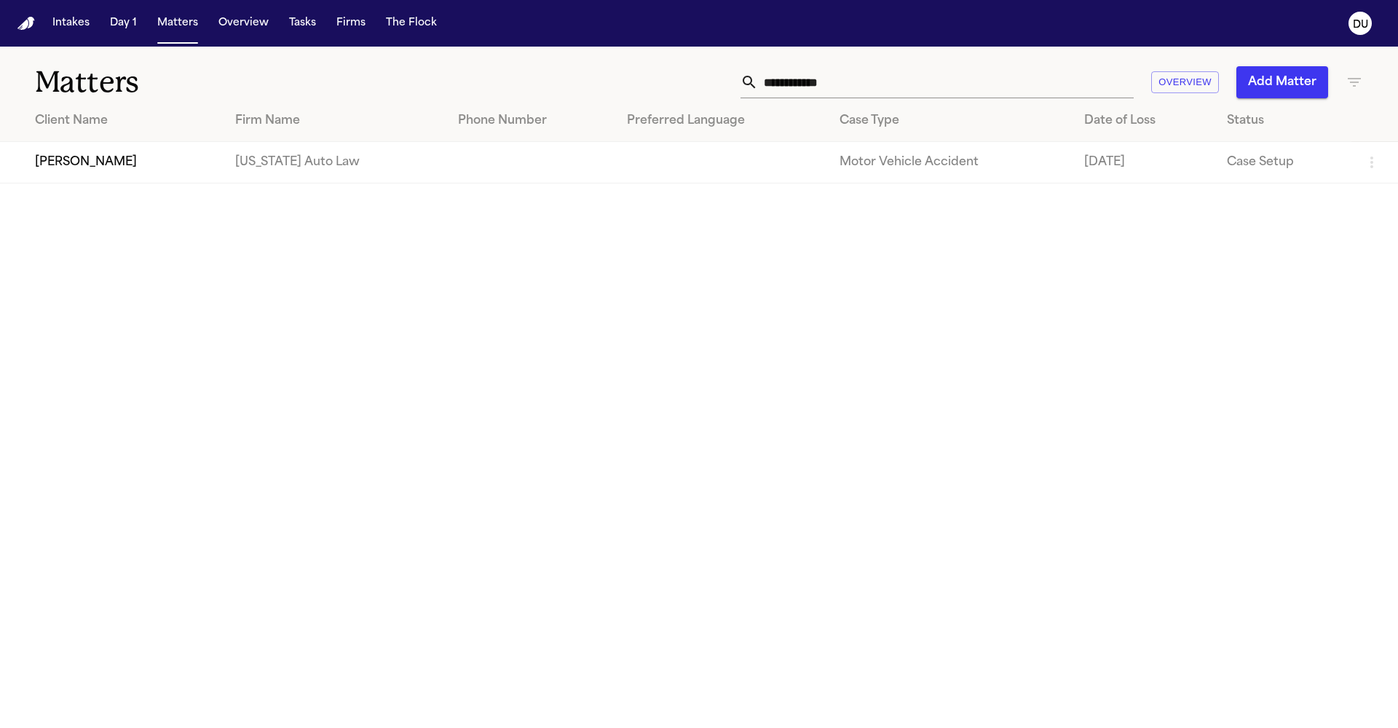
click at [183, 163] on td "[PERSON_NAME]" at bounding box center [112, 162] width 224 height 41
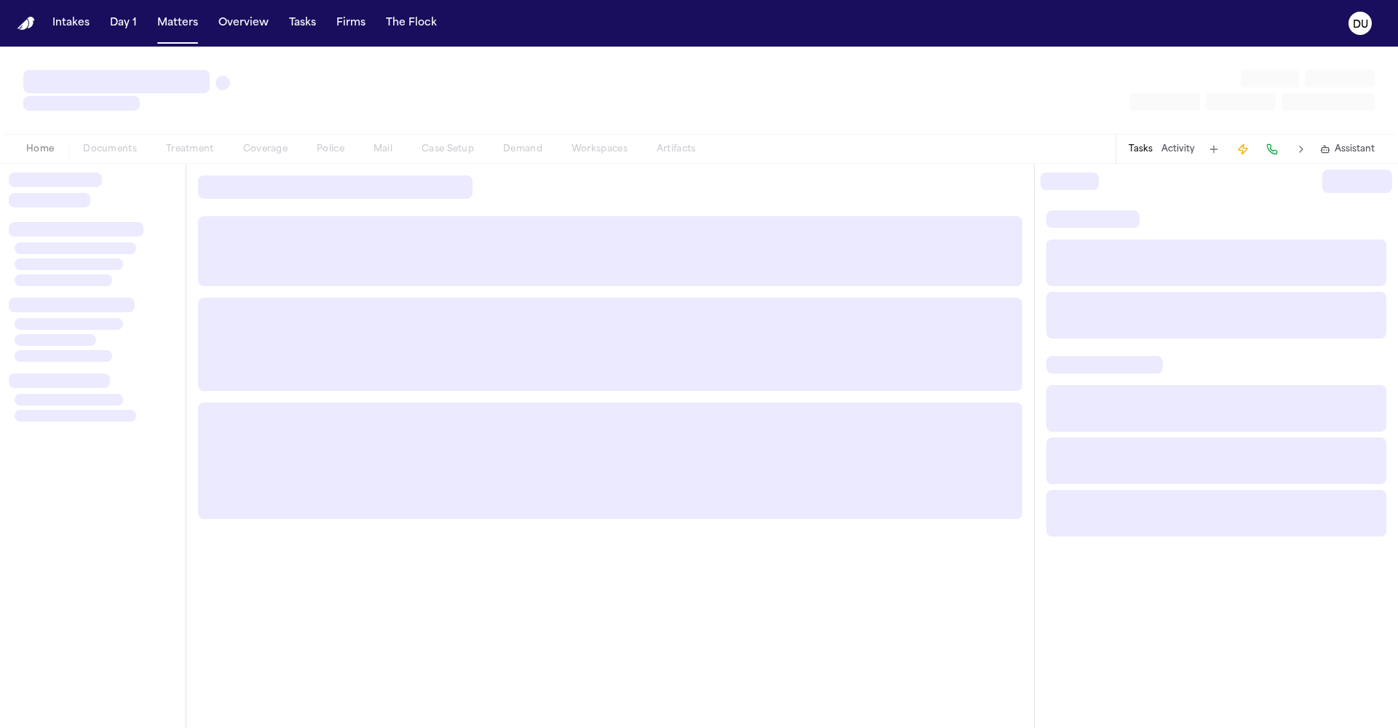
click at [183, 158] on button "Treatment" at bounding box center [189, 149] width 77 height 17
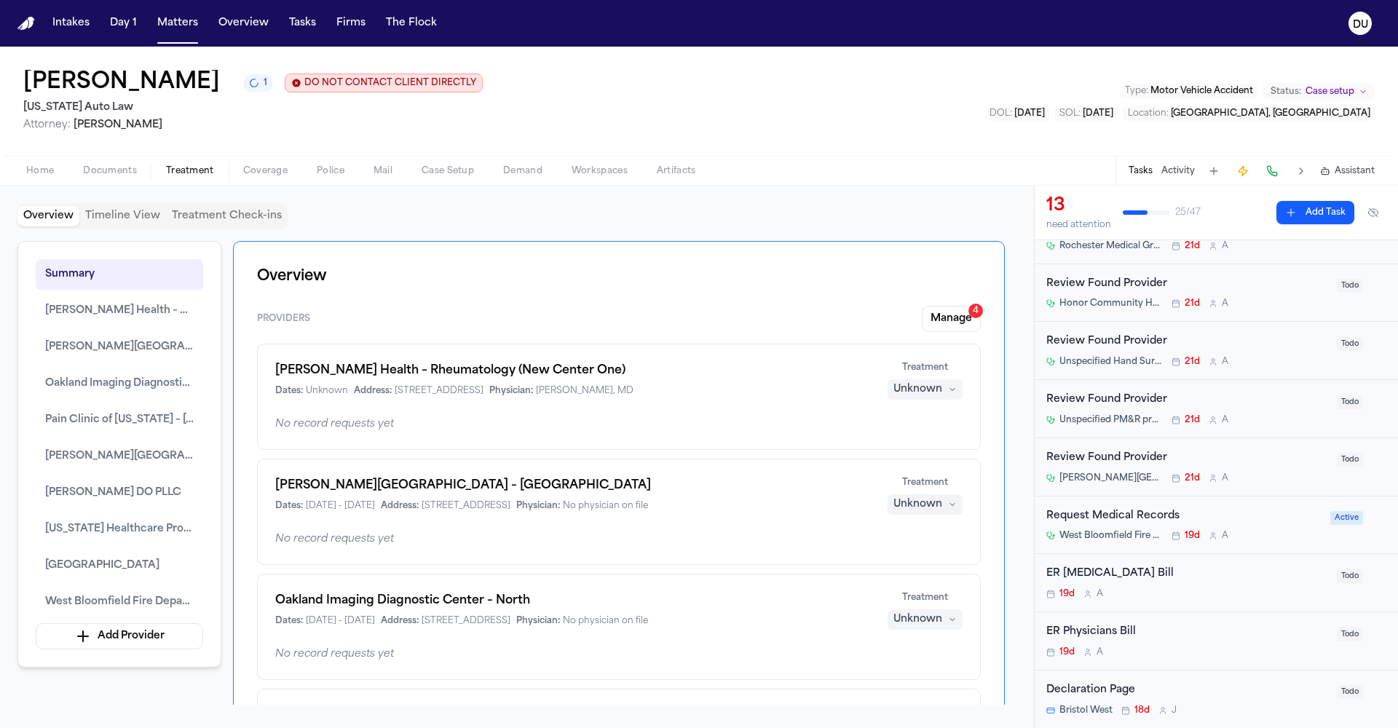
scroll to position [111, 0]
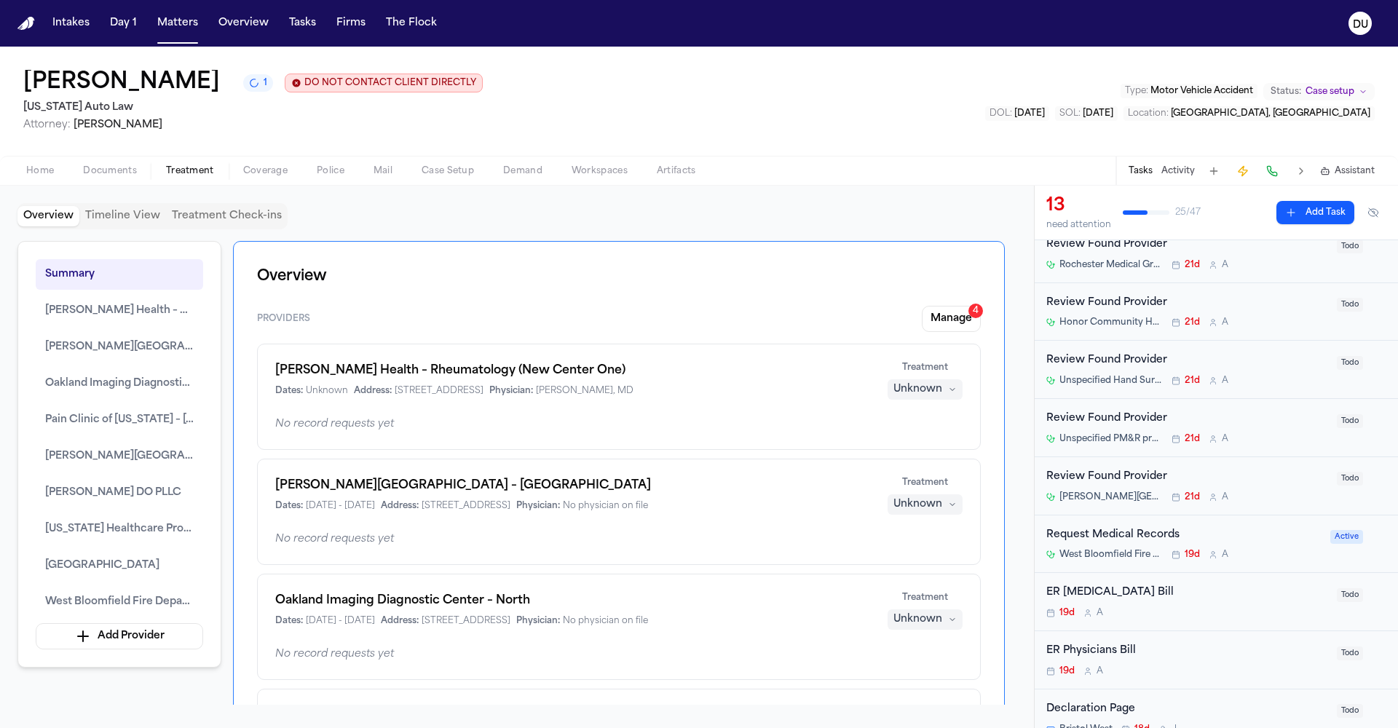
click at [1134, 533] on div "Request Medical Records" at bounding box center [1183, 535] width 275 height 17
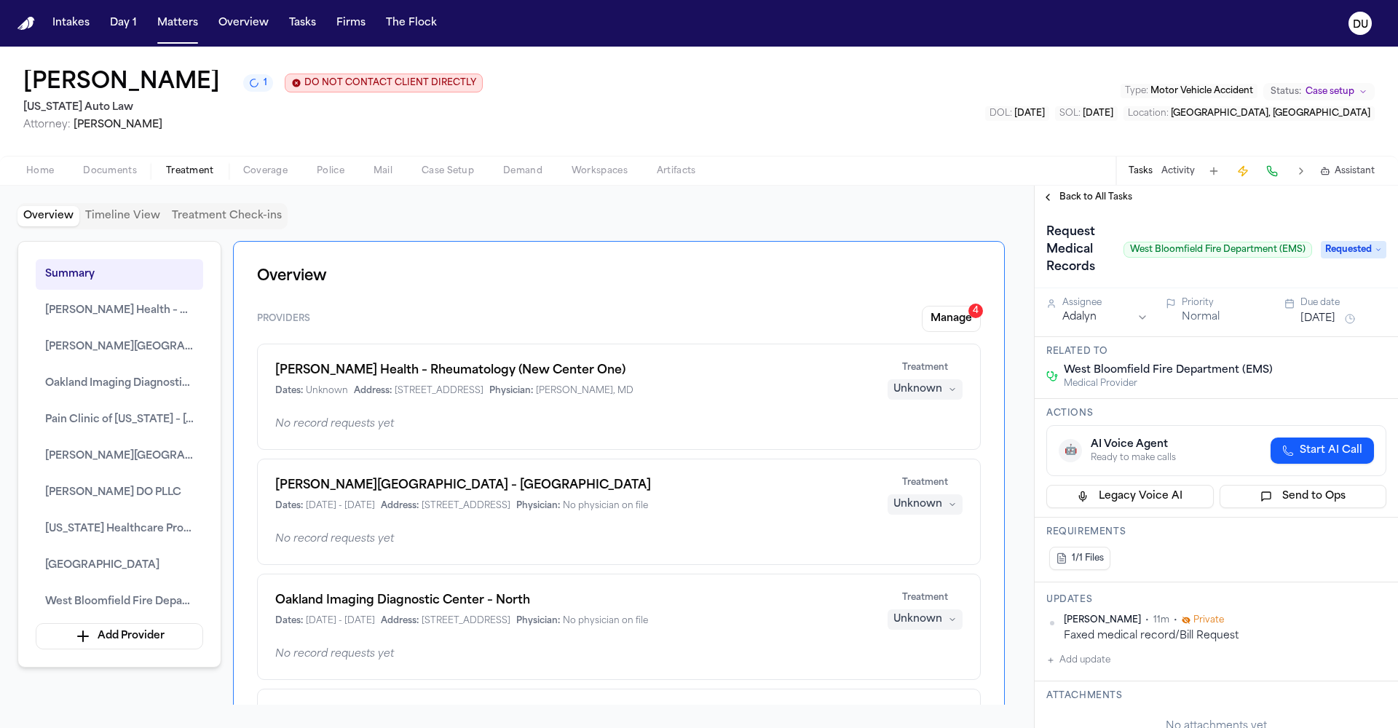
click at [1328, 323] on button "[DATE]" at bounding box center [1317, 319] width 35 height 15
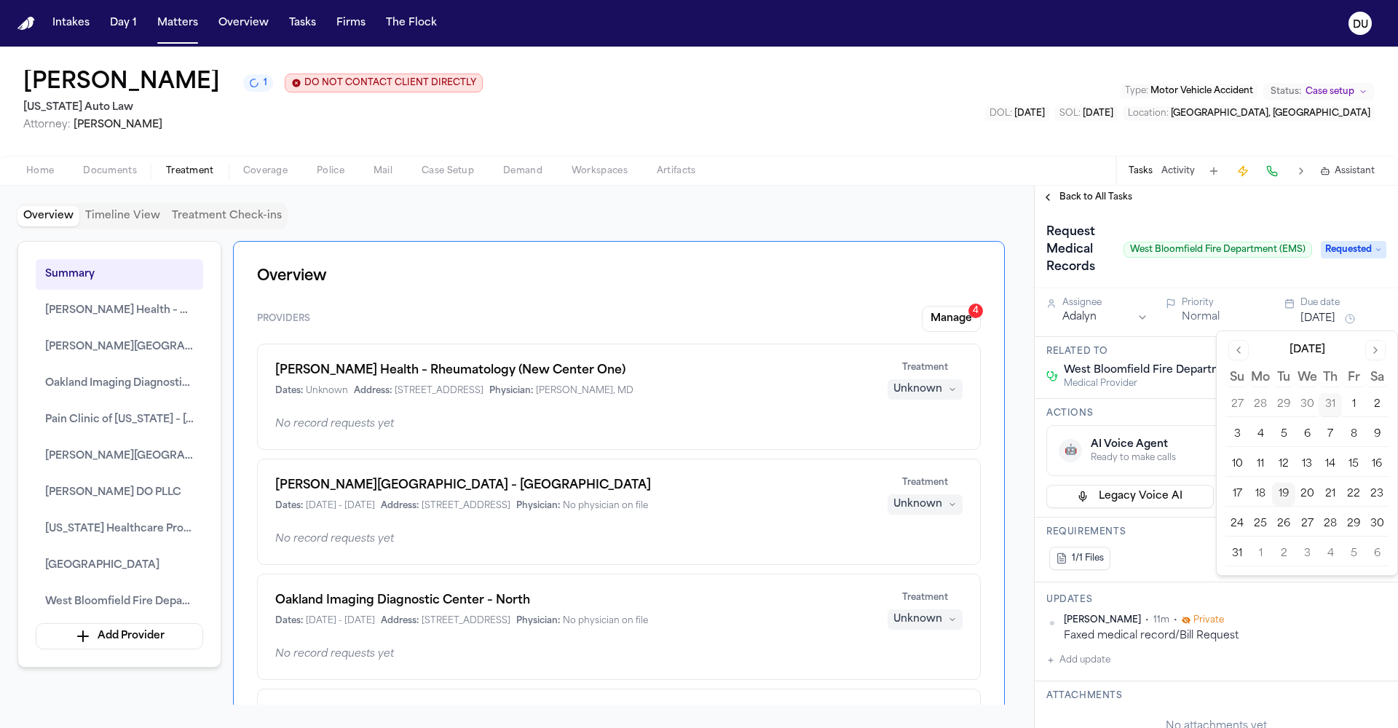
click at [1348, 494] on button "22" at bounding box center [1353, 494] width 23 height 23
click at [1198, 656] on div "[PERSON_NAME] • 11m • Private Faxed medical record/Bill Request Add update" at bounding box center [1216, 641] width 340 height 55
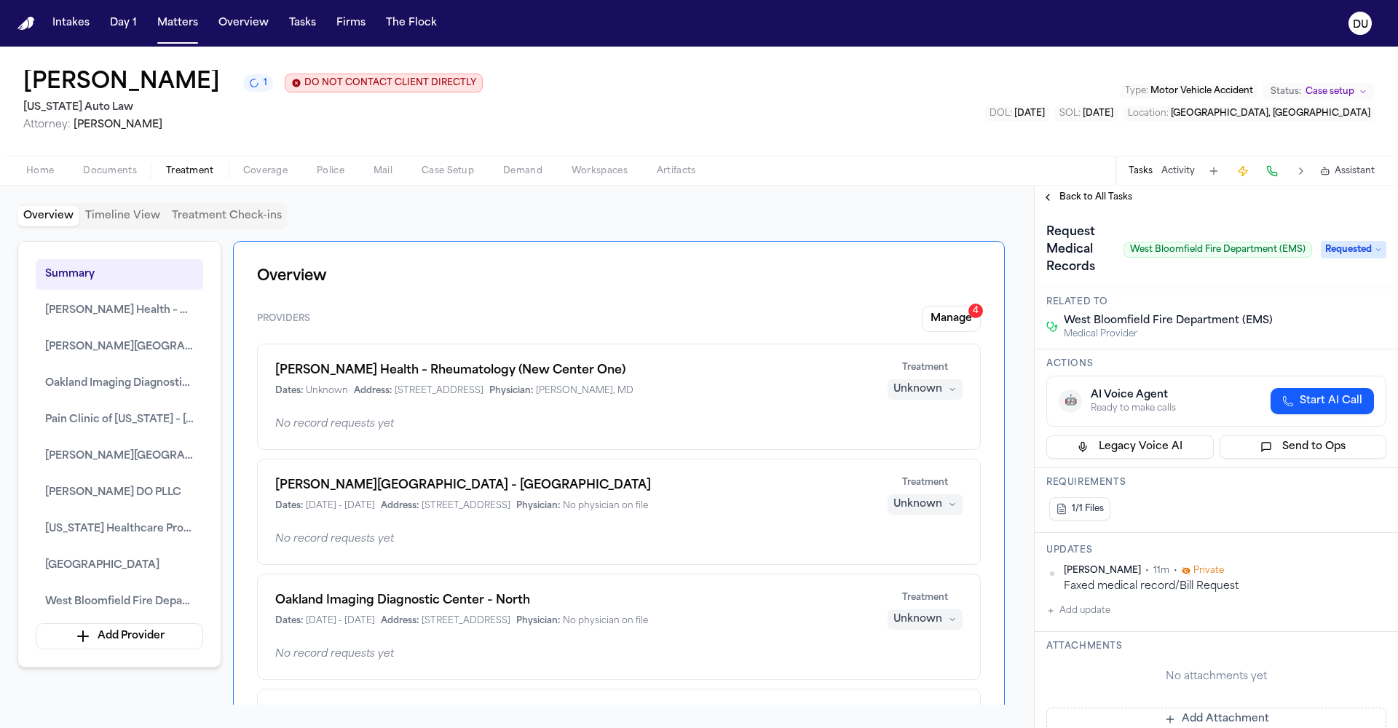
scroll to position [167, 0]
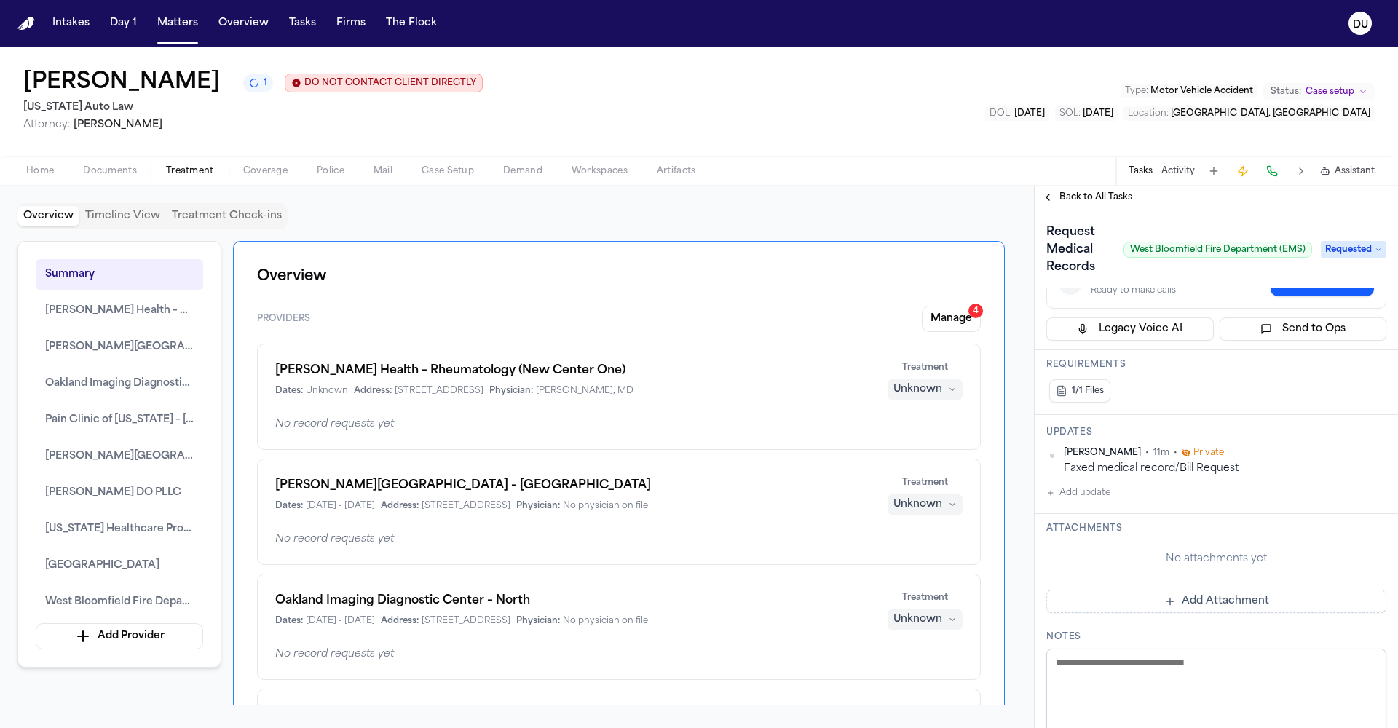
click at [1194, 601] on button "Add Attachment" at bounding box center [1216, 601] width 340 height 23
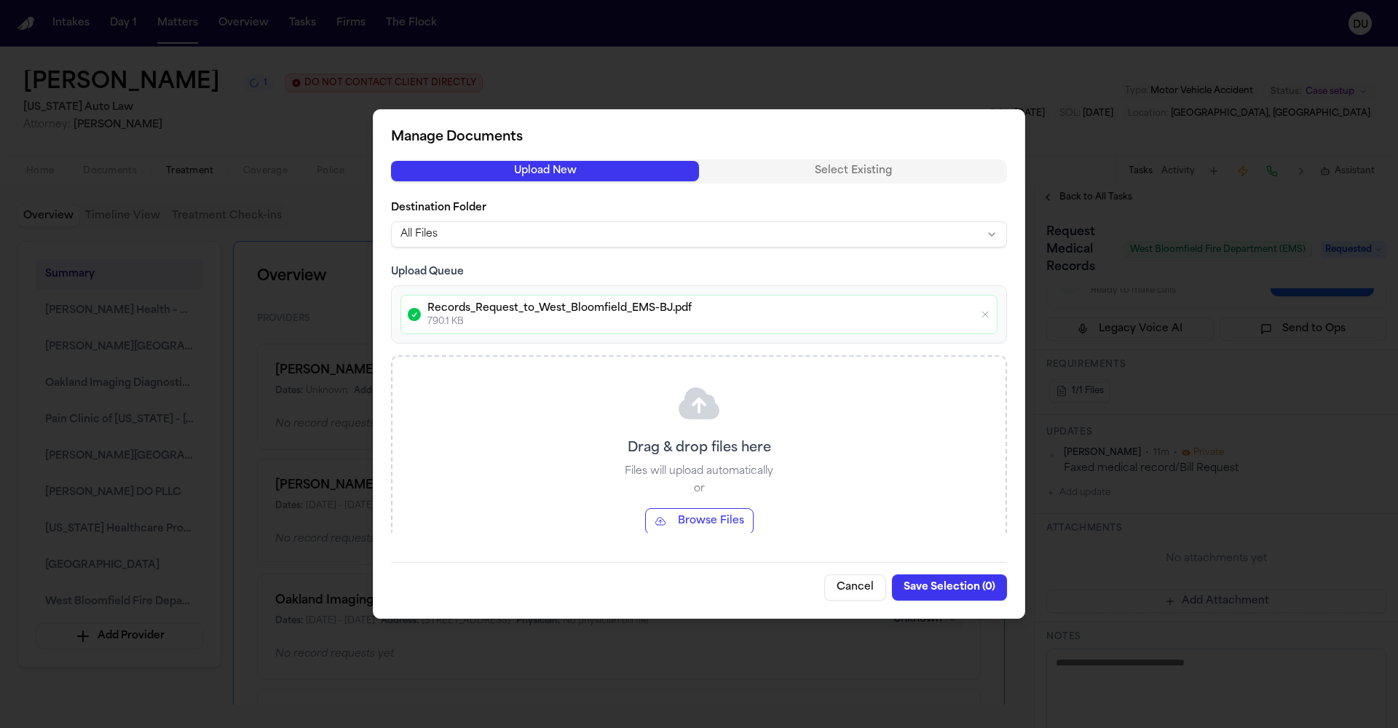
click at [949, 588] on button "Save Selection ( 0 )" at bounding box center [949, 587] width 115 height 26
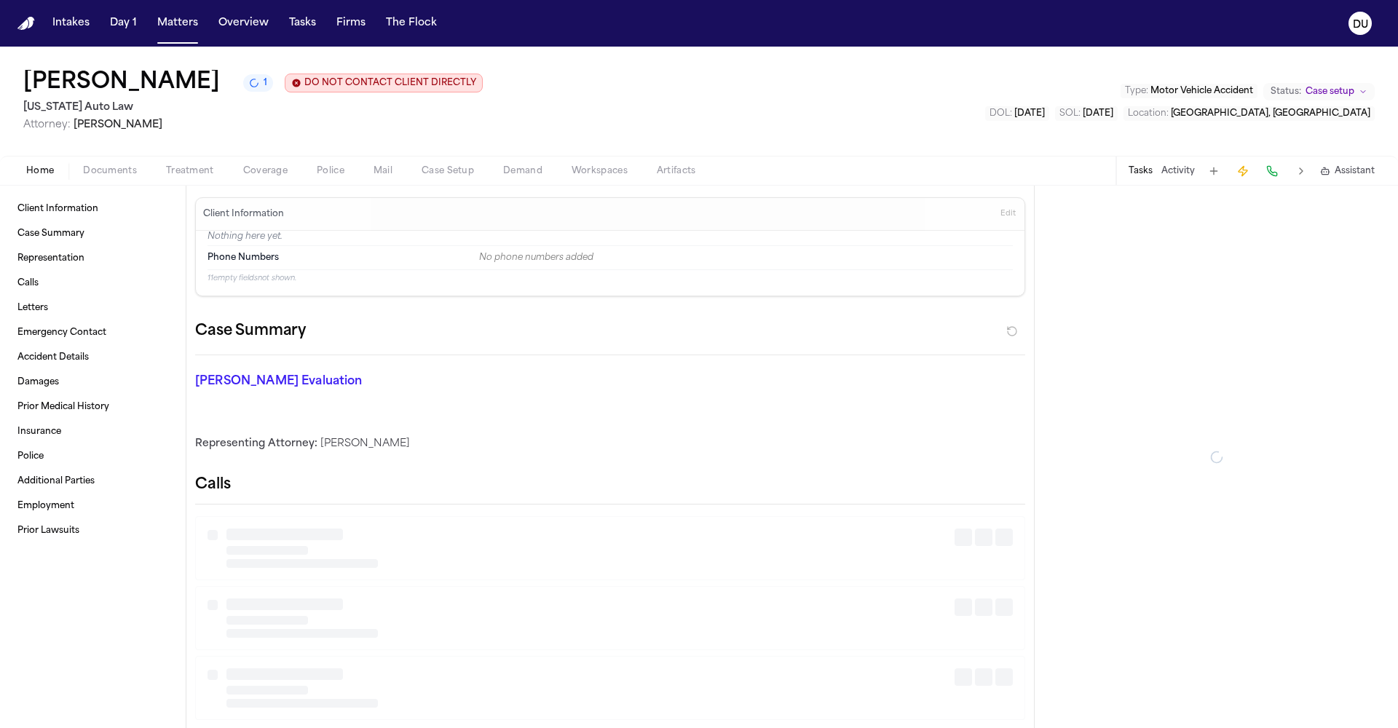
click at [49, 175] on span "Home" at bounding box center [40, 171] width 28 height 12
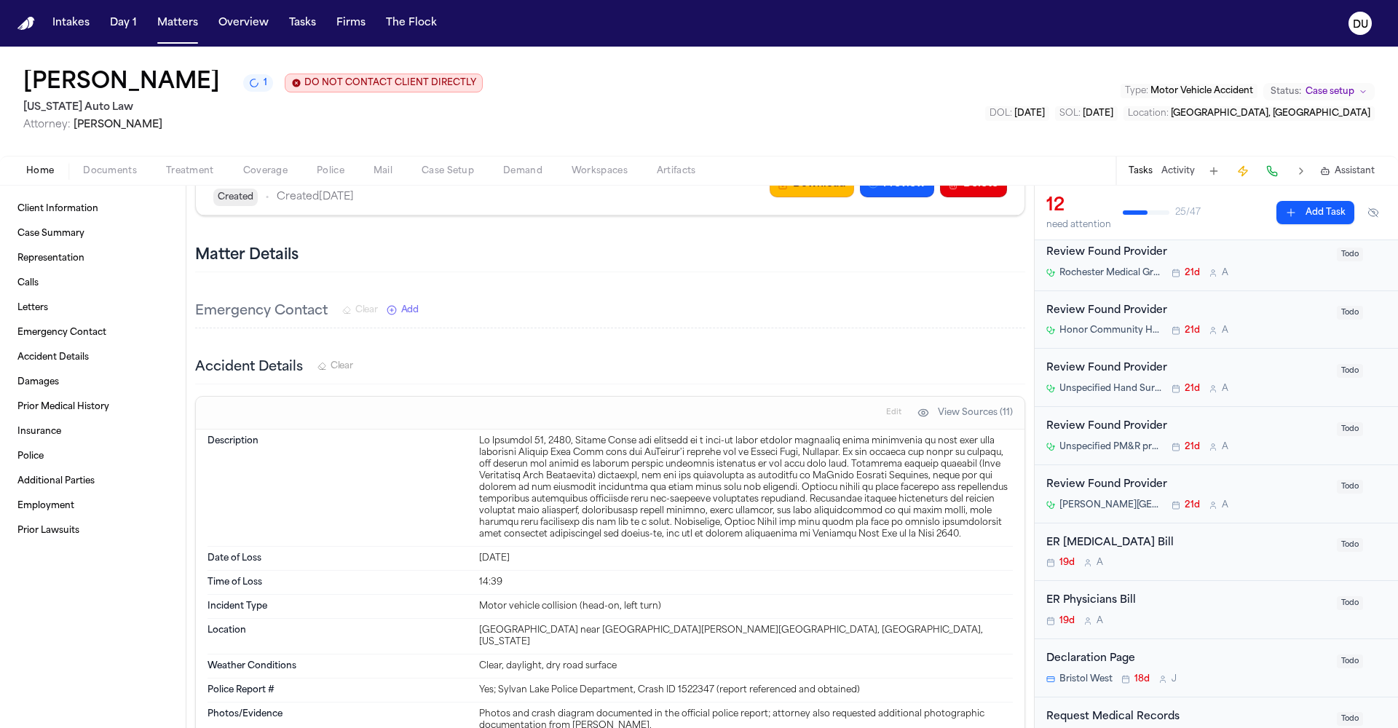
scroll to position [118, 0]
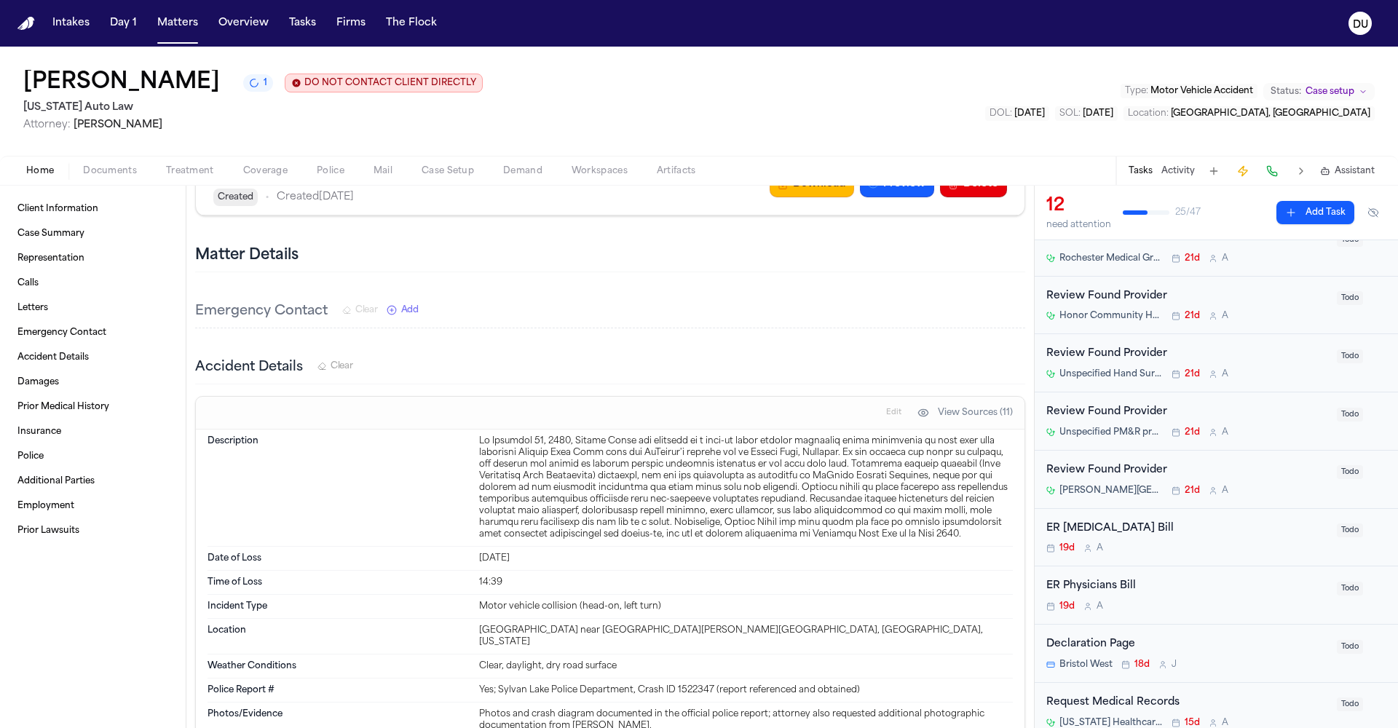
click at [1125, 582] on div "ER Physicians Bill" at bounding box center [1187, 586] width 282 height 17
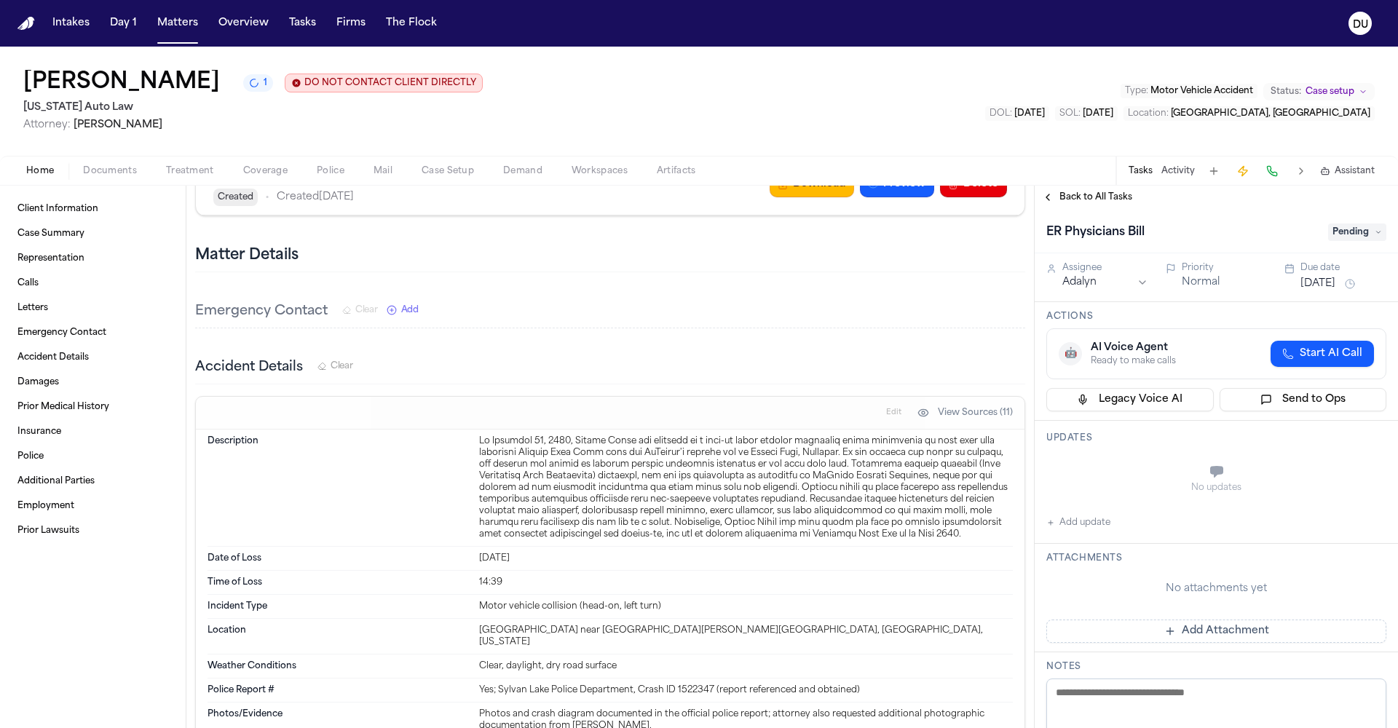
click at [1069, 197] on span "Back to All Tasks" at bounding box center [1095, 197] width 73 height 12
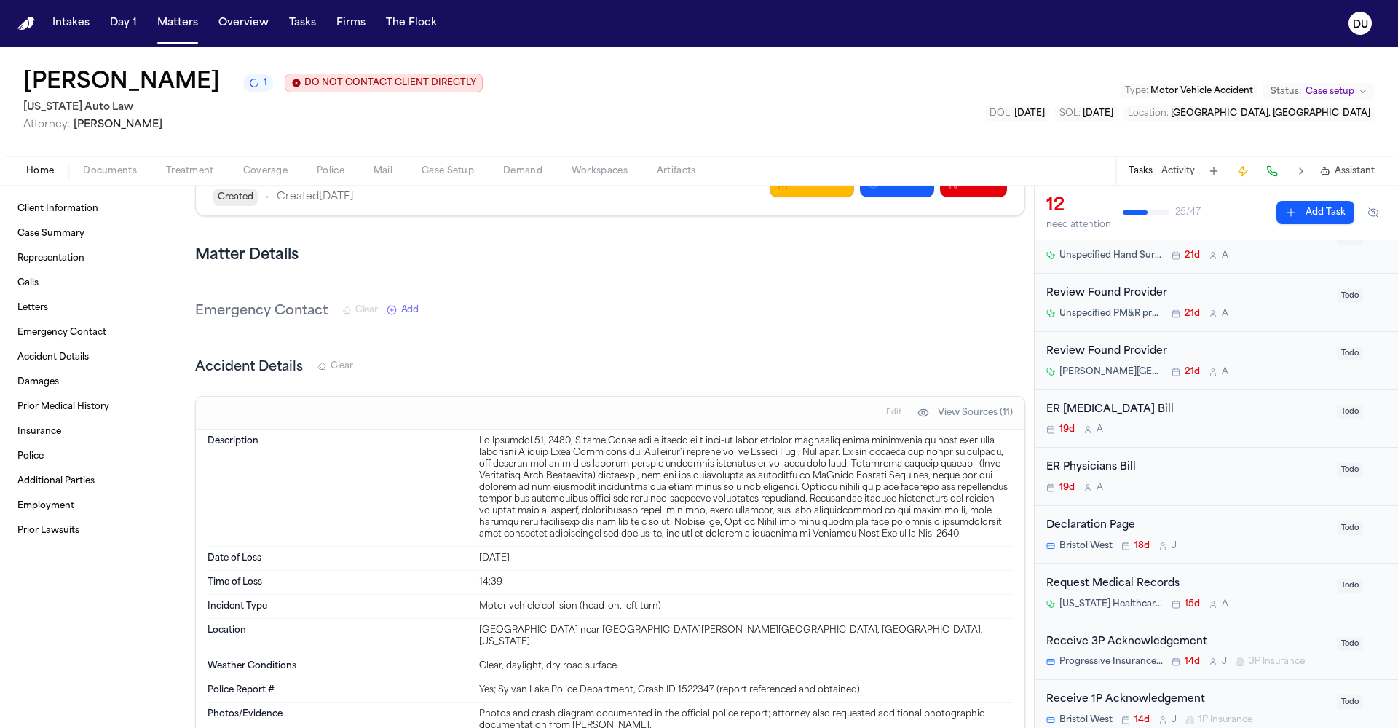
scroll to position [119, 0]
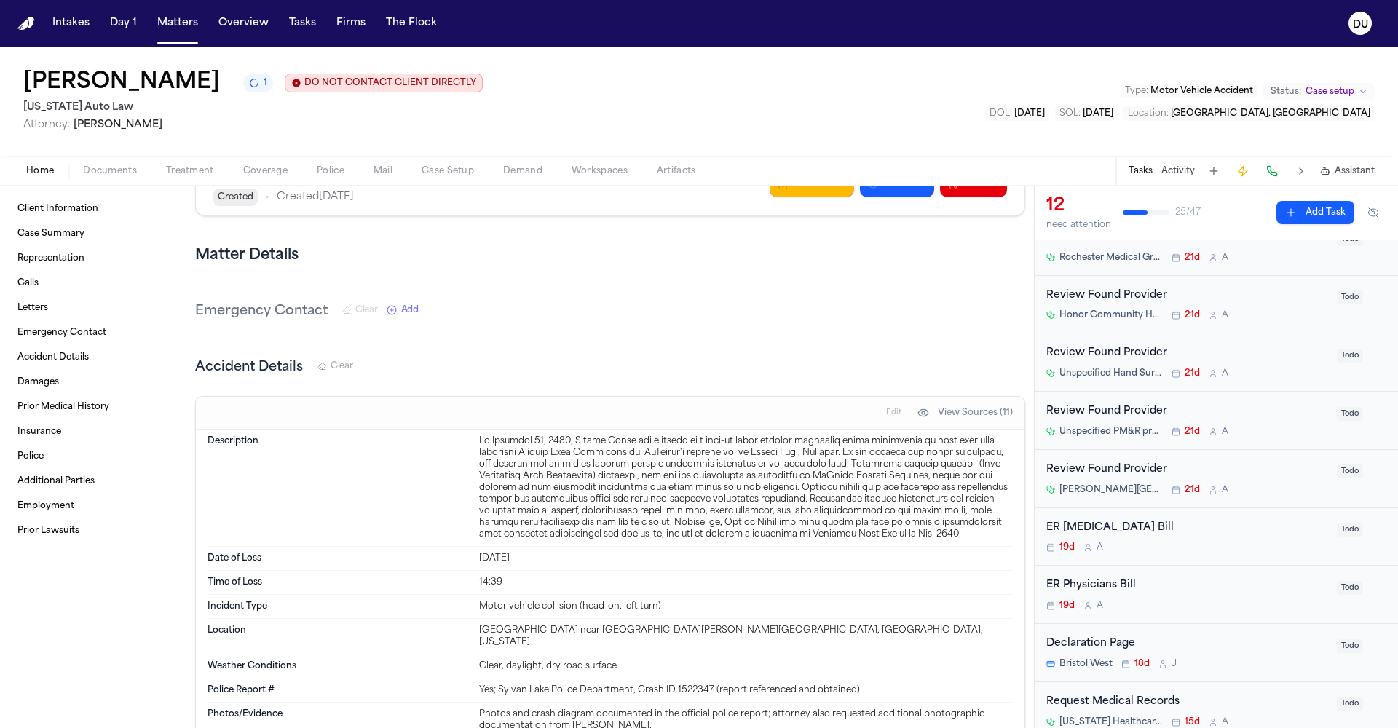
click at [1112, 588] on div "ER Physicians Bill" at bounding box center [1187, 585] width 282 height 17
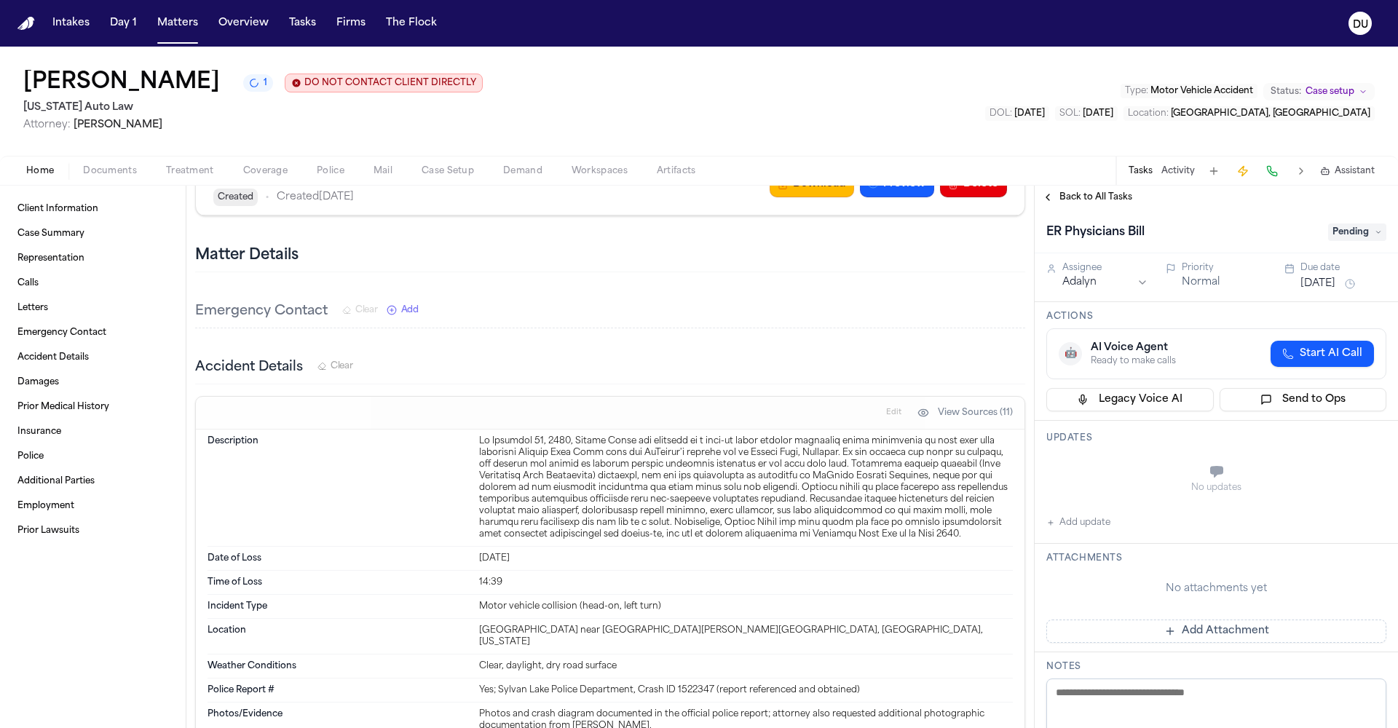
click at [1367, 235] on span "Pending" at bounding box center [1357, 232] width 58 height 17
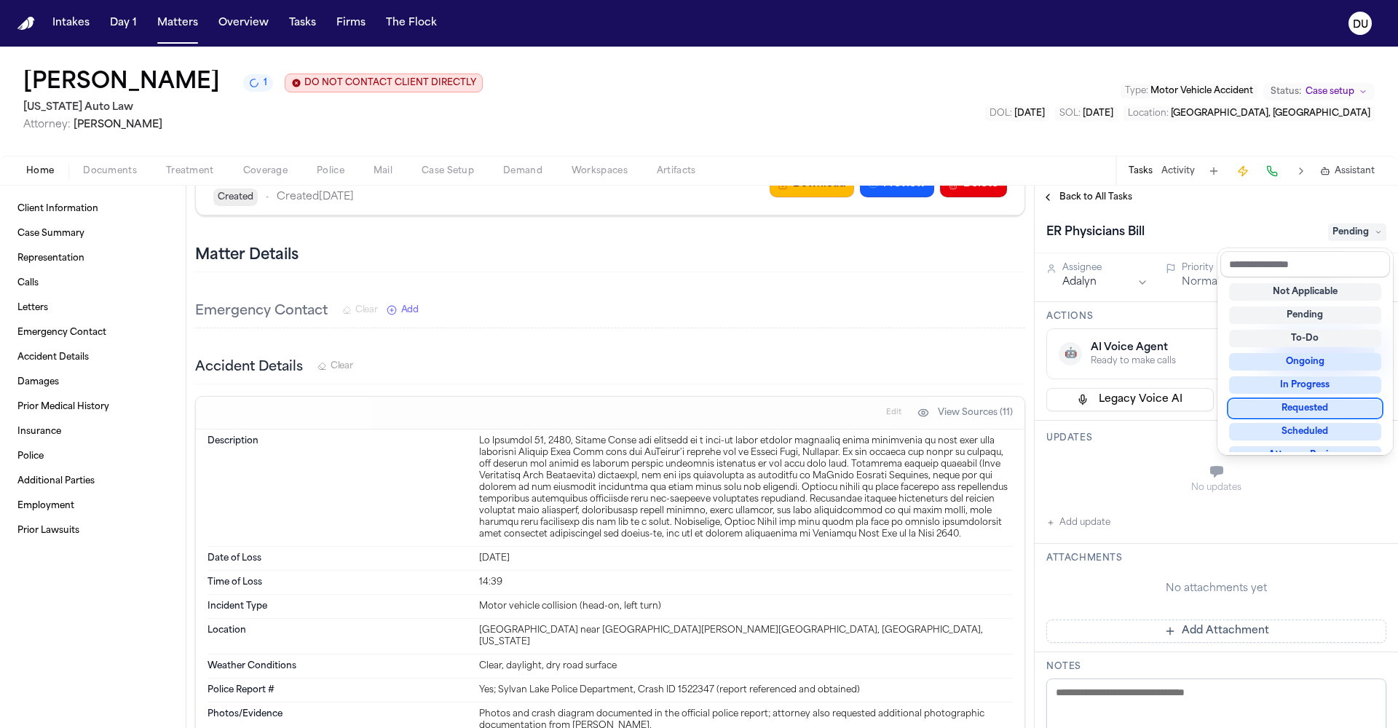
click at [1322, 412] on div "Requested" at bounding box center [1305, 408] width 152 height 17
click at [1174, 482] on div "ER Physicians Bill Requested Assignee Adalyn Priority Normal Due date [DATE] Ac…" at bounding box center [1216, 468] width 363 height 519
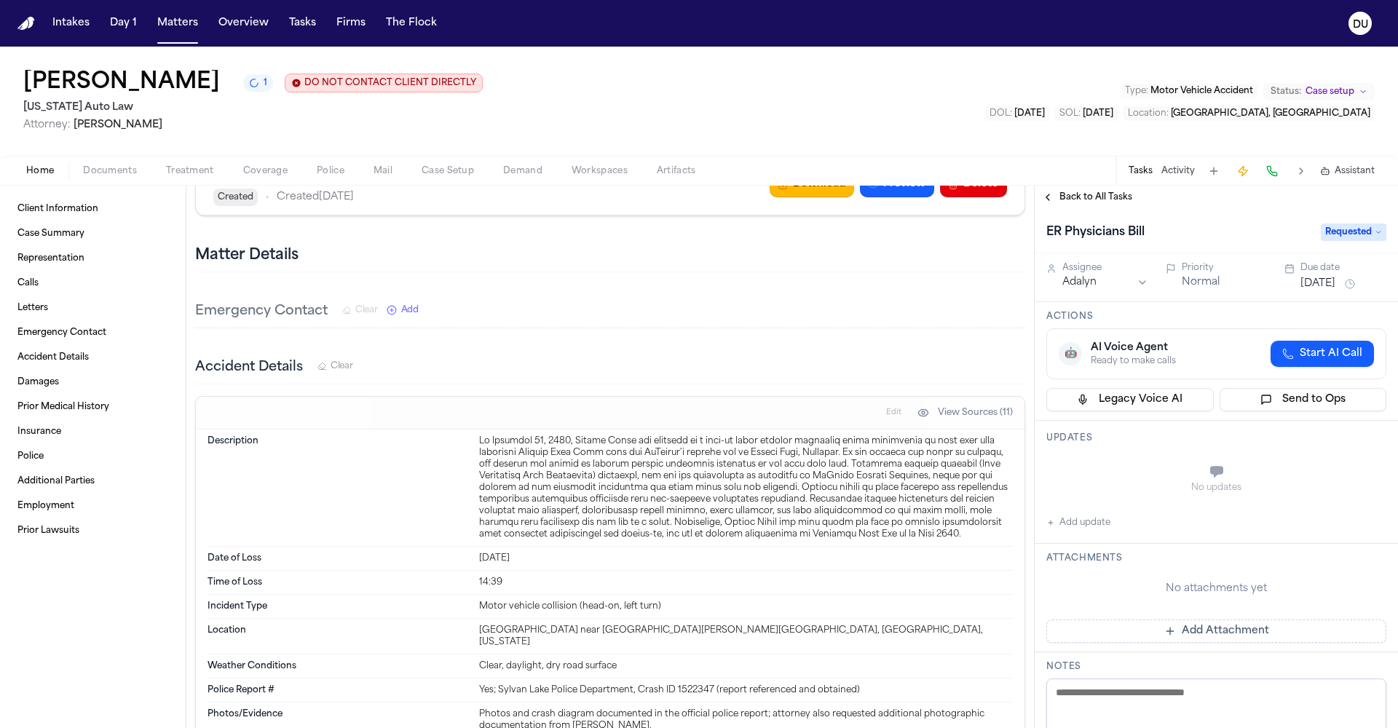
click at [1054, 526] on icon "button" at bounding box center [1050, 522] width 9 height 9
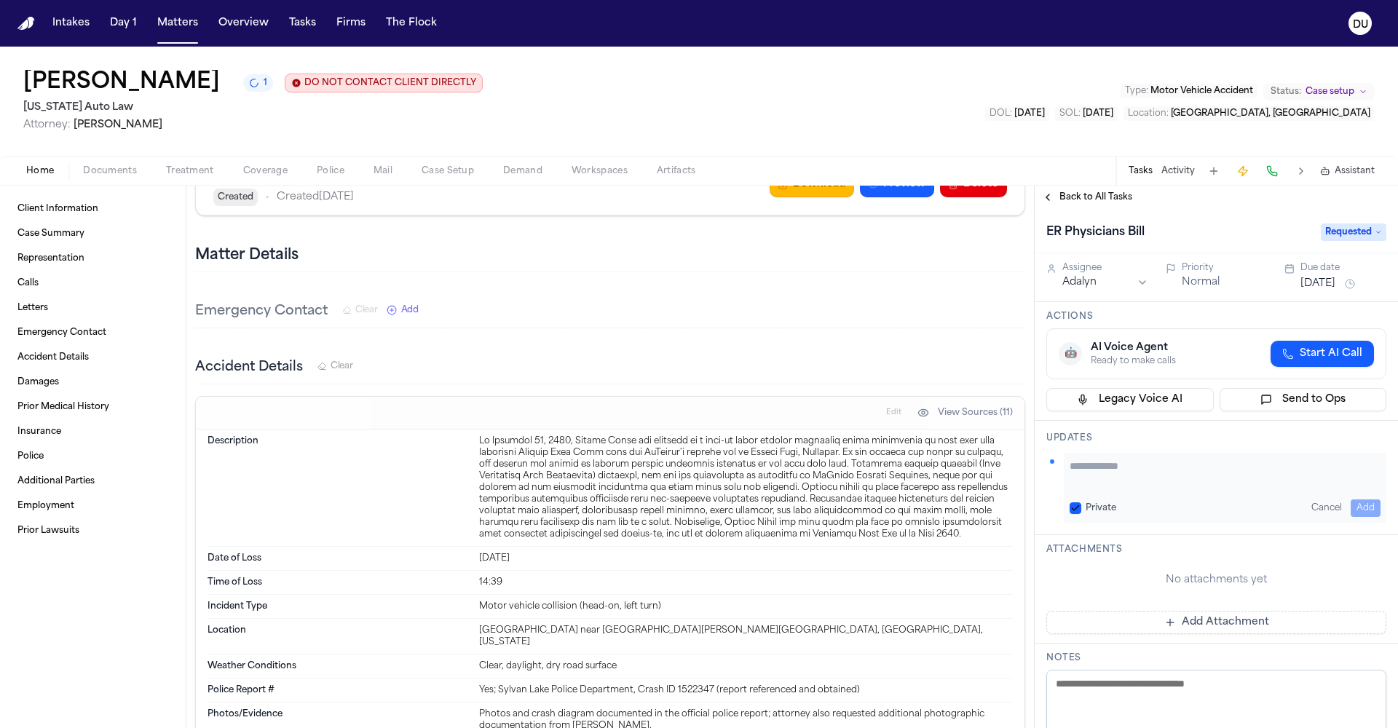
click at [1141, 472] on textarea "Add your update" at bounding box center [1224, 473] width 311 height 29
click at [1350, 505] on button "Add" at bounding box center [1365, 507] width 30 height 17
click at [1182, 622] on button "Add Attachment" at bounding box center [1216, 621] width 340 height 23
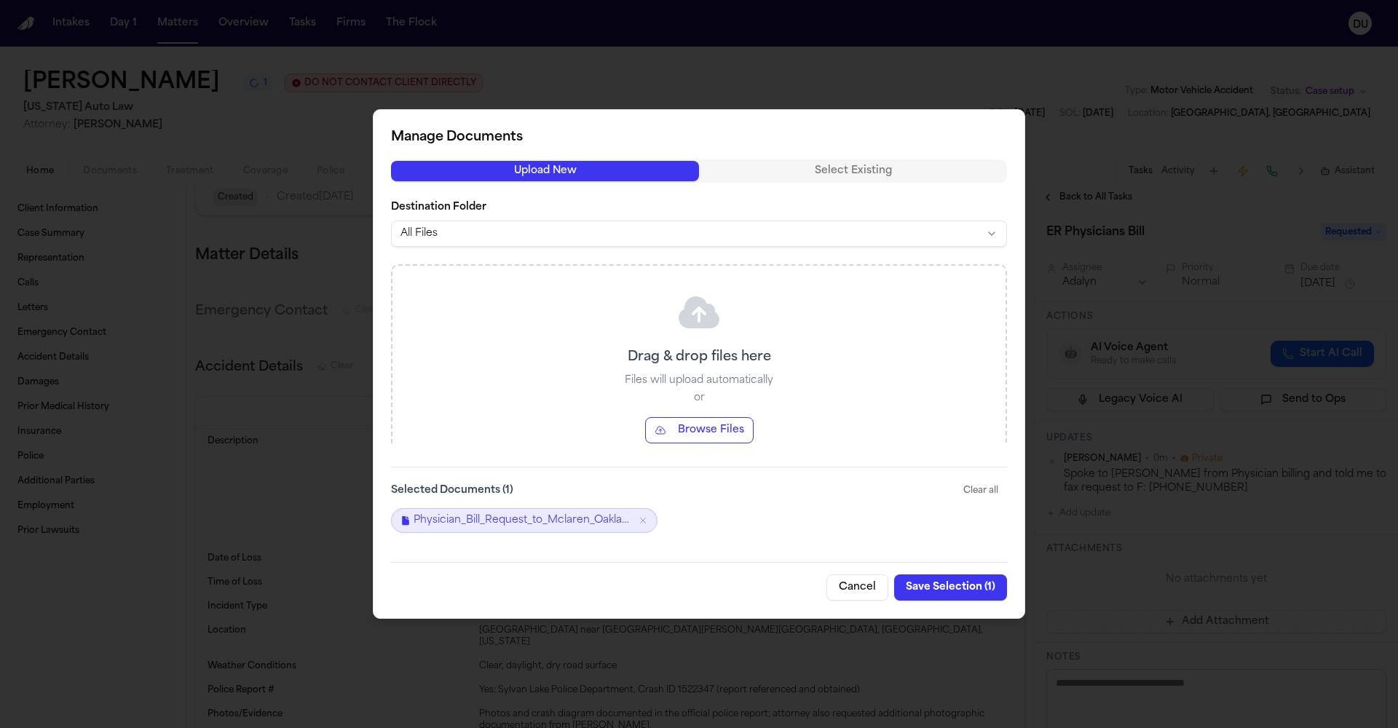
click at [944, 588] on button "Save Selection ( 1 )" at bounding box center [950, 587] width 113 height 26
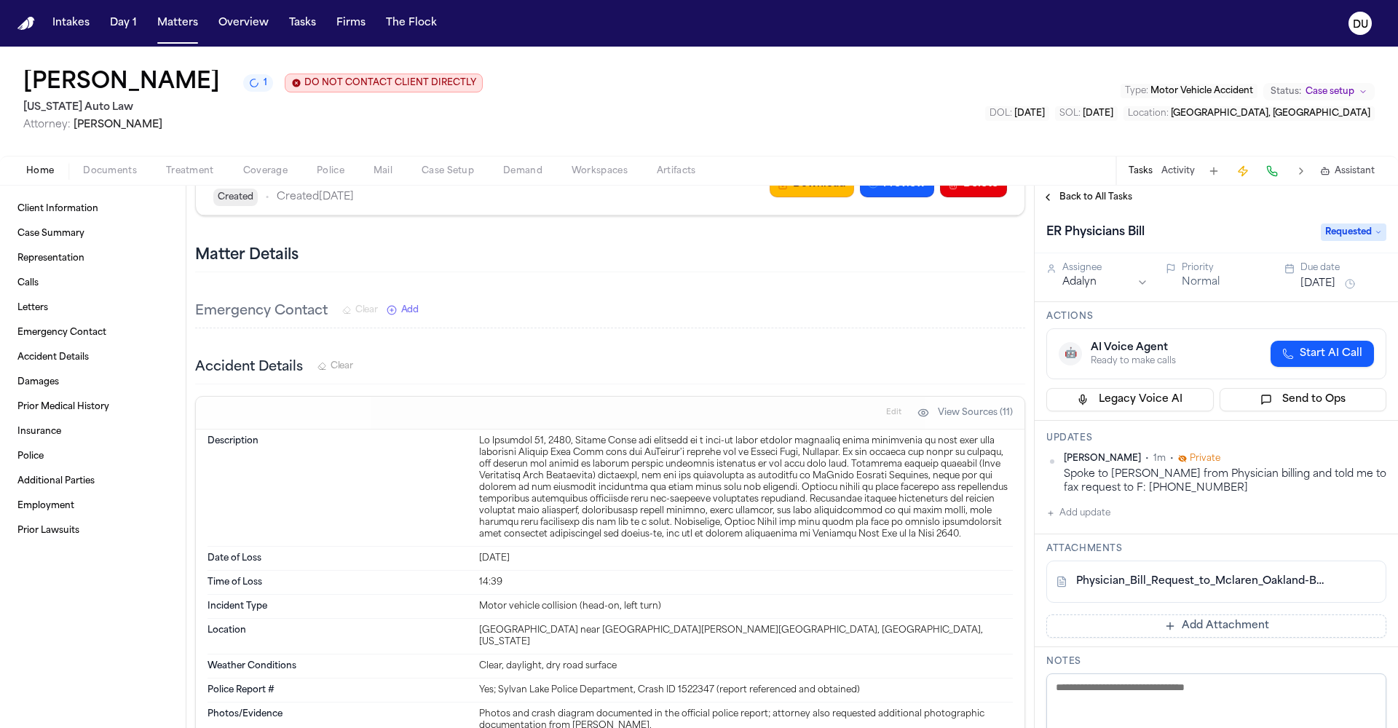
click at [1327, 284] on button "[DATE]" at bounding box center [1317, 284] width 35 height 15
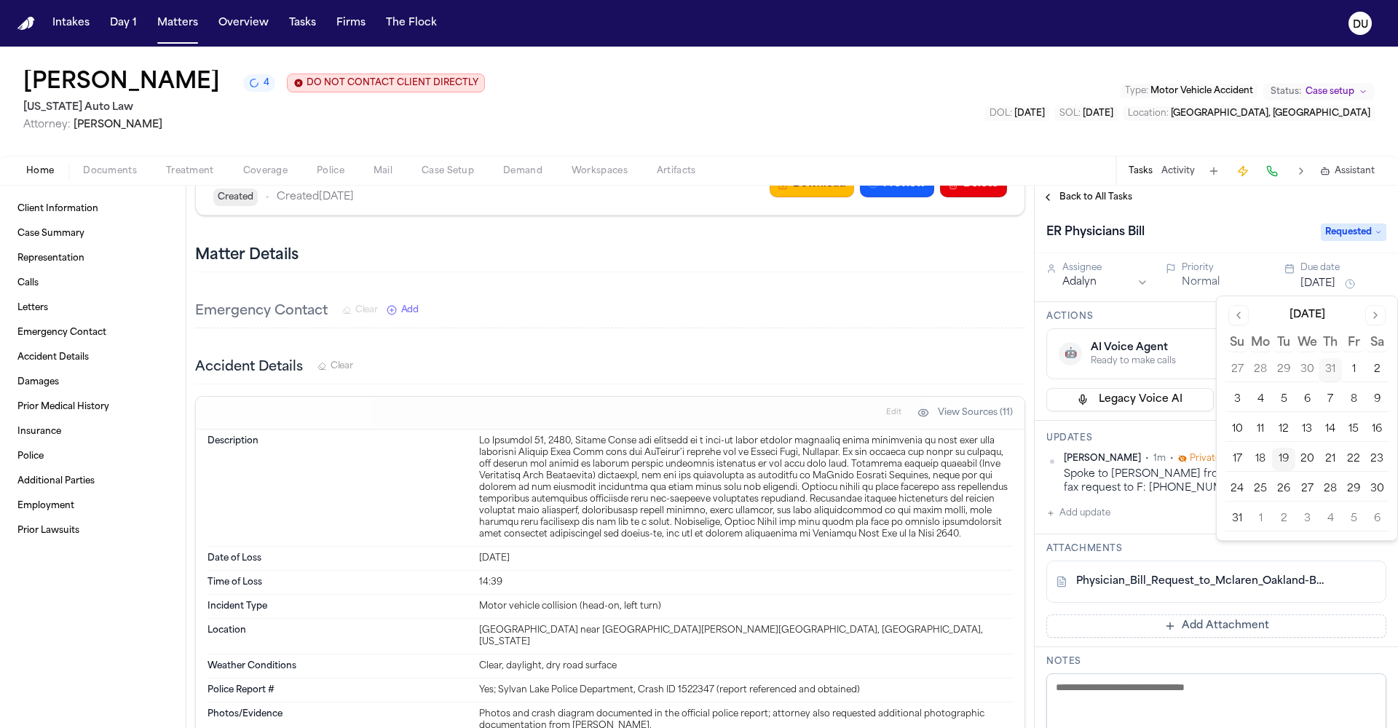
click at [1352, 464] on button "22" at bounding box center [1353, 459] width 23 height 23
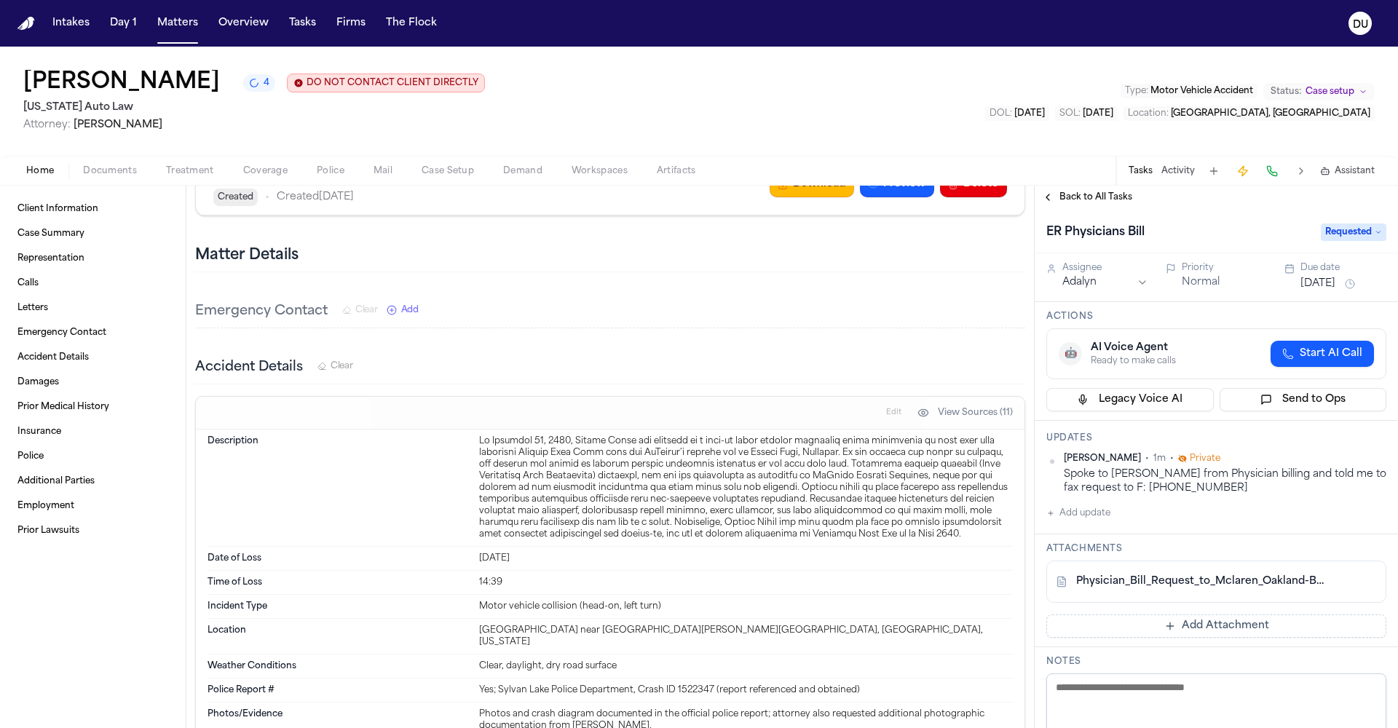
click at [1193, 538] on div "Attachments Physician_Bill_Request_to_Mclaren_Oakland-BJ.pdf Add Attachment" at bounding box center [1216, 590] width 363 height 113
click at [1093, 194] on span "Back to All Tasks" at bounding box center [1095, 197] width 73 height 12
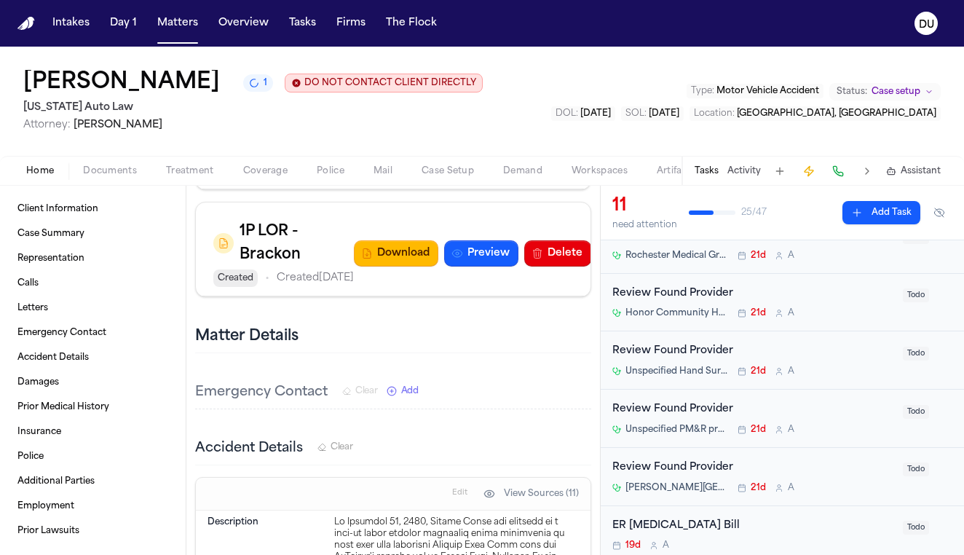
scroll to position [181, 0]
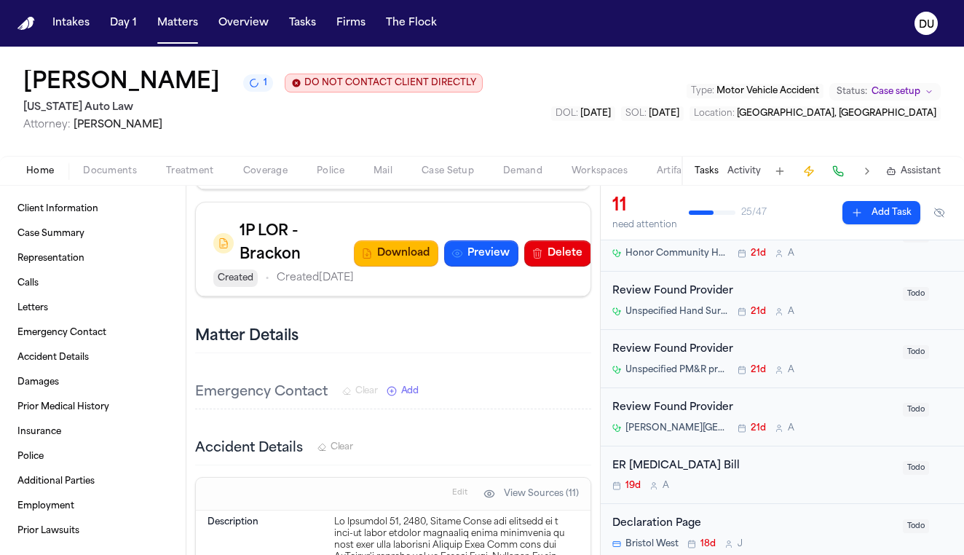
click at [679, 464] on div "ER [MEDICAL_DATA] Bill" at bounding box center [753, 466] width 282 height 17
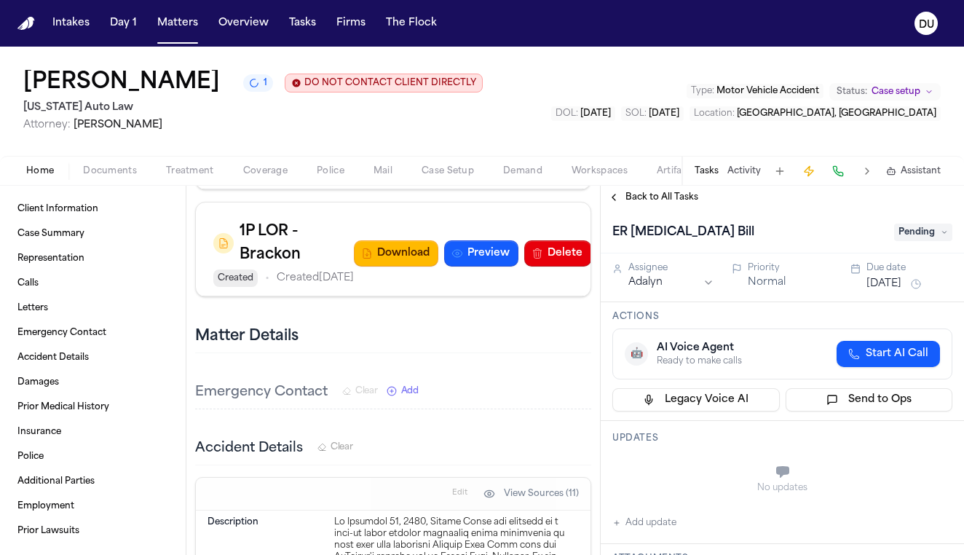
click at [930, 240] on span "Pending" at bounding box center [923, 232] width 58 height 17
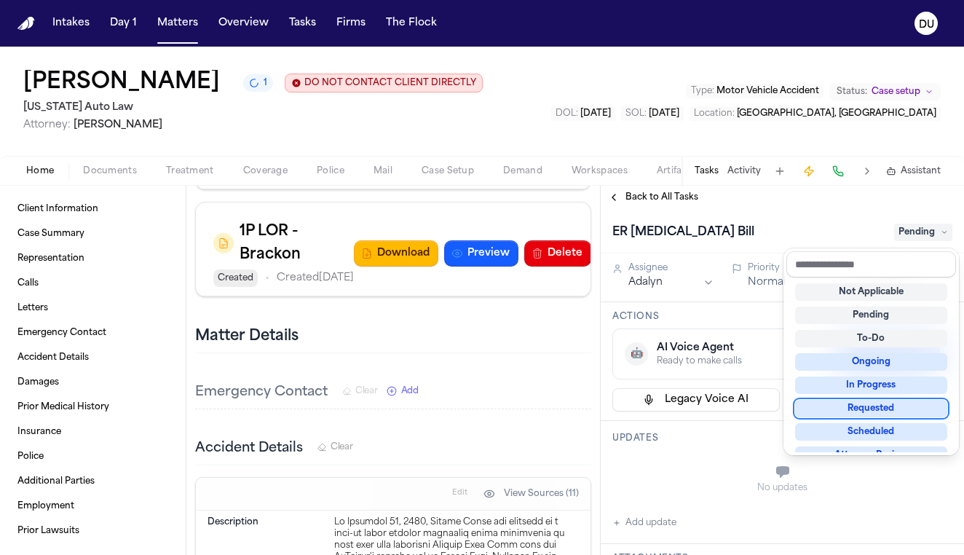
click at [864, 412] on div "Requested" at bounding box center [871, 408] width 152 height 17
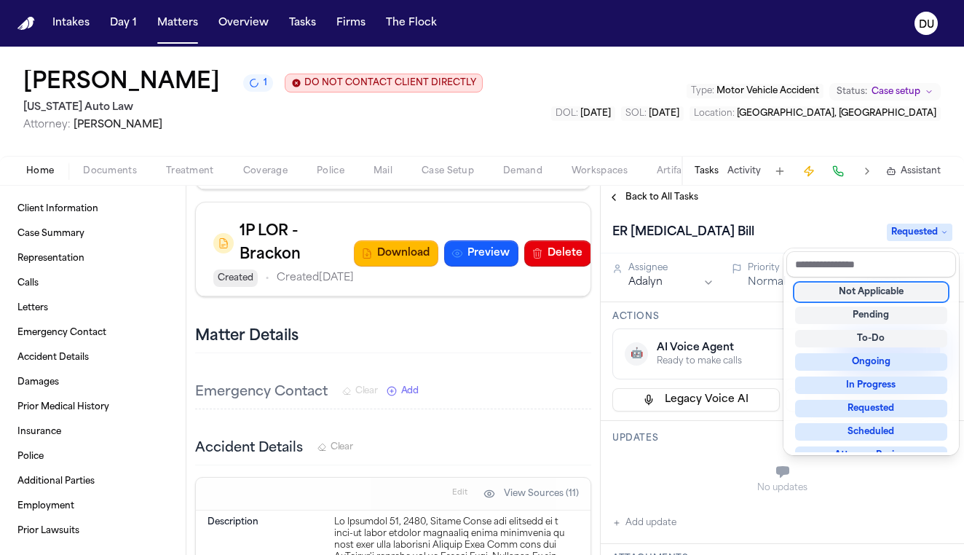
click at [721, 442] on div "ER [MEDICAL_DATA] Bill Requested Assignee Adalyn Priority Normal Due date [DATE…" at bounding box center [782, 382] width 363 height 346
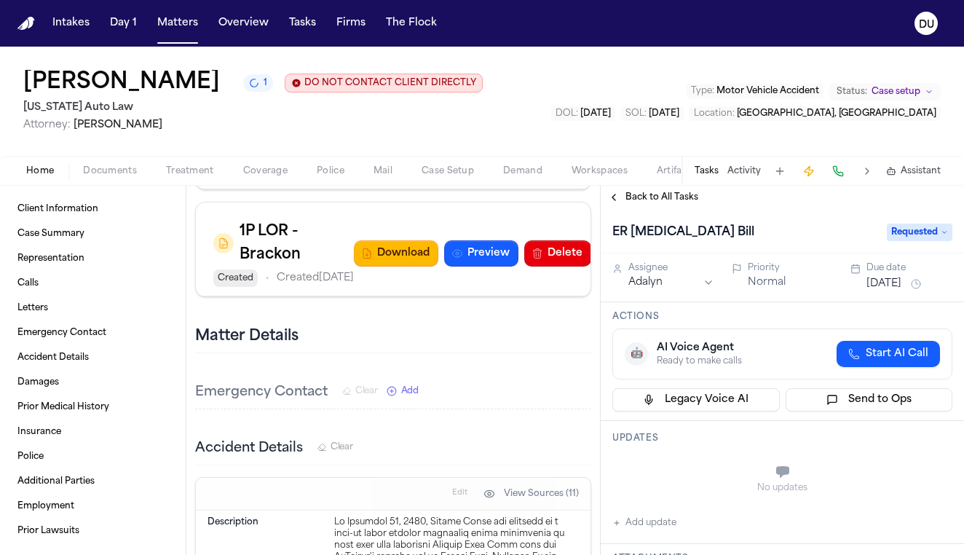
scroll to position [26, 0]
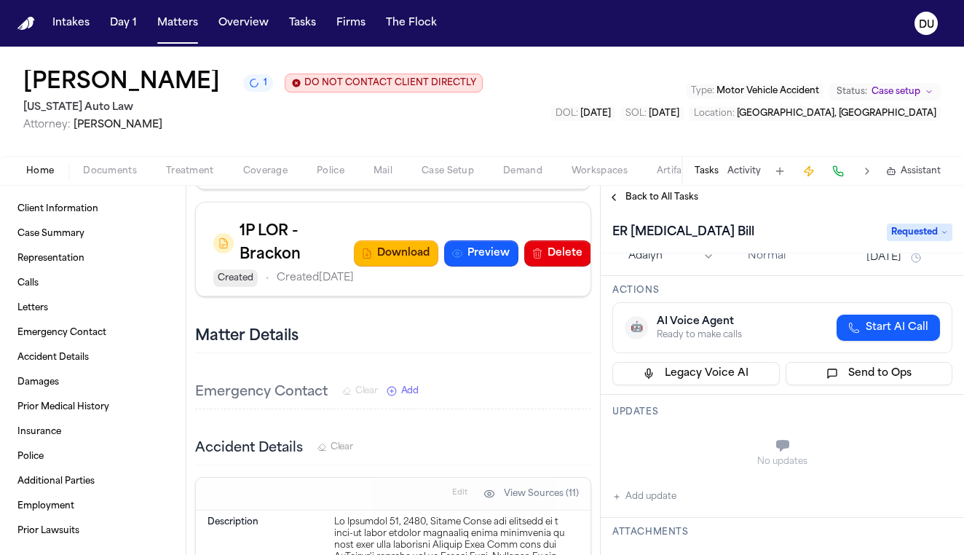
click at [621, 495] on button "Add update" at bounding box center [644, 496] width 64 height 17
click at [702, 448] on textarea "Add your update" at bounding box center [791, 446] width 311 height 29
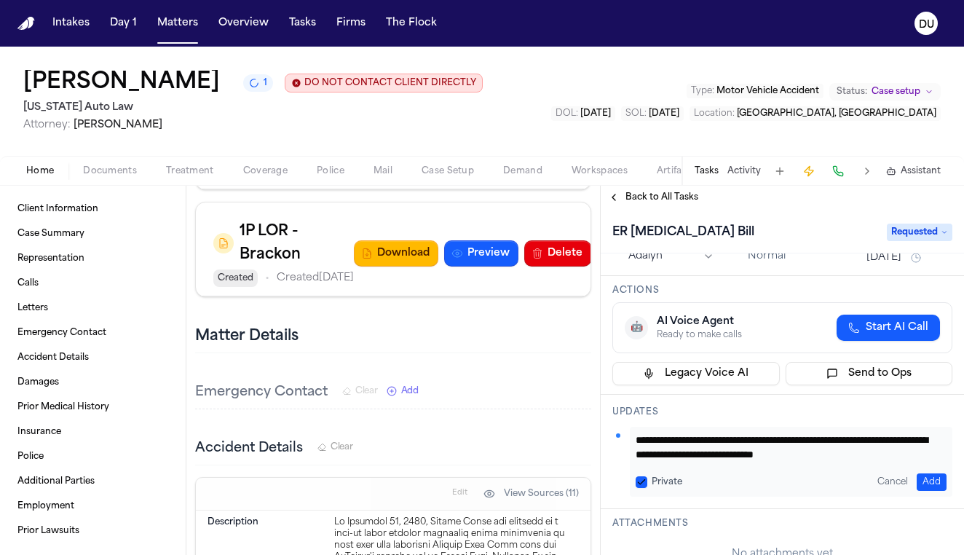
scroll to position [15, 0]
click at [919, 482] on button "Add" at bounding box center [932, 481] width 30 height 17
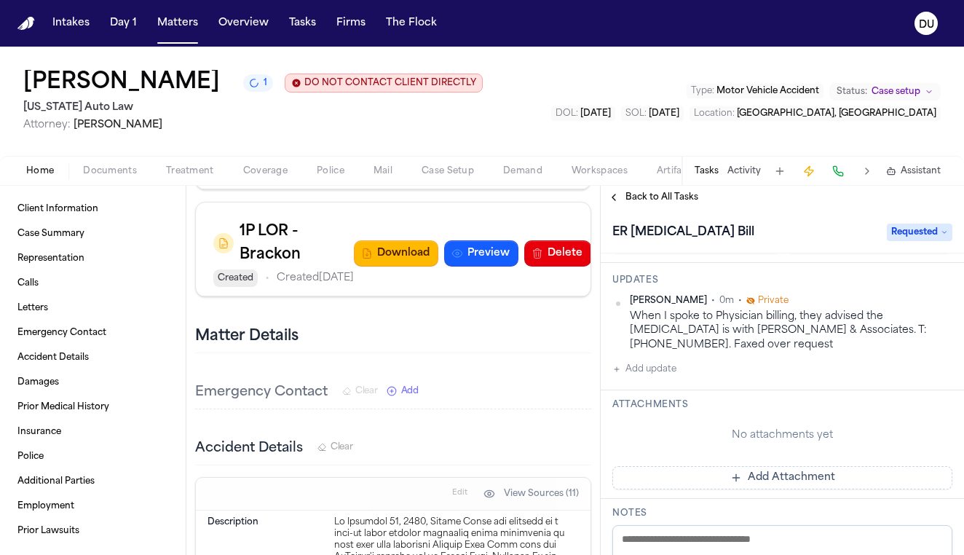
scroll to position [277, 0]
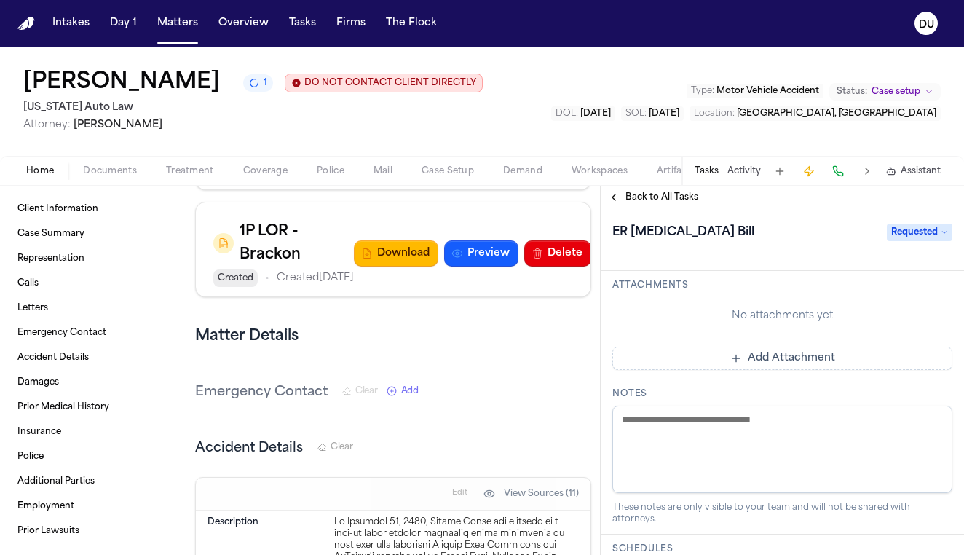
click at [772, 363] on button "Add Attachment" at bounding box center [782, 358] width 340 height 23
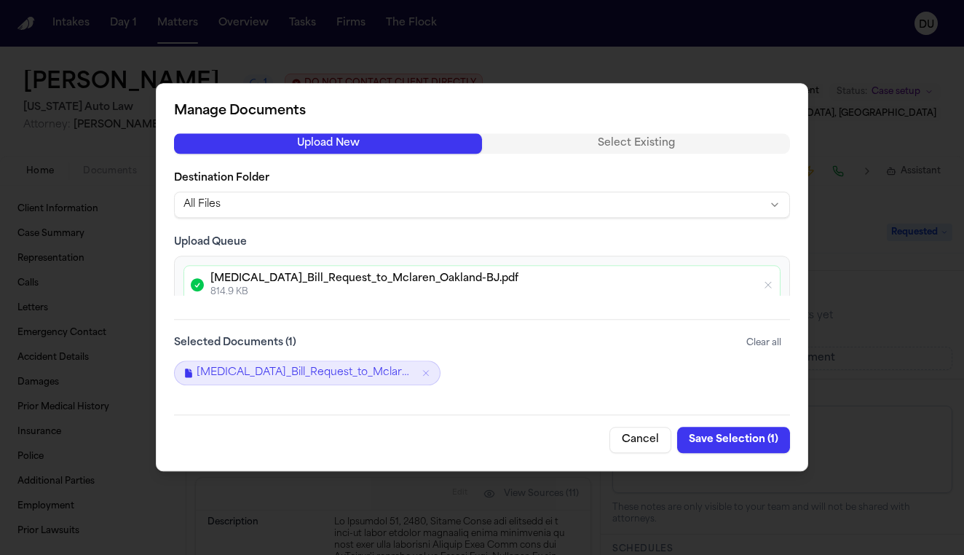
click at [744, 440] on button "Save Selection ( 1 )" at bounding box center [733, 440] width 113 height 26
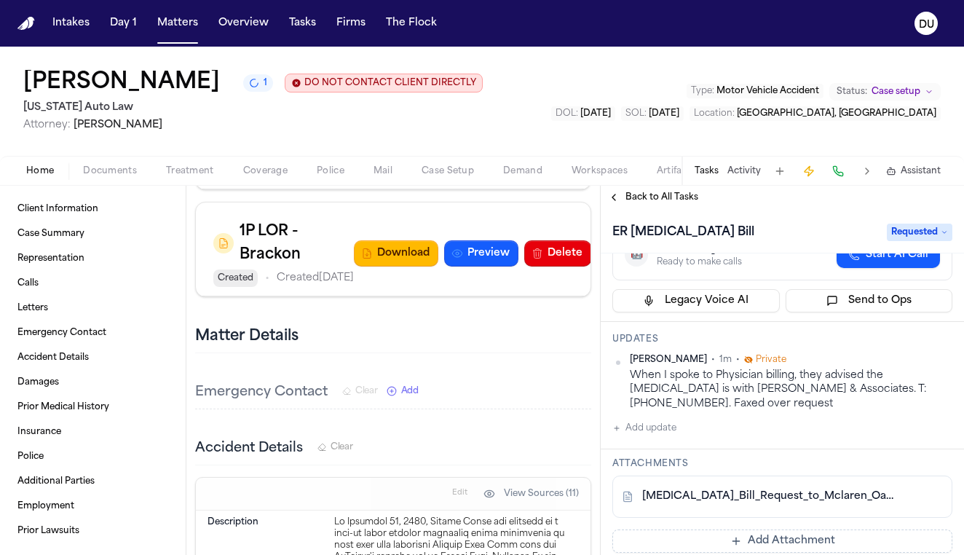
scroll to position [0, 0]
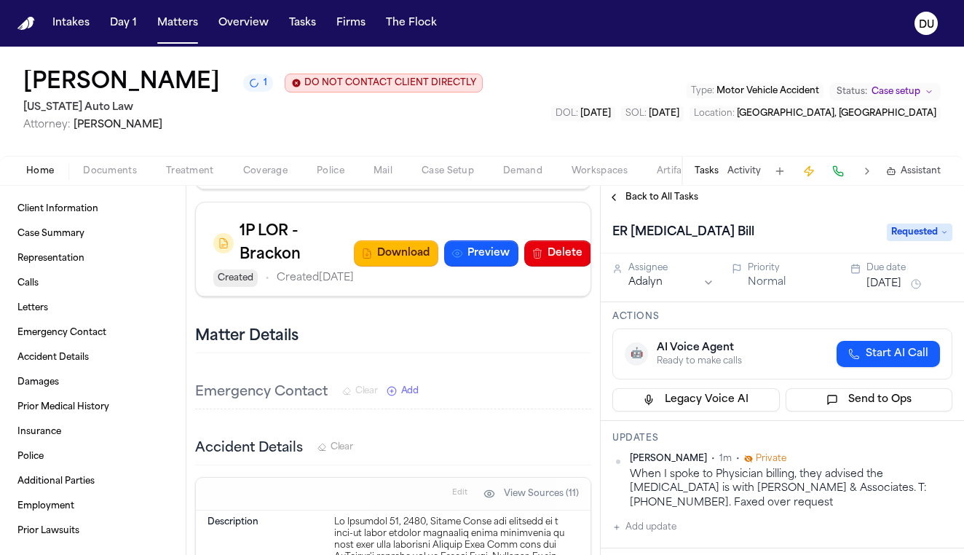
click at [874, 282] on button "[DATE]" at bounding box center [883, 284] width 35 height 15
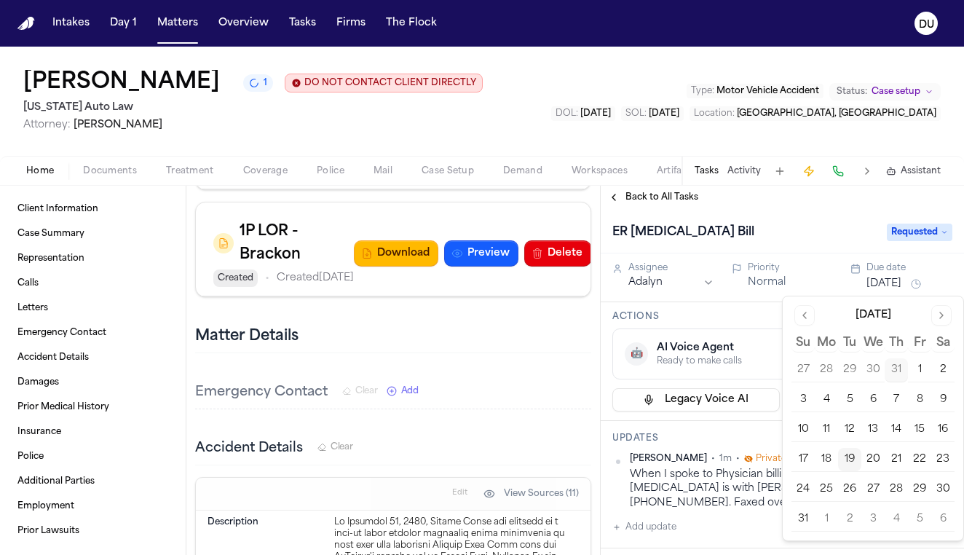
click at [925, 461] on button "22" at bounding box center [919, 459] width 23 height 23
click at [831, 207] on div "Back to All Tasks" at bounding box center [782, 197] width 363 height 23
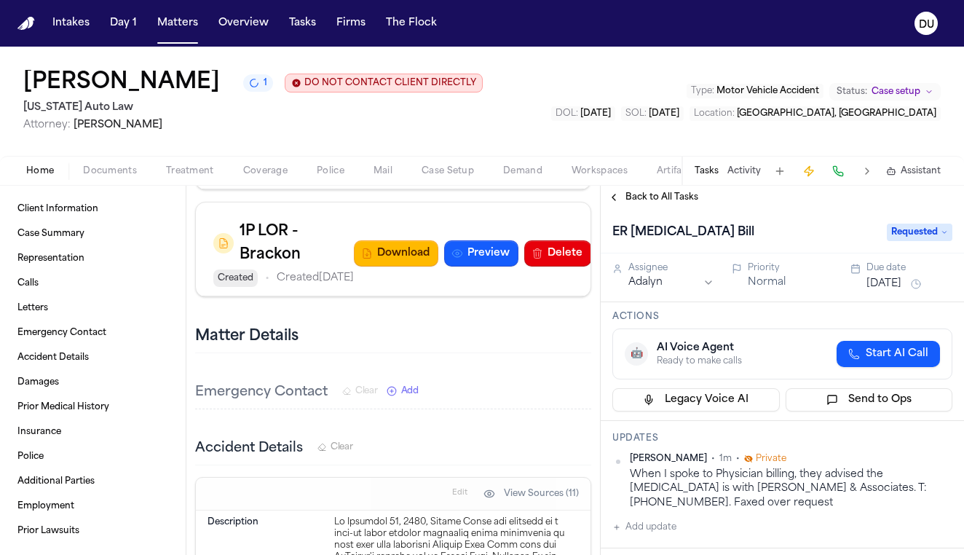
click at [651, 199] on span "Back to All Tasks" at bounding box center [661, 197] width 73 height 12
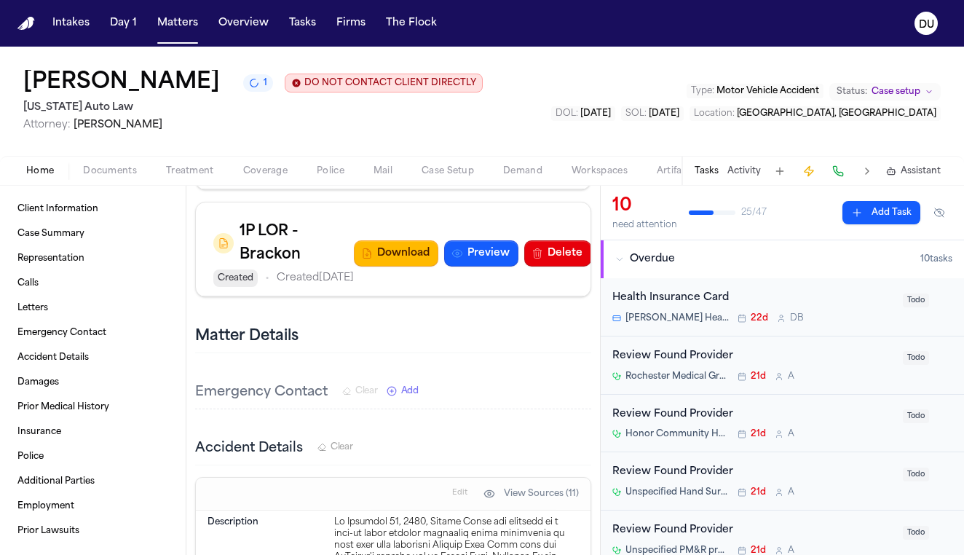
scroll to position [311, 0]
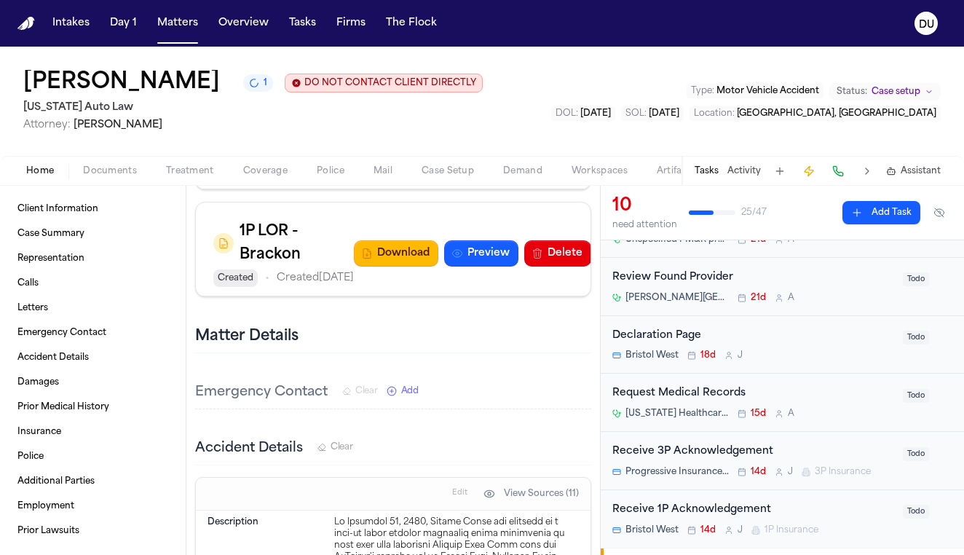
click at [30, 15] on nav "Intakes Day 1 Matters Overview Tasks Firms The Flock DU" at bounding box center [482, 23] width 964 height 47
click at [18, 31] on nav "Intakes Day 1 Matters Overview Tasks Firms The Flock DU" at bounding box center [482, 23] width 964 height 47
click at [32, 23] on img "Home" at bounding box center [25, 24] width 17 height 14
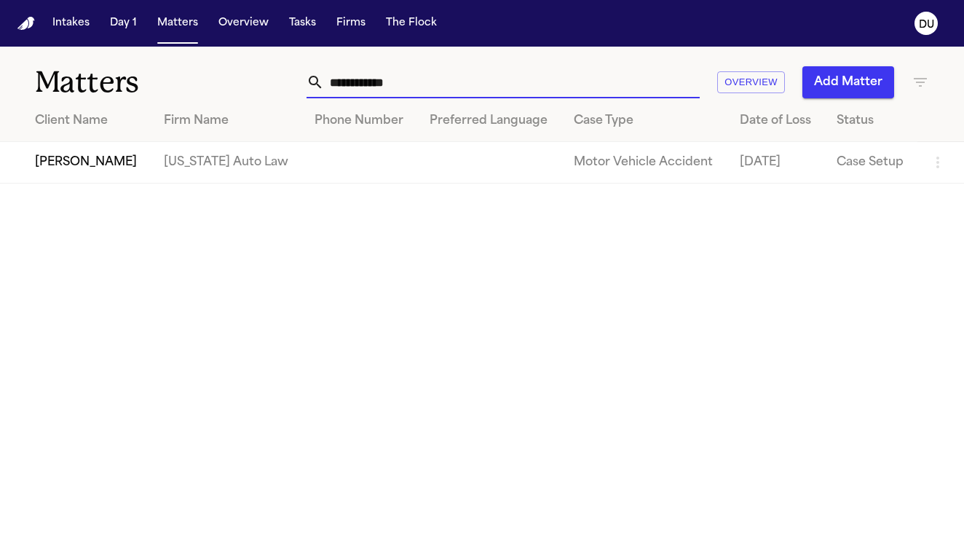
drag, startPoint x: 402, startPoint y: 84, endPoint x: 288, endPoint y: 86, distance: 113.6
click at [289, 86] on div "**********" at bounding box center [603, 82] width 652 height 32
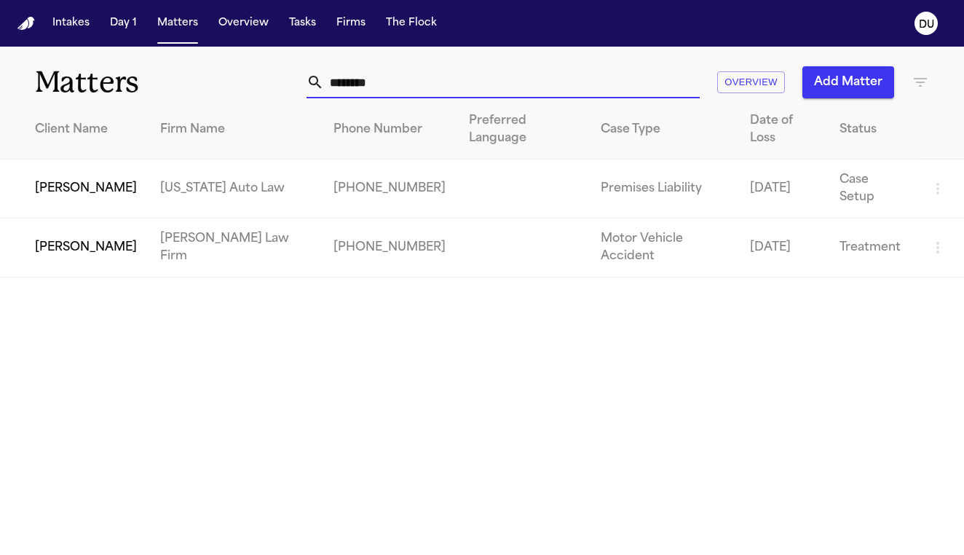
click at [123, 218] on td "[PERSON_NAME]" at bounding box center [74, 247] width 149 height 59
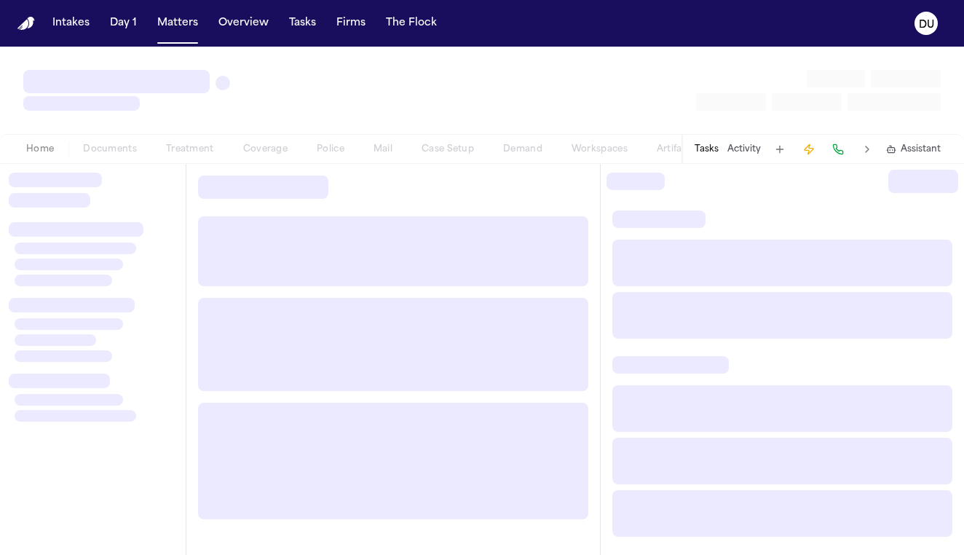
click at [123, 207] on div at bounding box center [93, 193] width 168 height 41
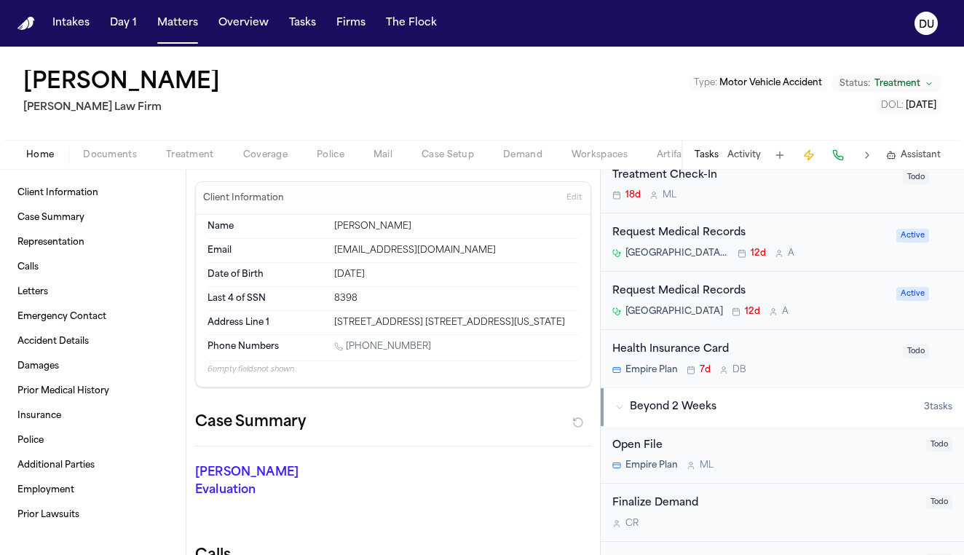
scroll to position [470, 0]
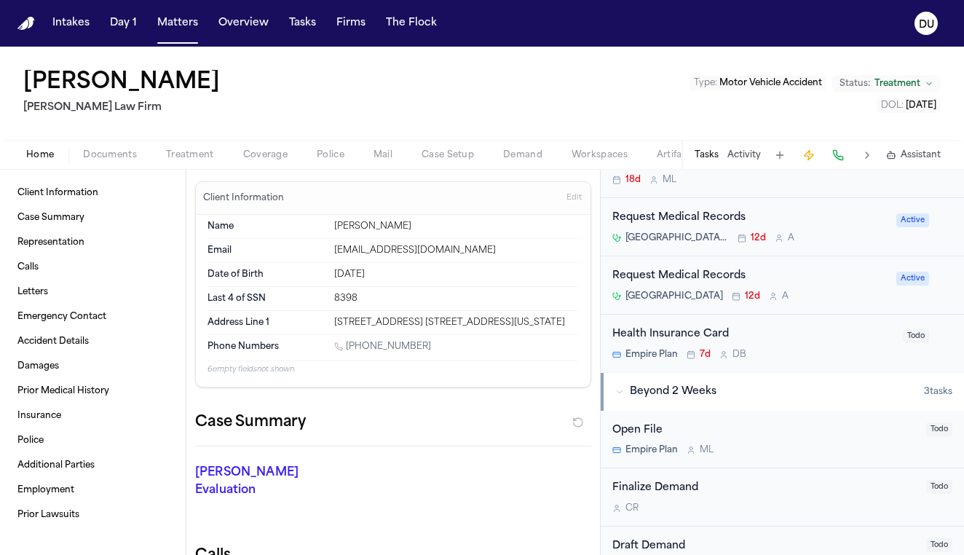
click at [756, 285] on div "Request Medical Records" at bounding box center [749, 276] width 275 height 17
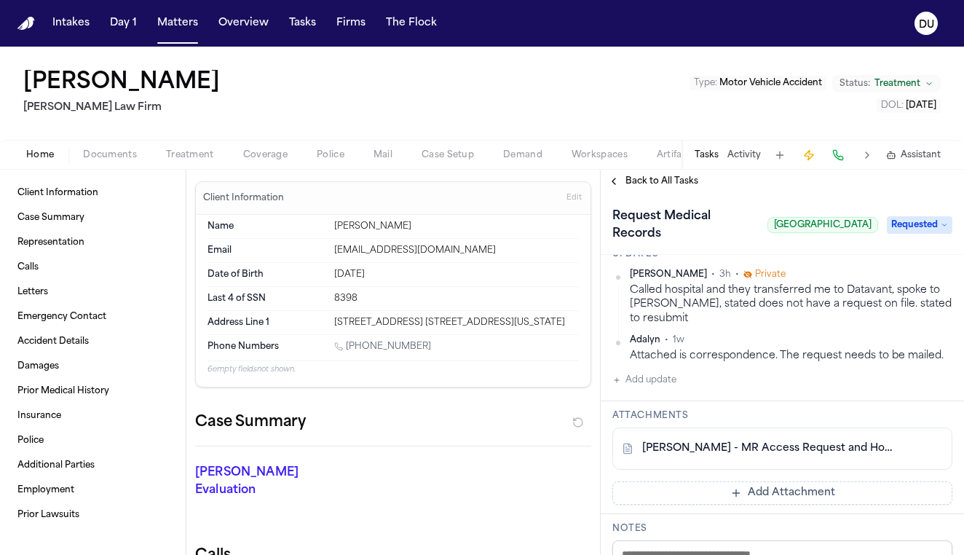
scroll to position [328, 0]
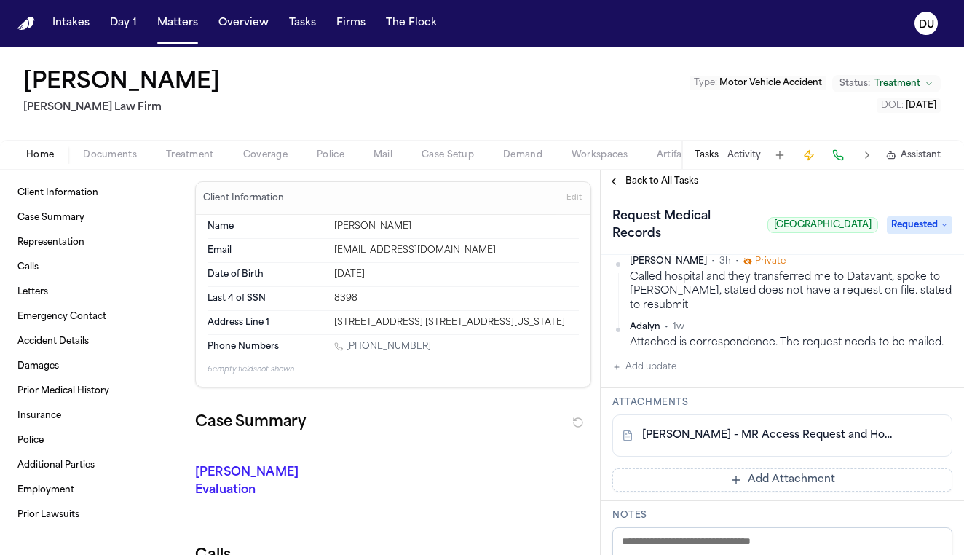
click at [663, 370] on button "Add update" at bounding box center [644, 366] width 64 height 17
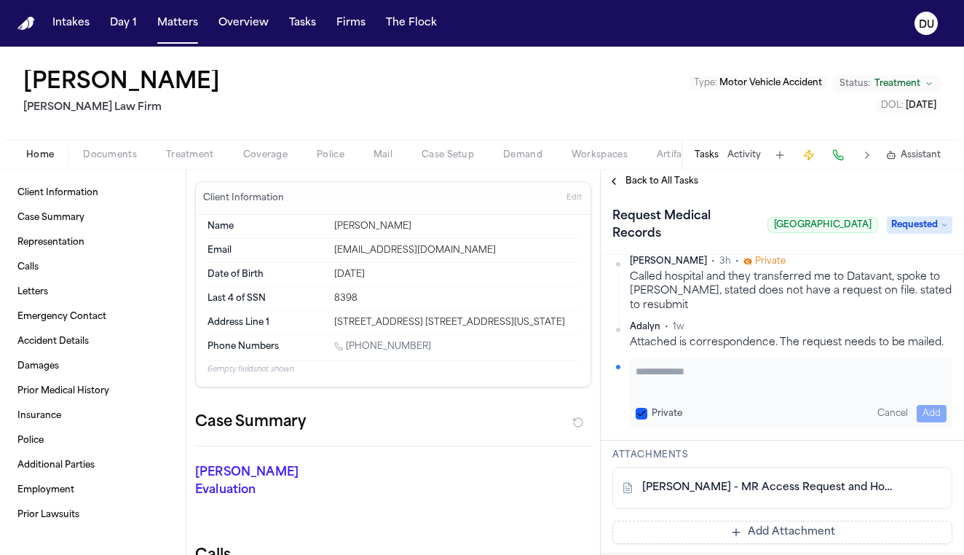
click at [731, 385] on textarea "Add your update" at bounding box center [791, 378] width 311 height 29
click at [917, 414] on button "Add" at bounding box center [932, 413] width 30 height 17
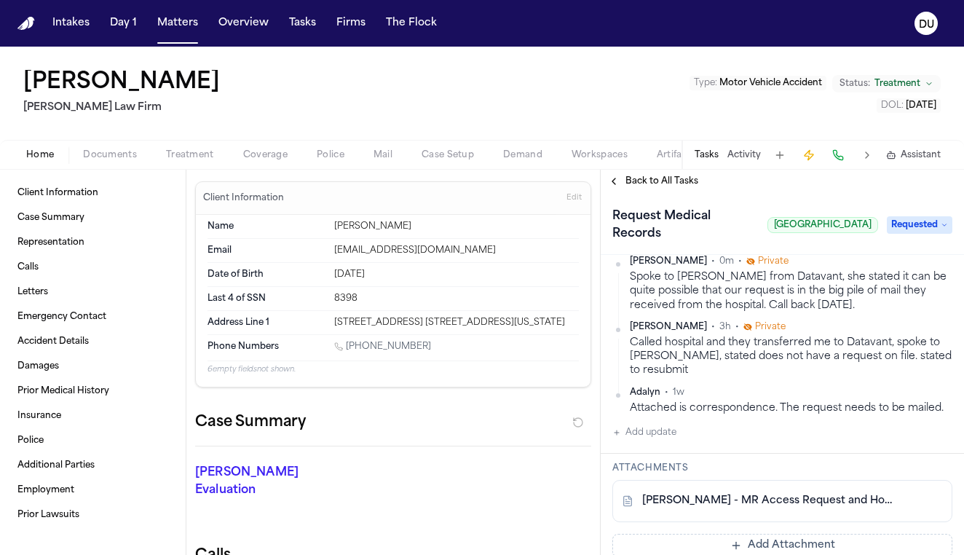
click at [26, 23] on img "Home" at bounding box center [25, 24] width 17 height 14
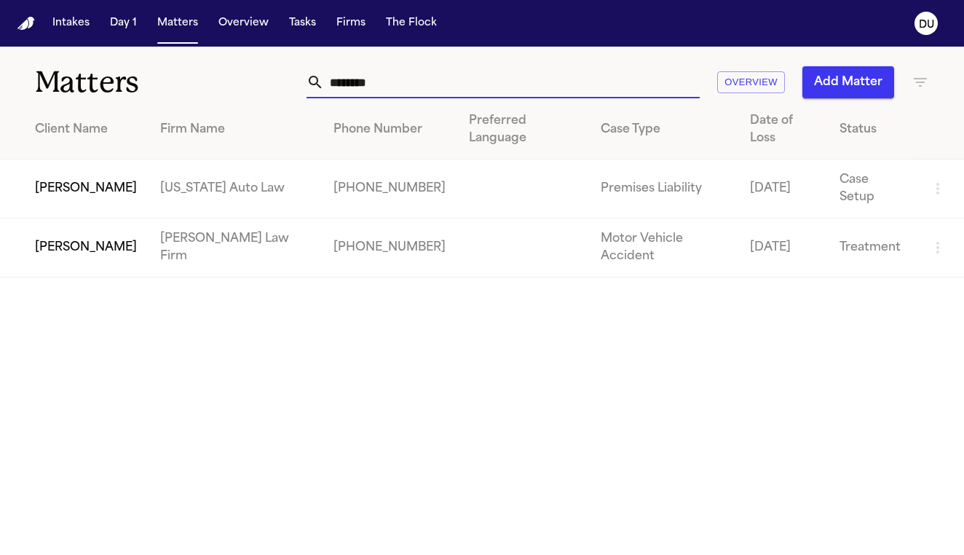
drag, startPoint x: 539, startPoint y: 74, endPoint x: 273, endPoint y: 85, distance: 266.0
click at [277, 85] on div "******** Overview Add Matter" at bounding box center [603, 82] width 652 height 32
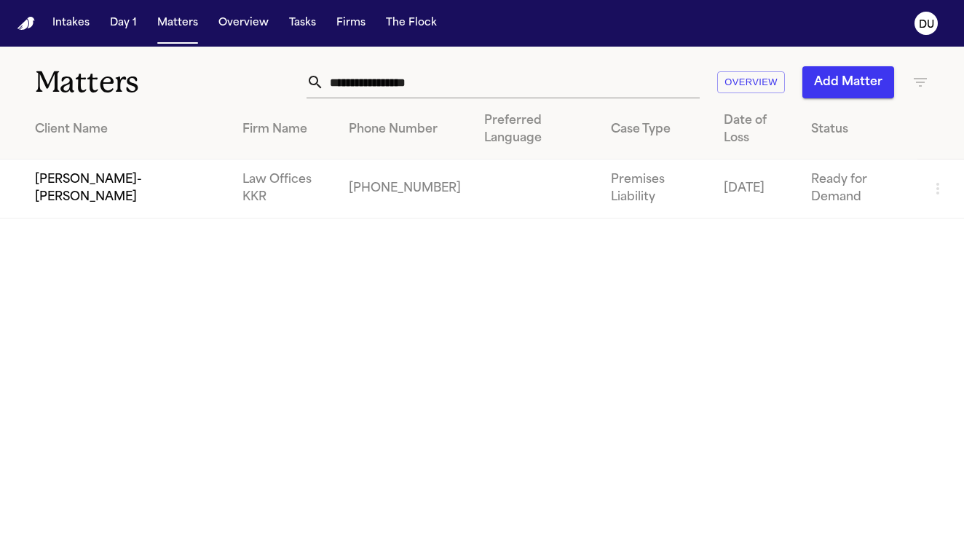
click at [97, 159] on td "[PERSON_NAME]-[PERSON_NAME]" at bounding box center [115, 188] width 231 height 59
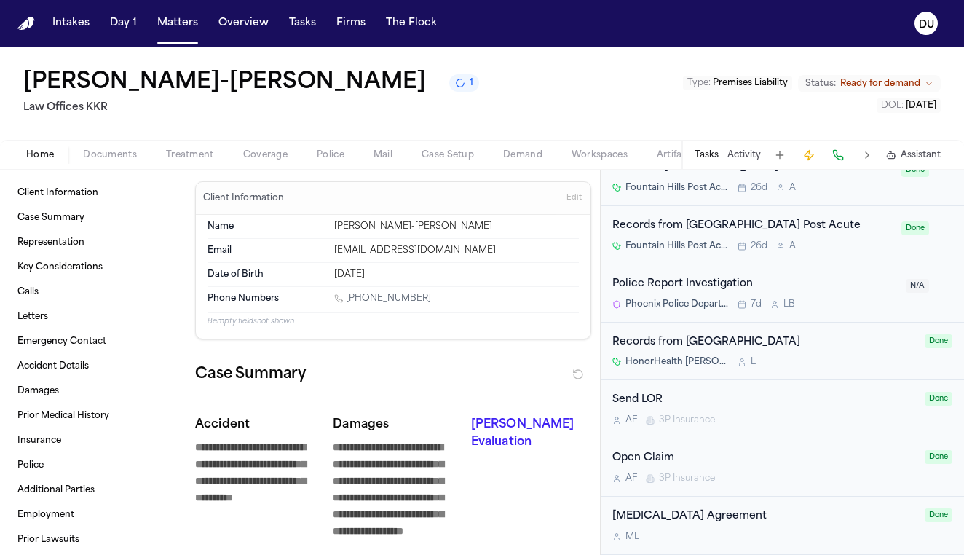
scroll to position [1069, 0]
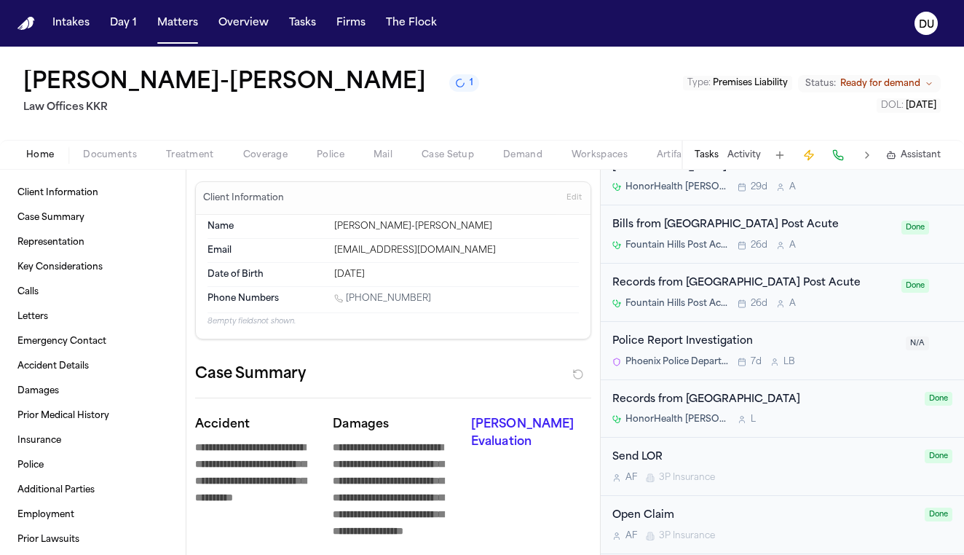
click at [778, 275] on div "Records from [GEOGRAPHIC_DATA] Post Acute" at bounding box center [752, 283] width 280 height 17
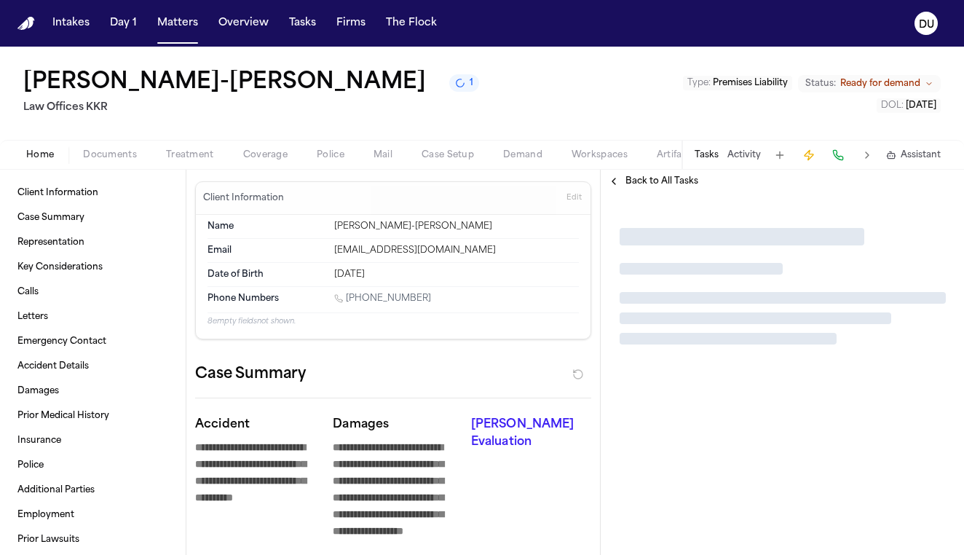
click at [778, 246] on div at bounding box center [783, 286] width 326 height 116
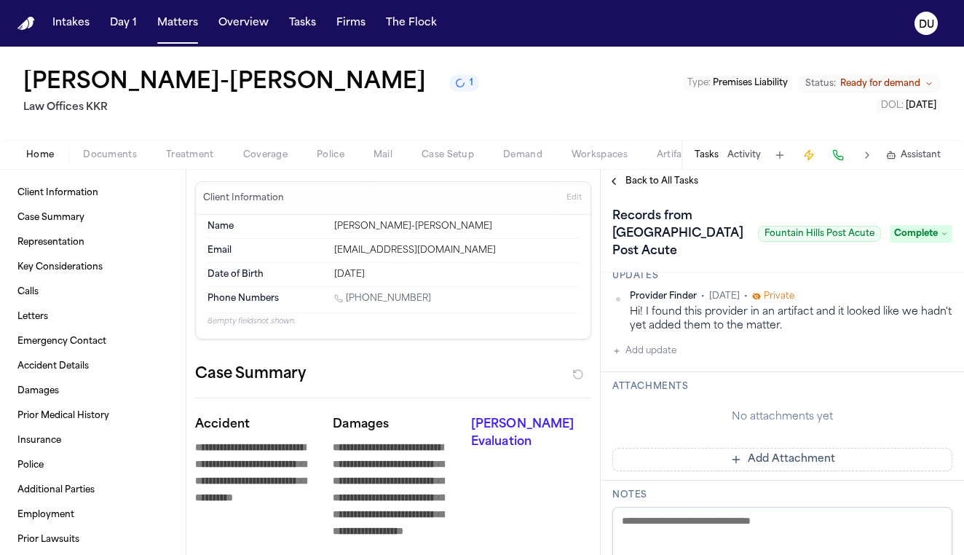
scroll to position [158, 0]
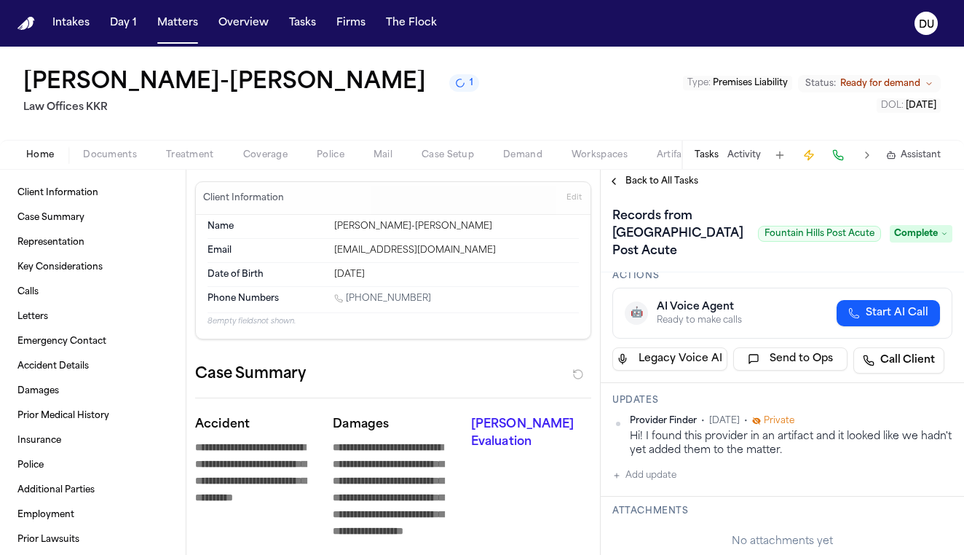
click at [648, 183] on span "Back to All Tasks" at bounding box center [661, 181] width 73 height 12
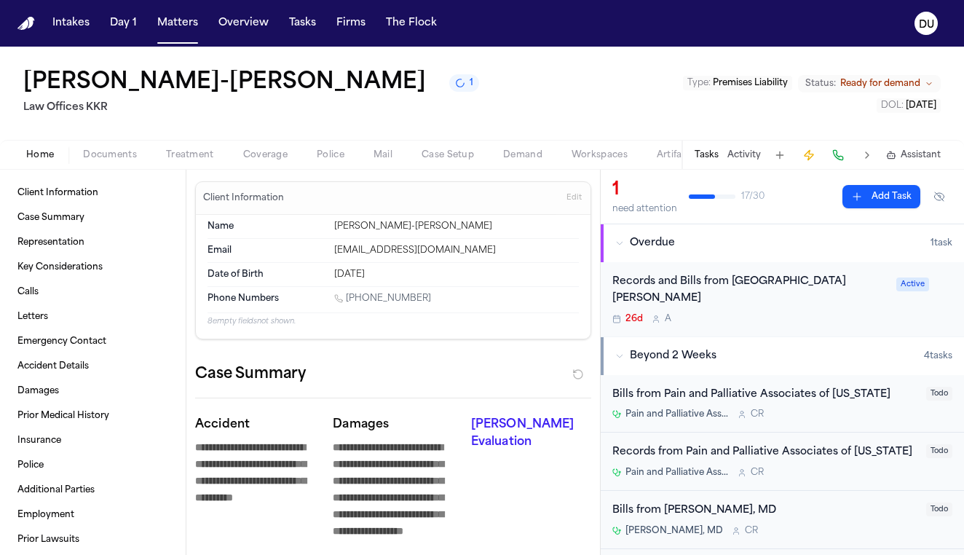
click at [784, 291] on div "Records and Bills from [GEOGRAPHIC_DATA][PERSON_NAME] 26d A" at bounding box center [749, 299] width 275 height 51
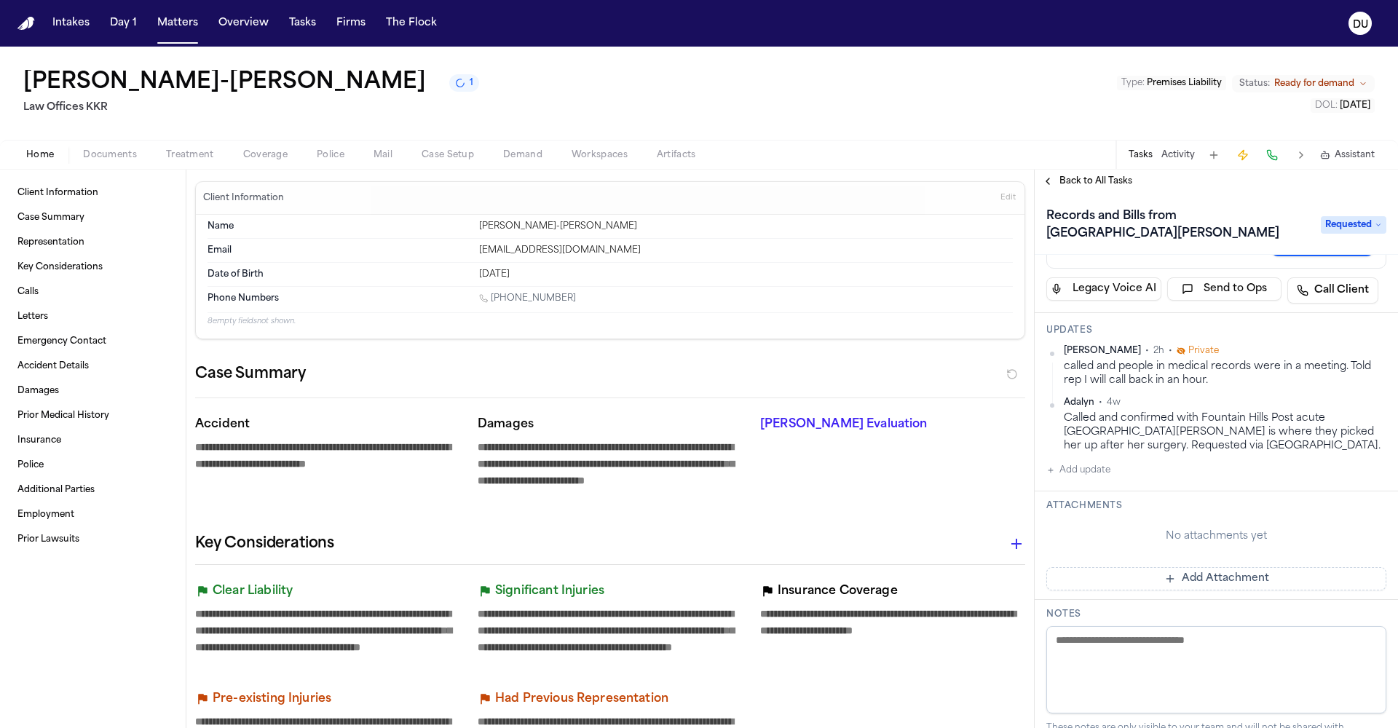
scroll to position [109, 0]
click at [1065, 464] on button "Add update" at bounding box center [1078, 472] width 64 height 17
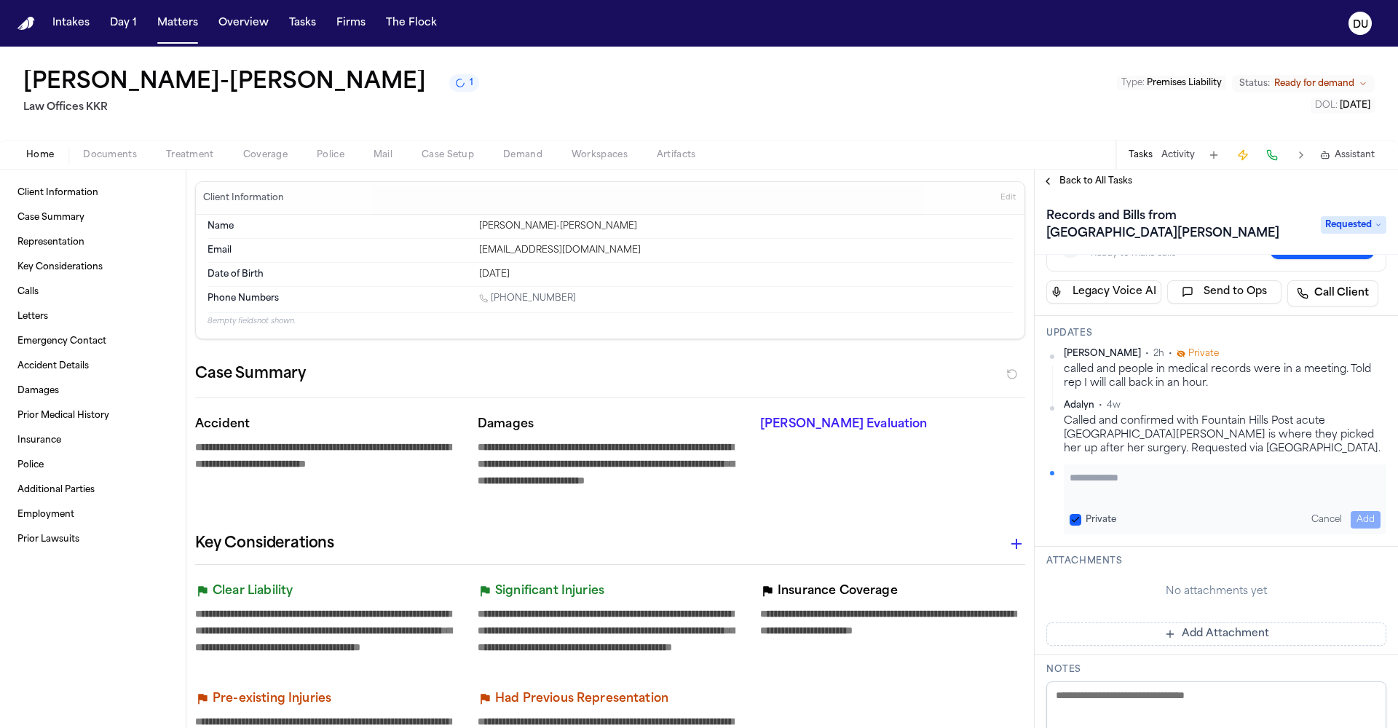
click at [1118, 470] on textarea "Add your update" at bounding box center [1224, 484] width 311 height 29
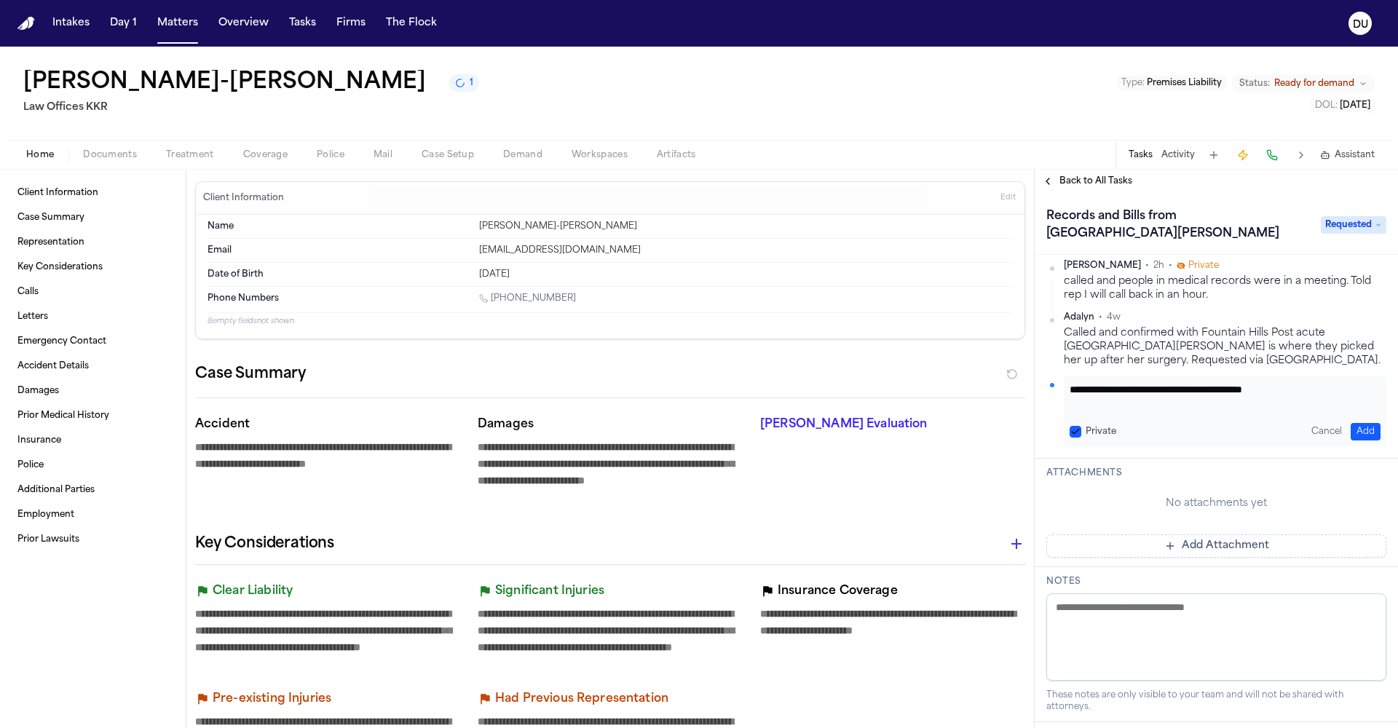
scroll to position [200, 0]
click at [1367, 420] on button "Add" at bounding box center [1365, 428] width 30 height 17
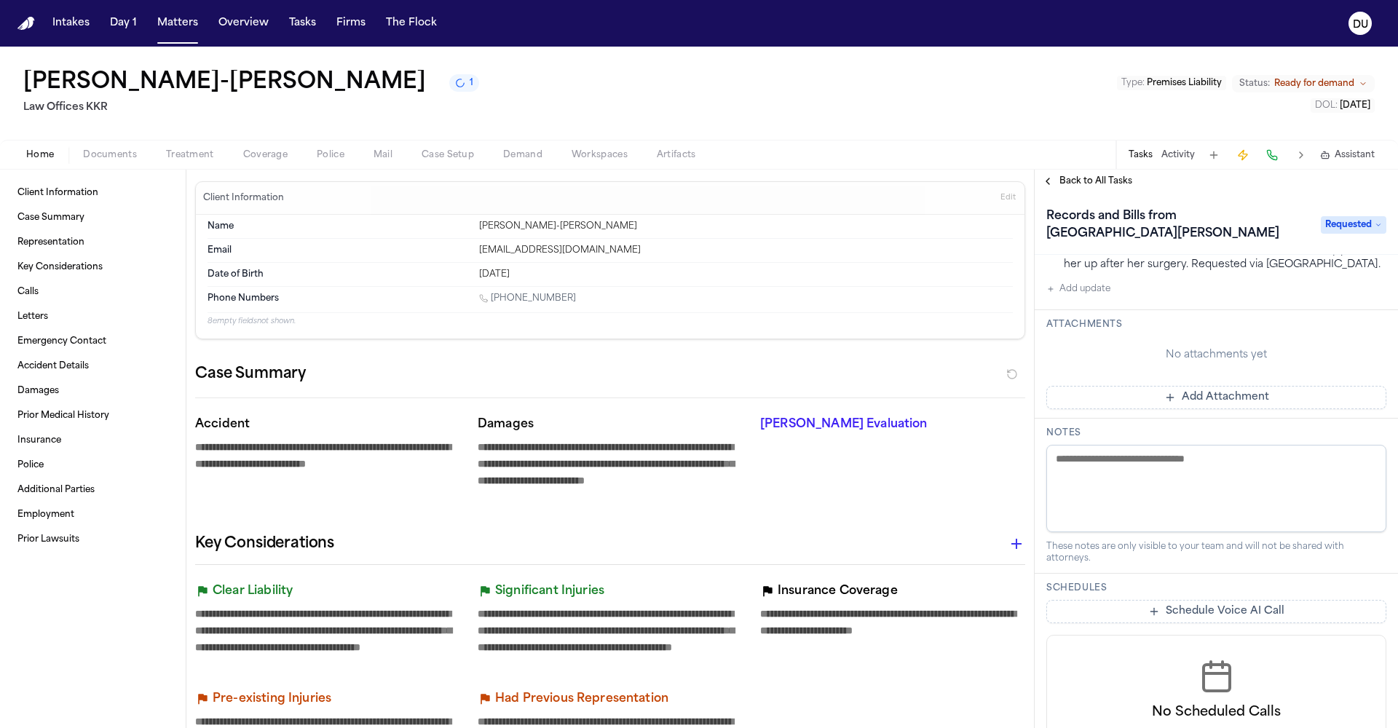
scroll to position [0, 0]
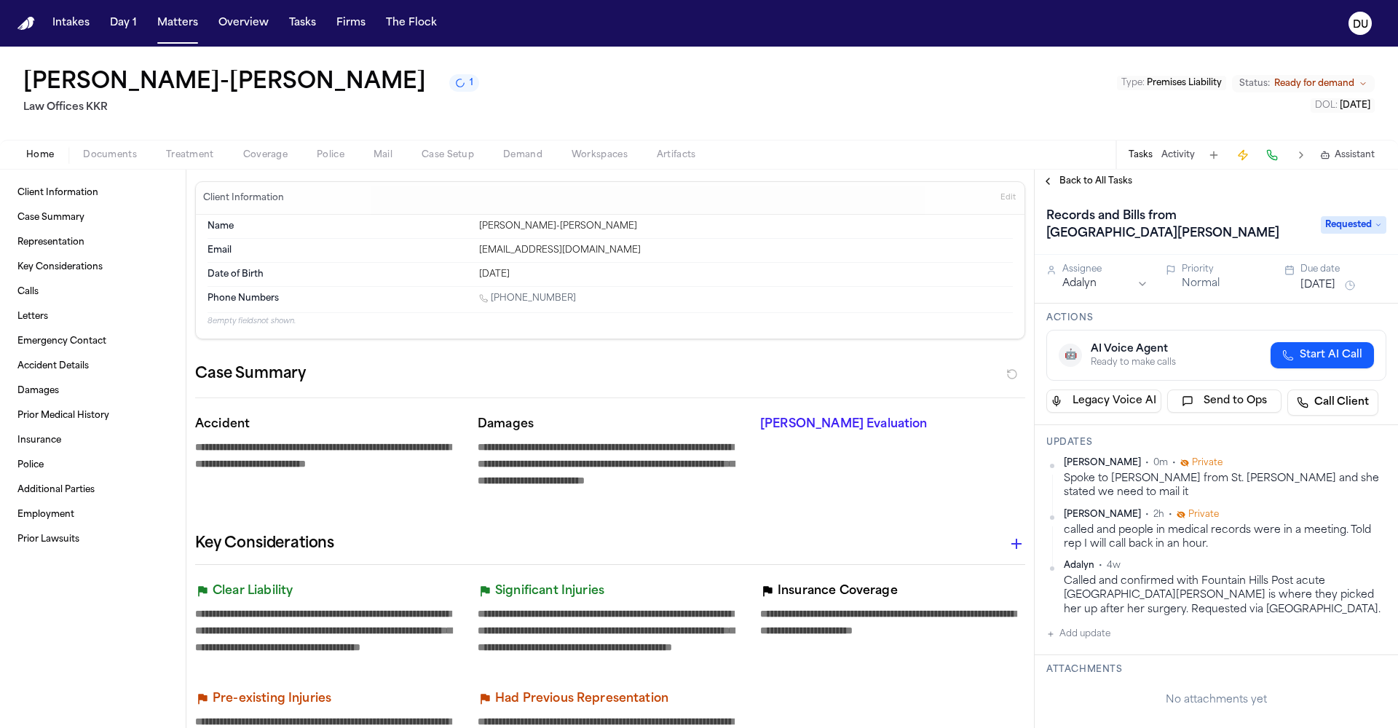
click at [1321, 278] on button "[DATE]" at bounding box center [1317, 285] width 35 height 15
click at [1284, 471] on button "26" at bounding box center [1283, 472] width 23 height 23
drag, startPoint x: 898, startPoint y: 155, endPoint x: 908, endPoint y: 148, distance: 11.9
click at [898, 155] on div "Home Documents Treatment Coverage Police Mail Case Setup Demand Workspaces Arti…" at bounding box center [699, 154] width 1398 height 29
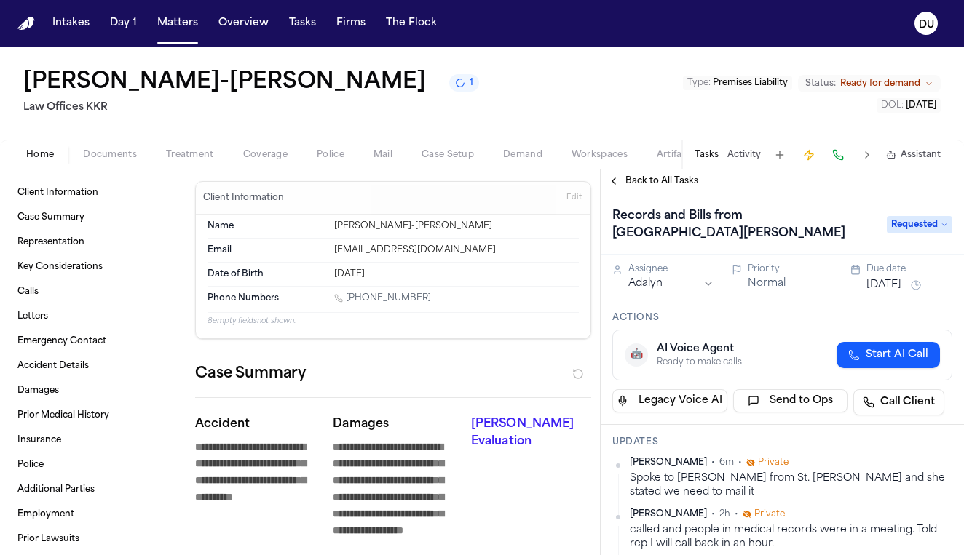
click at [28, 19] on img "Home" at bounding box center [25, 24] width 17 height 14
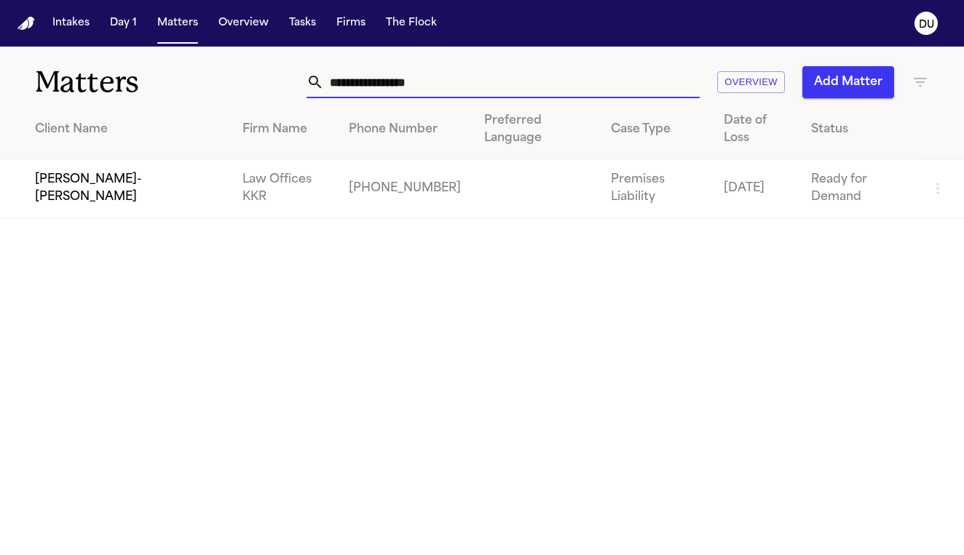
drag, startPoint x: 459, startPoint y: 76, endPoint x: 263, endPoint y: 84, distance: 196.0
click at [277, 84] on div "**********" at bounding box center [603, 82] width 652 height 32
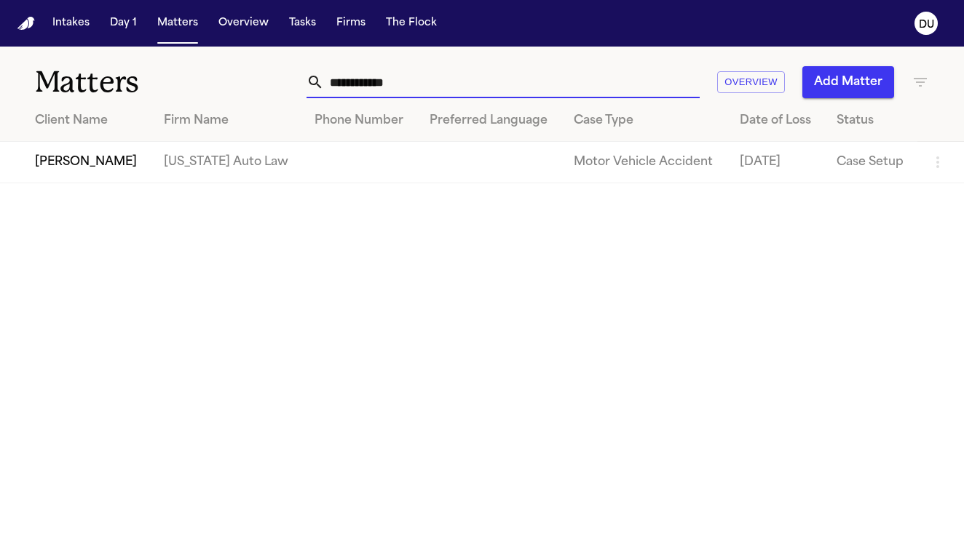
click at [124, 170] on td "[PERSON_NAME]" at bounding box center [76, 162] width 152 height 41
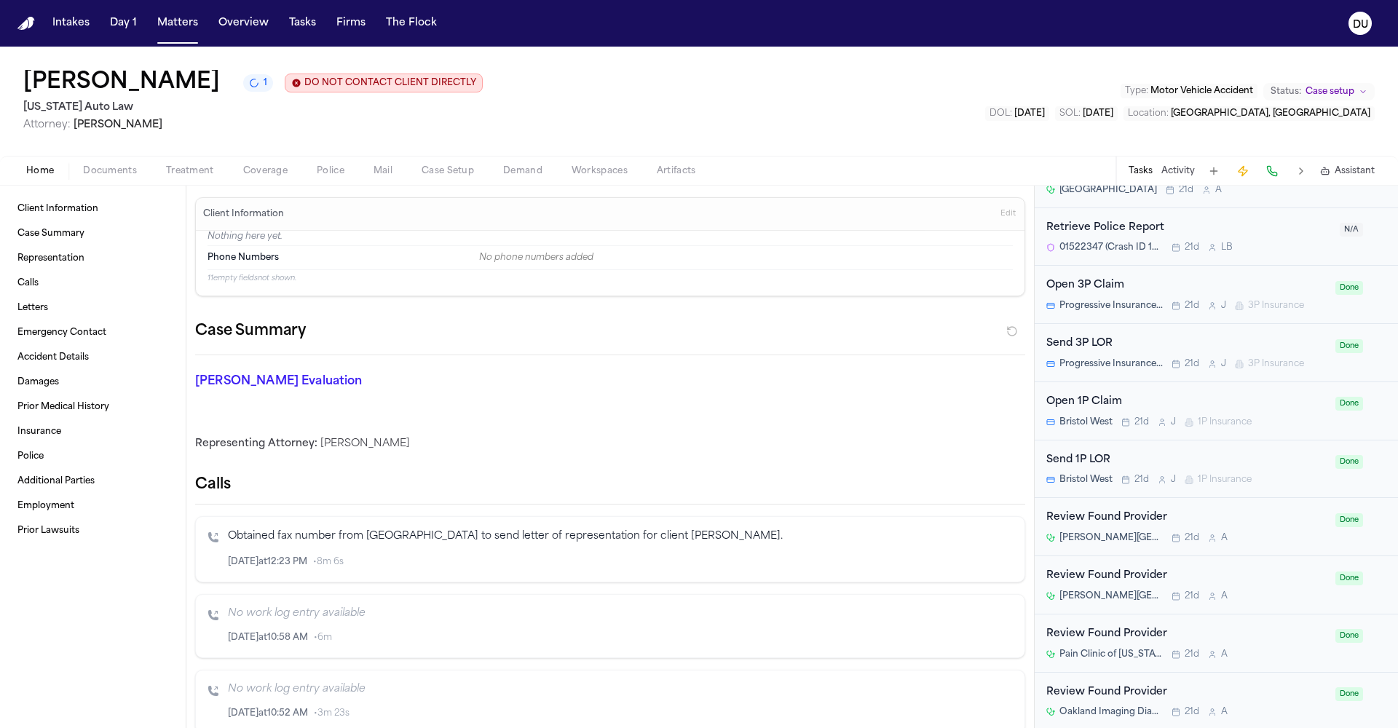
scroll to position [1720, 0]
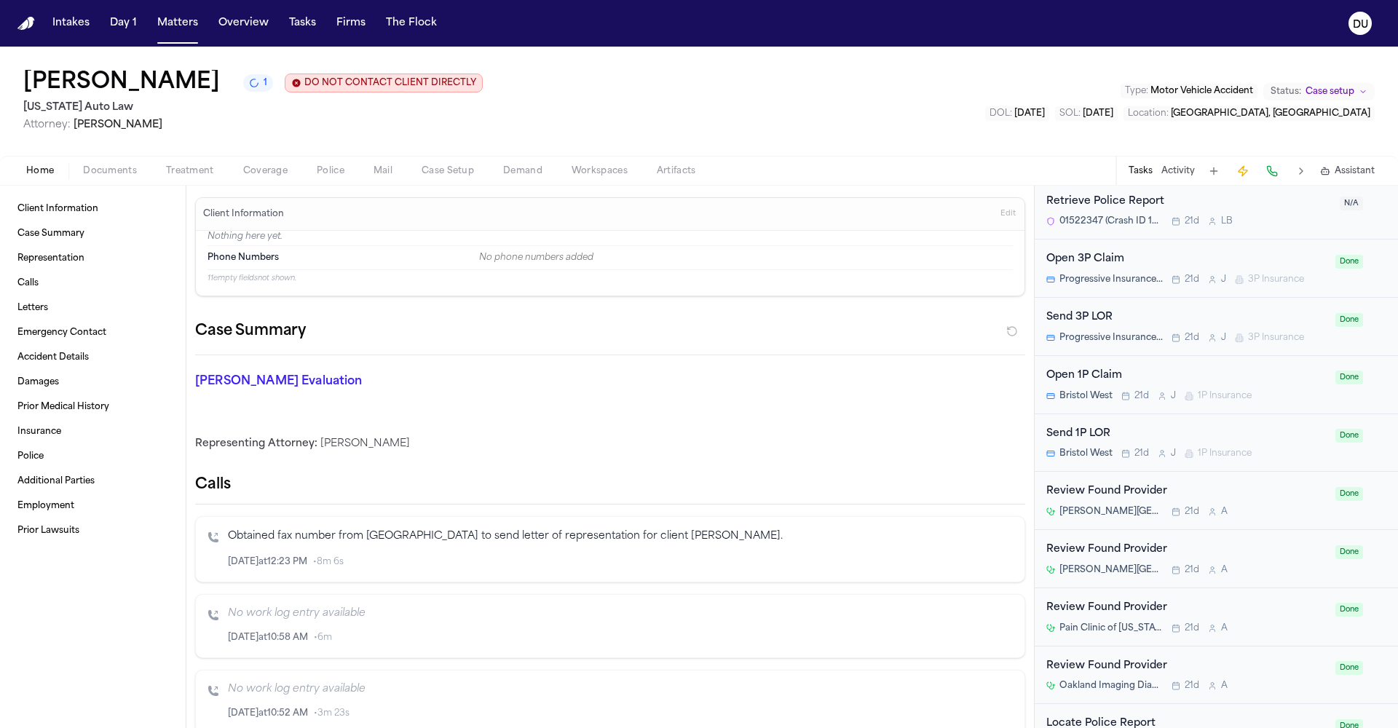
click at [1139, 542] on div "Review Found Provider" at bounding box center [1186, 550] width 280 height 17
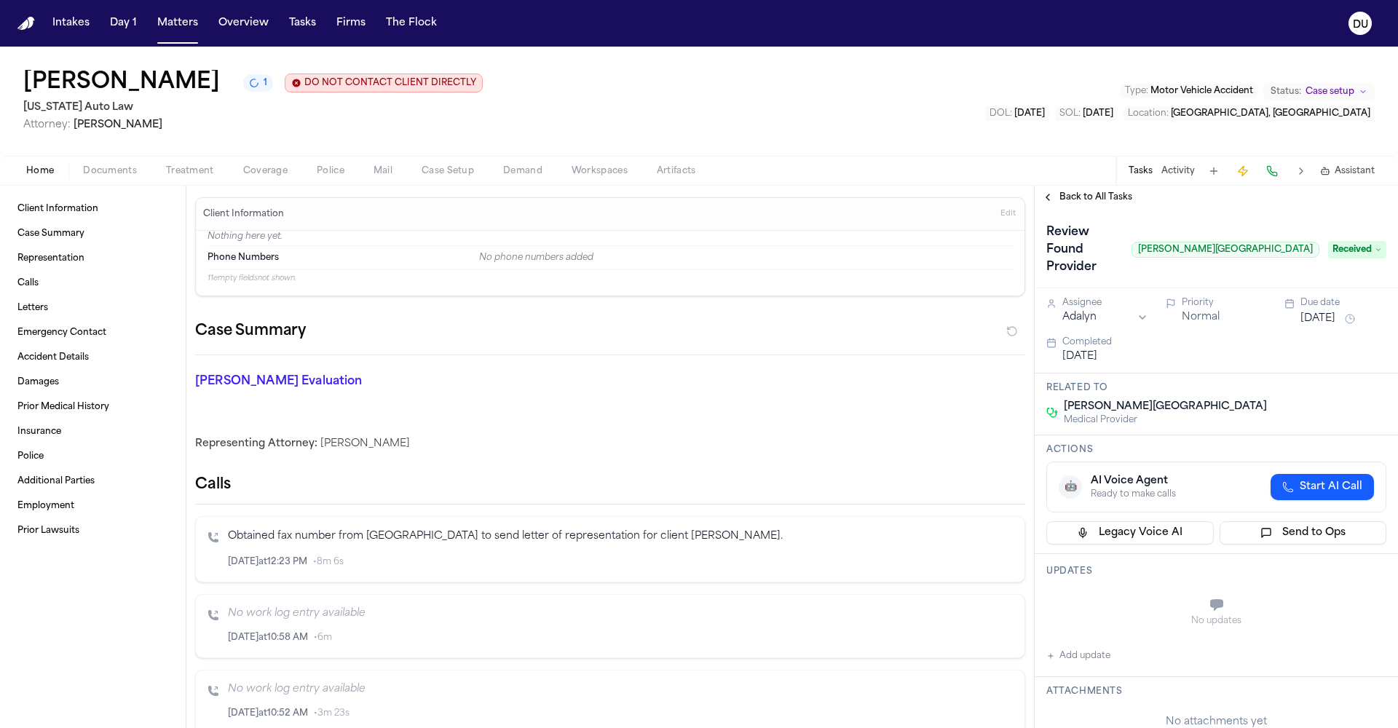
click at [1082, 197] on span "Back to All Tasks" at bounding box center [1095, 197] width 73 height 12
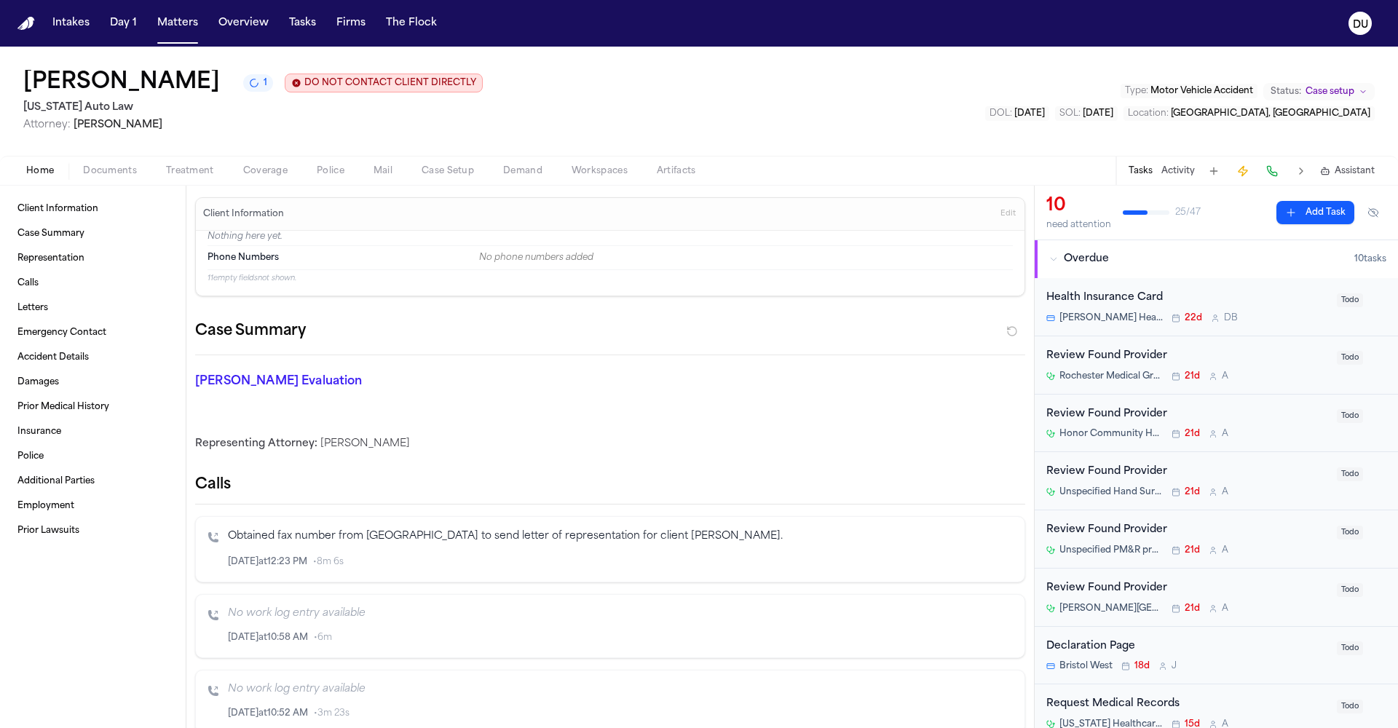
click at [1133, 583] on div "Review Found Provider" at bounding box center [1187, 588] width 282 height 17
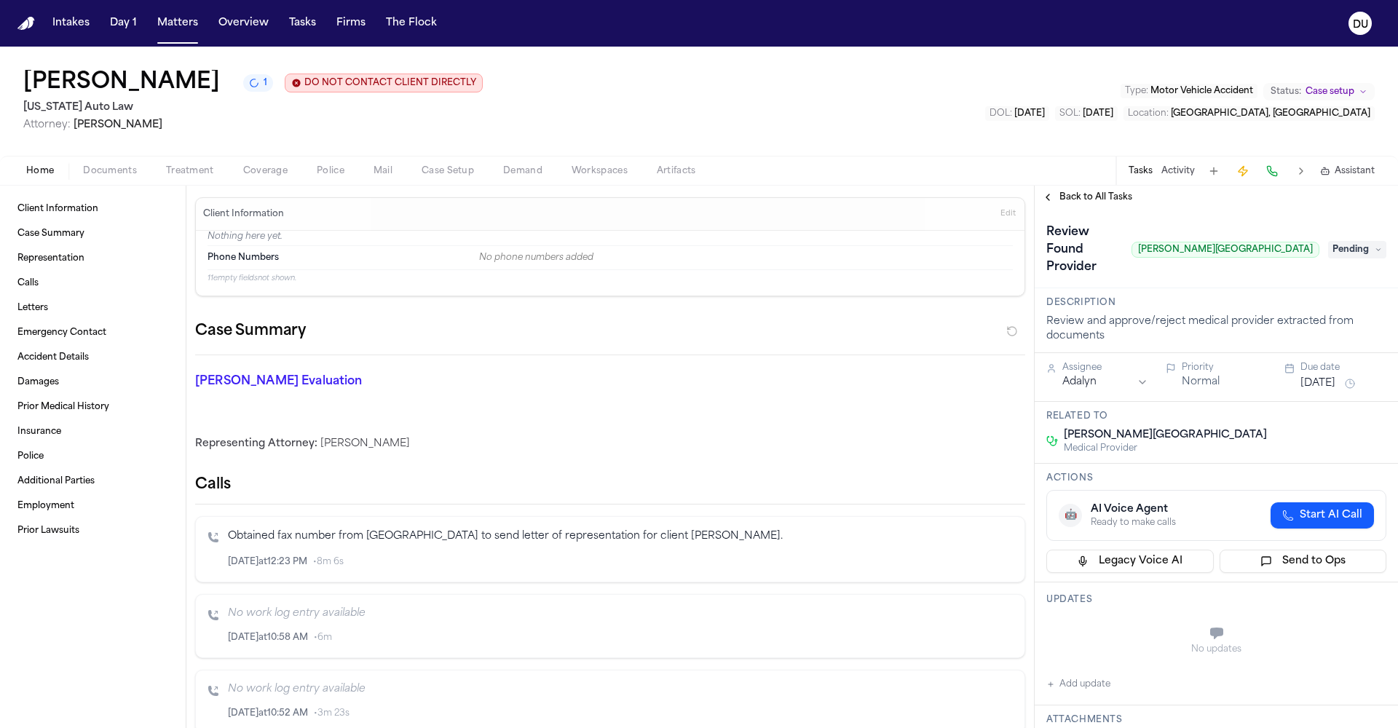
click at [1072, 197] on span "Back to All Tasks" at bounding box center [1095, 197] width 73 height 12
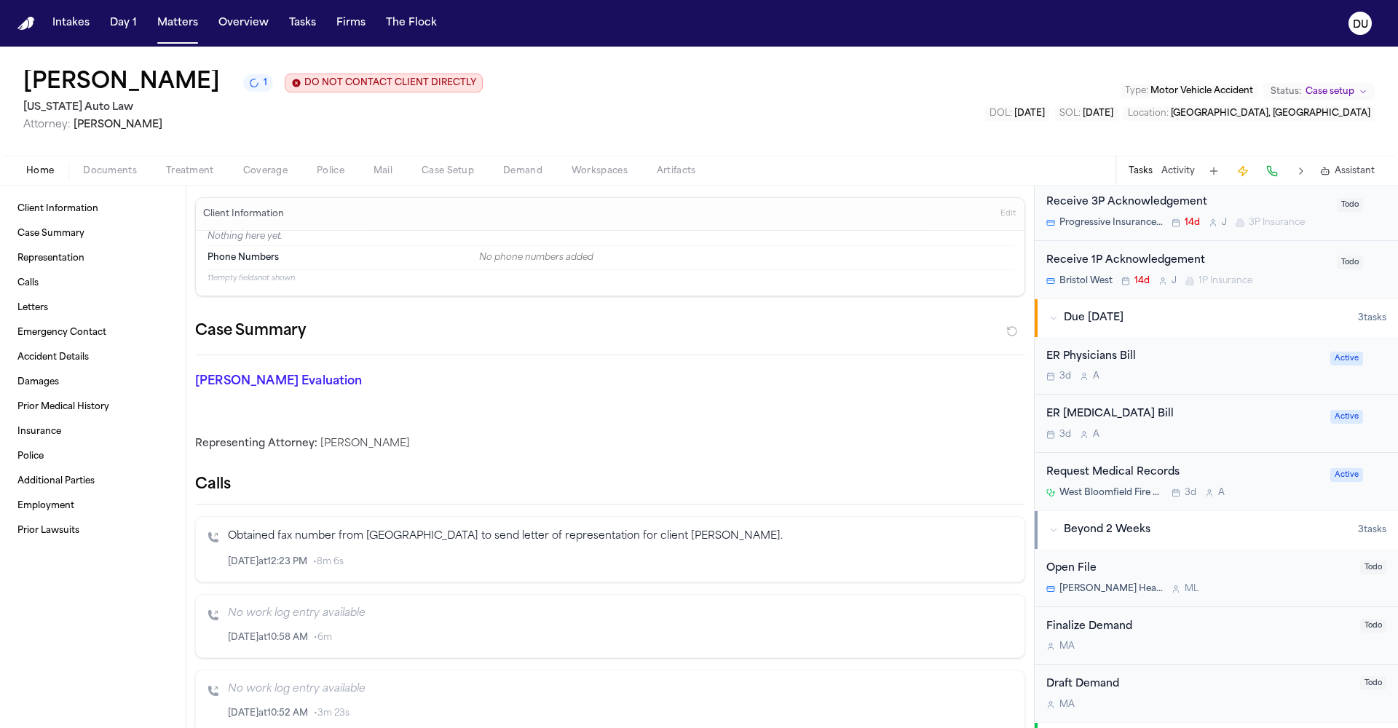
scroll to position [591, 0]
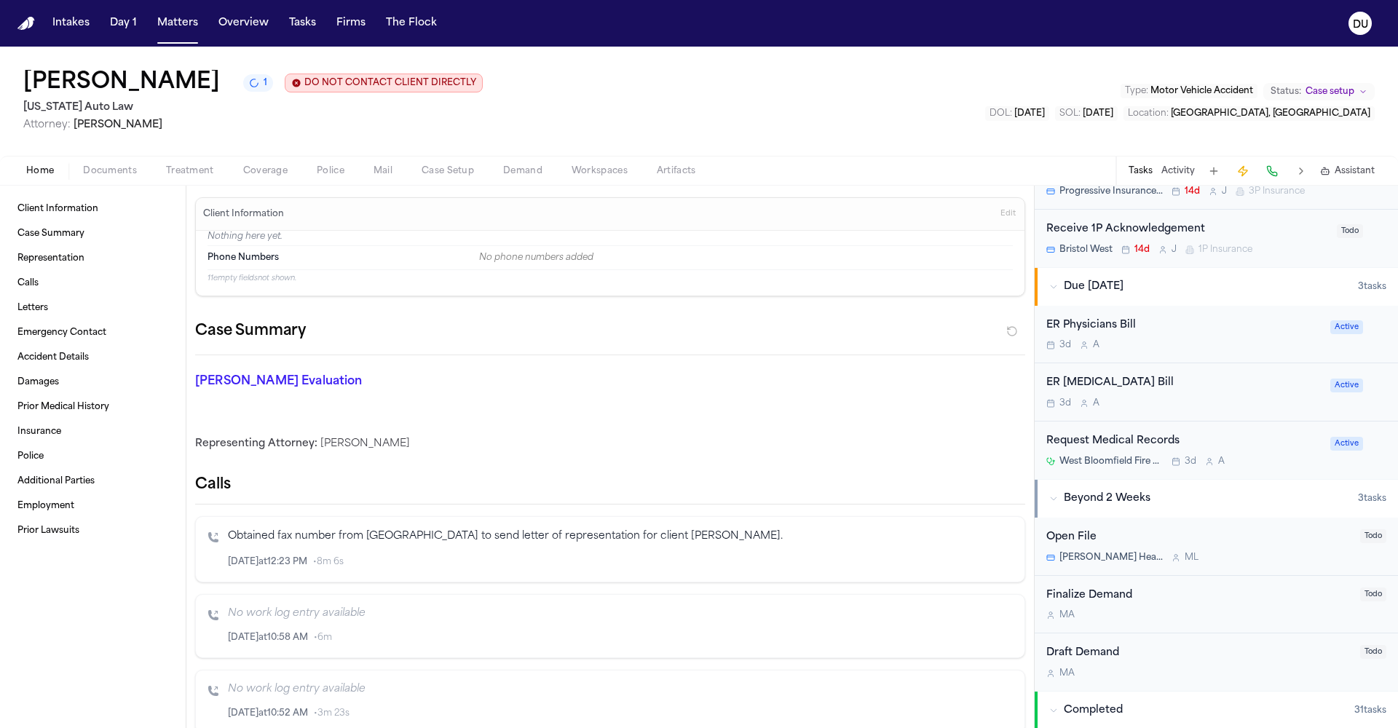
click at [1134, 440] on div "Request Medical Records" at bounding box center [1183, 441] width 275 height 17
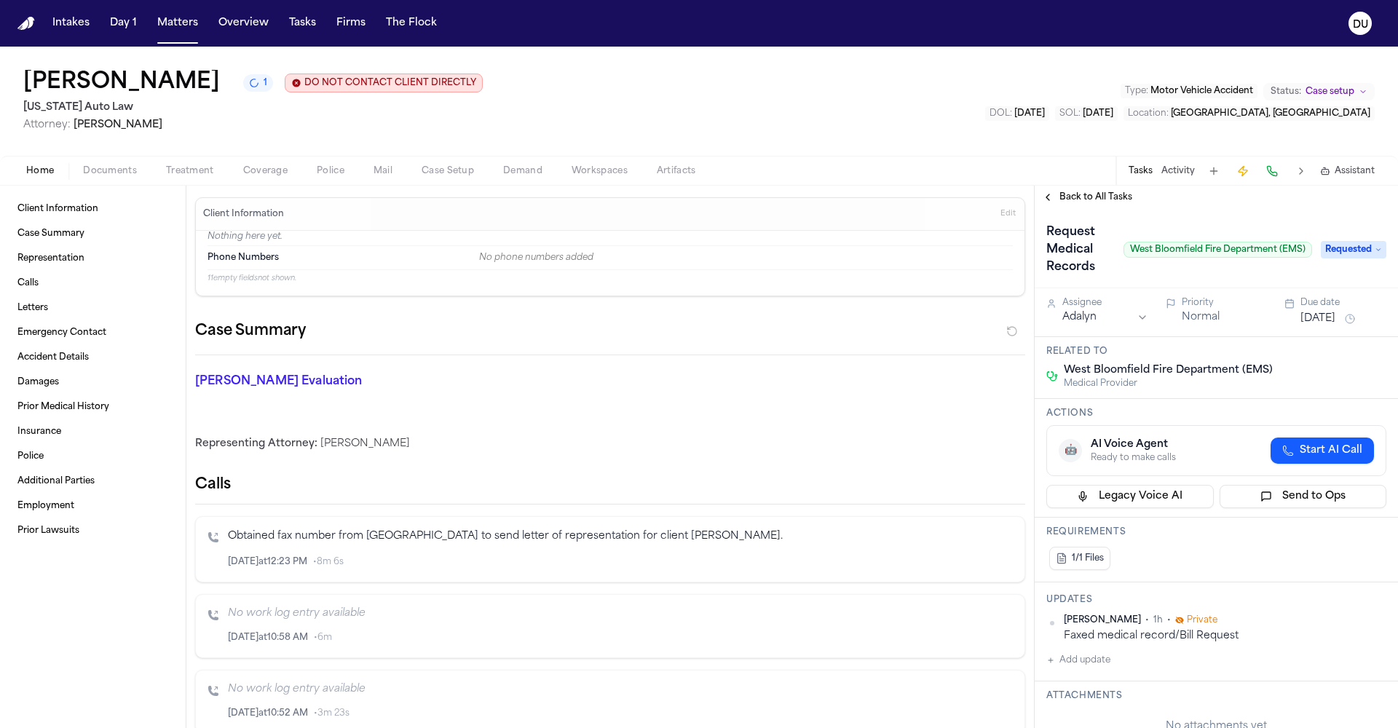
click at [1084, 197] on span "Back to All Tasks" at bounding box center [1095, 197] width 73 height 12
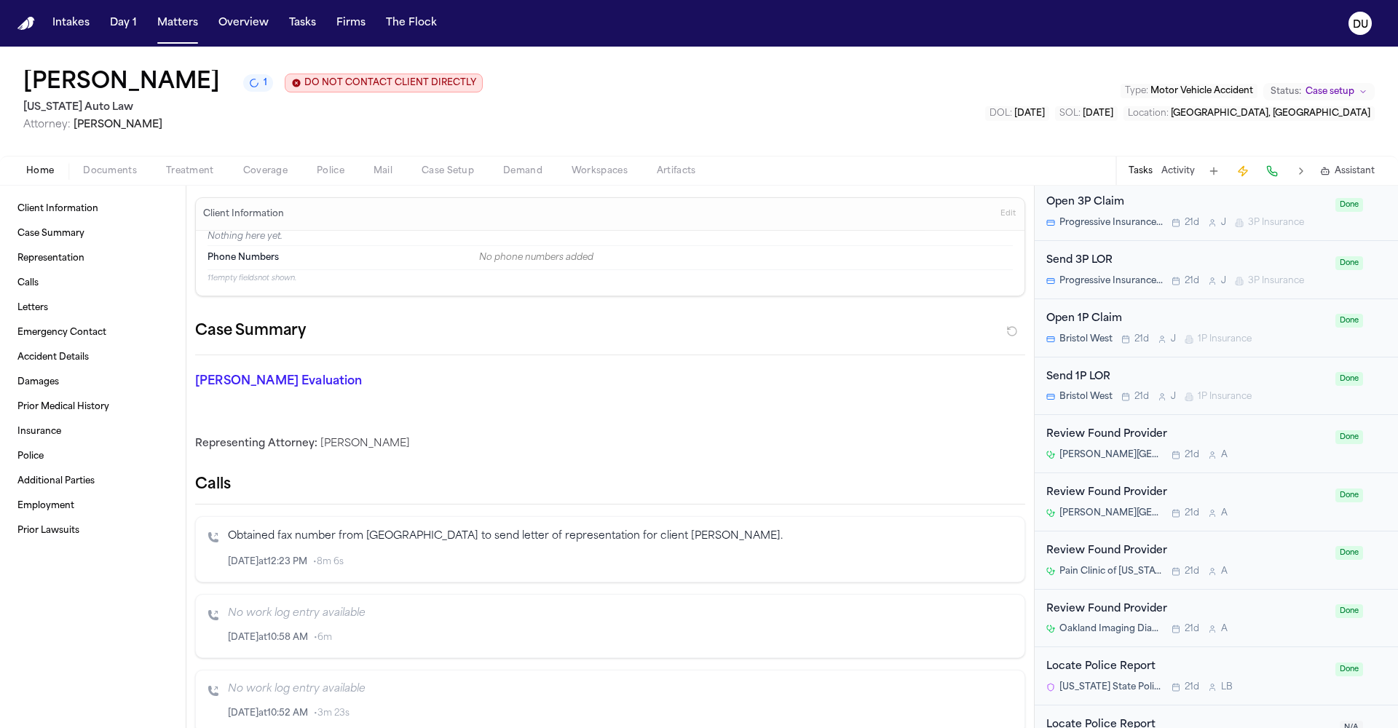
scroll to position [1784, 0]
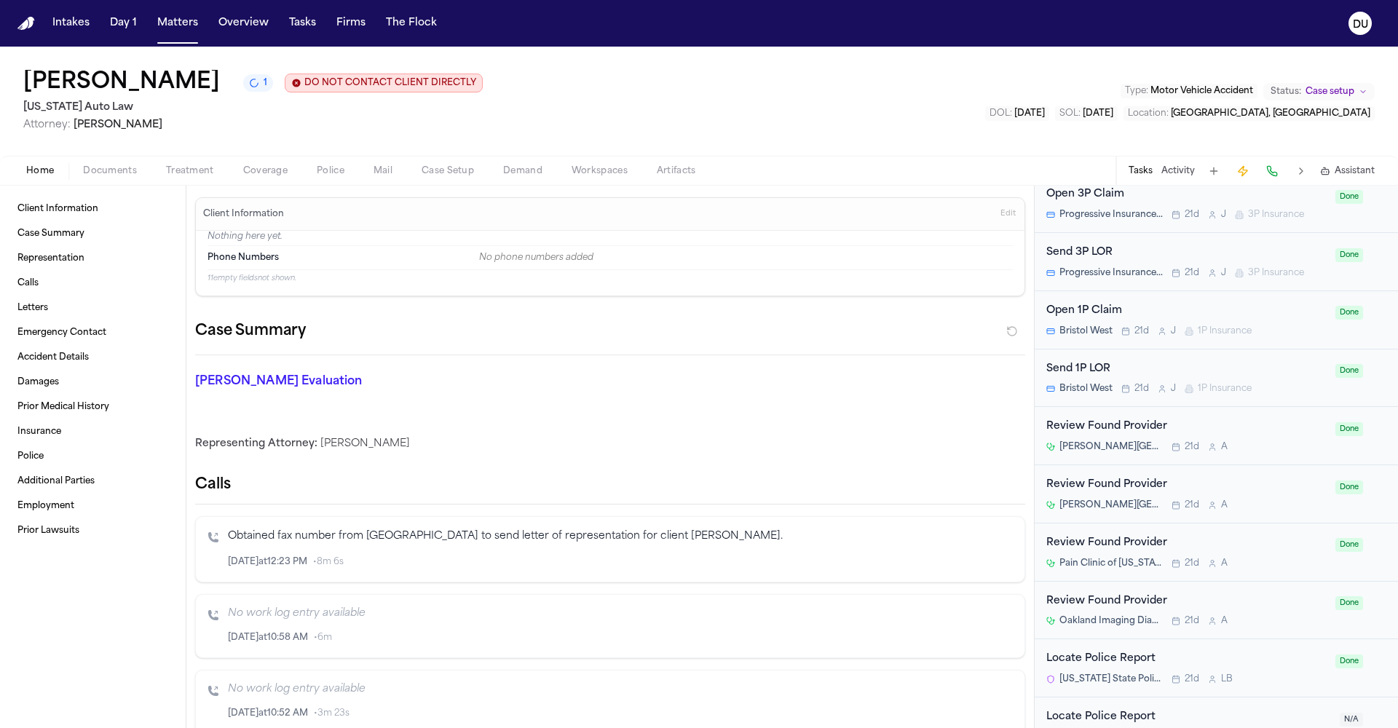
click at [1106, 477] on div "Review Found Provider" at bounding box center [1186, 485] width 280 height 17
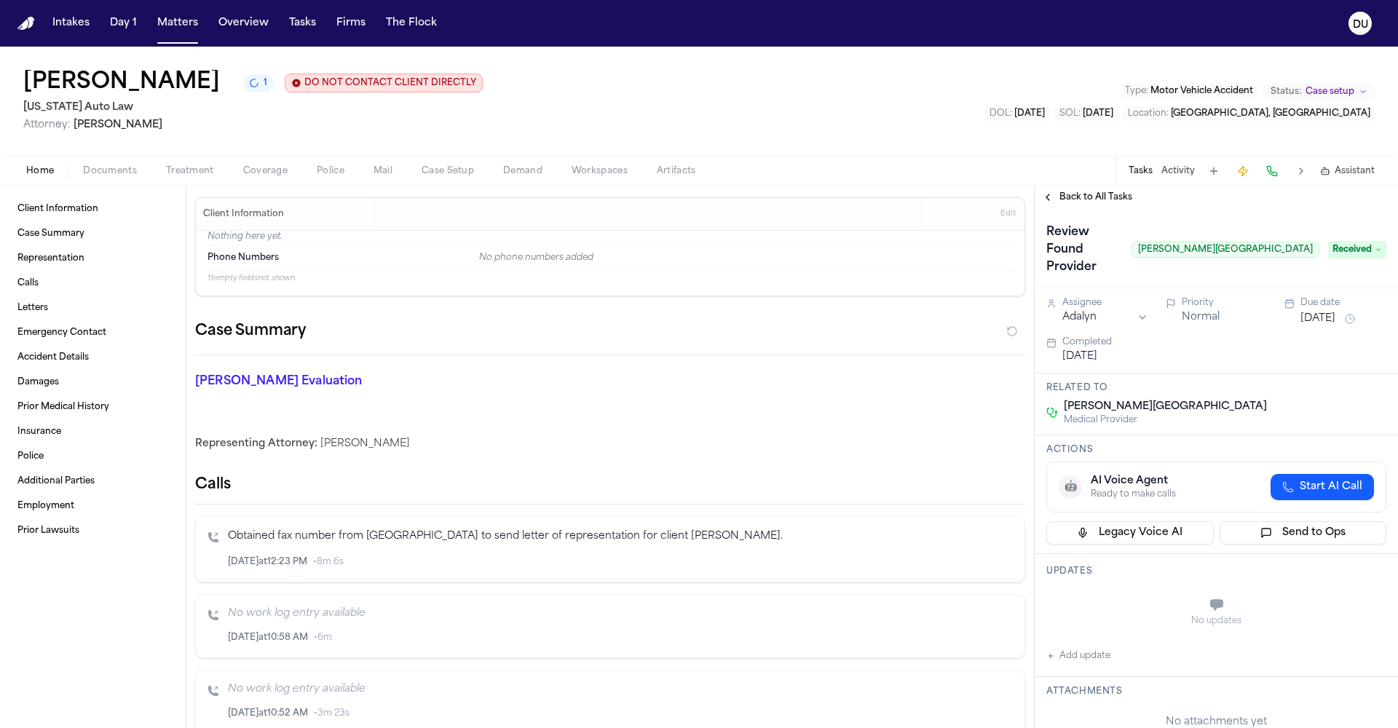
click at [1364, 241] on span "Received" at bounding box center [1357, 249] width 58 height 17
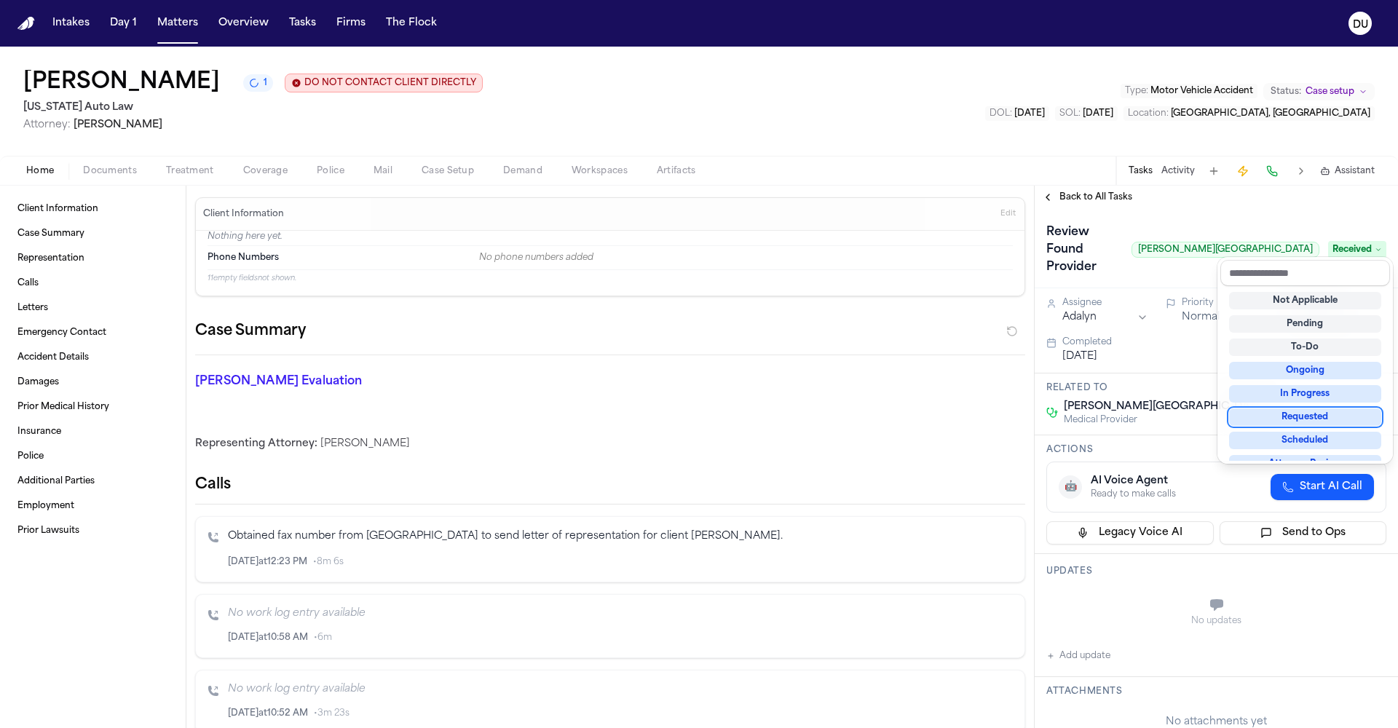
click at [1314, 412] on div "Requested" at bounding box center [1305, 416] width 152 height 17
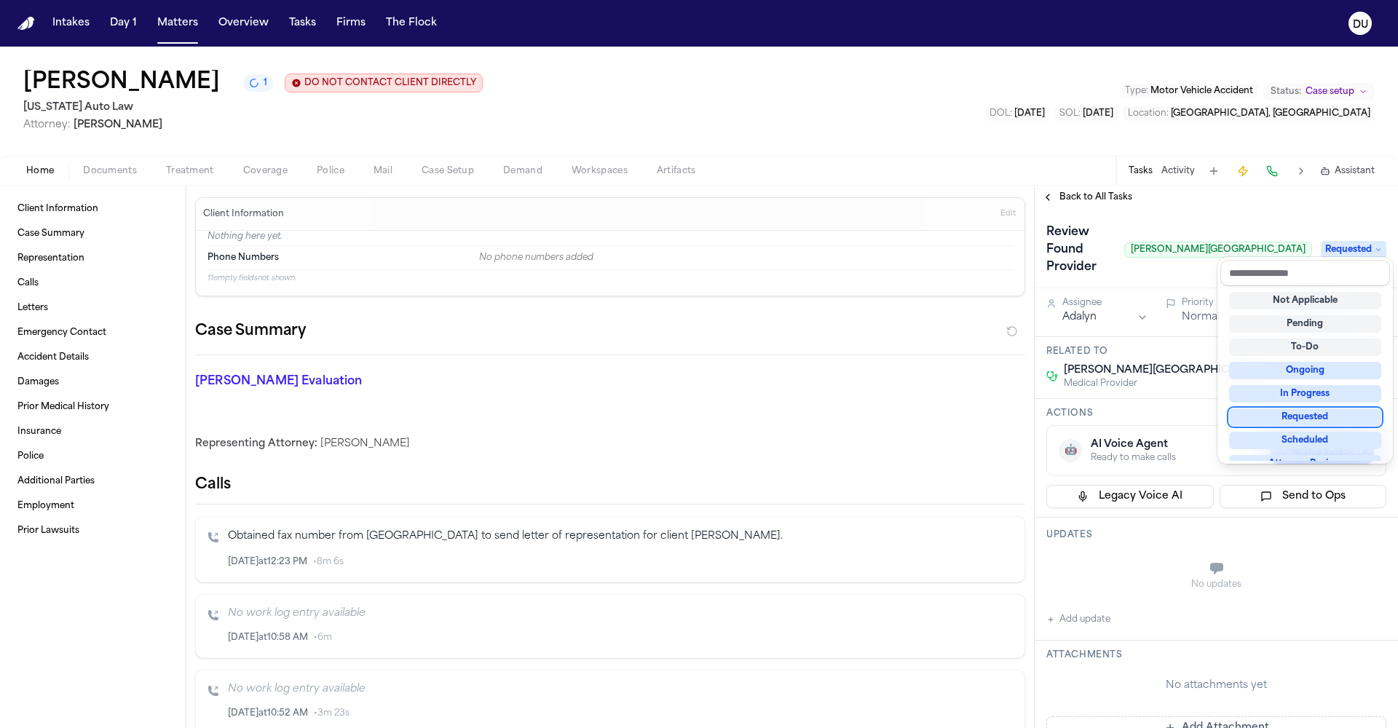
scroll to position [6, 0]
click at [1059, 603] on div "Review Found Provider [PERSON_NAME][GEOGRAPHIC_DATA] Requested Assignee Adalyn …" at bounding box center [1216, 468] width 363 height 519
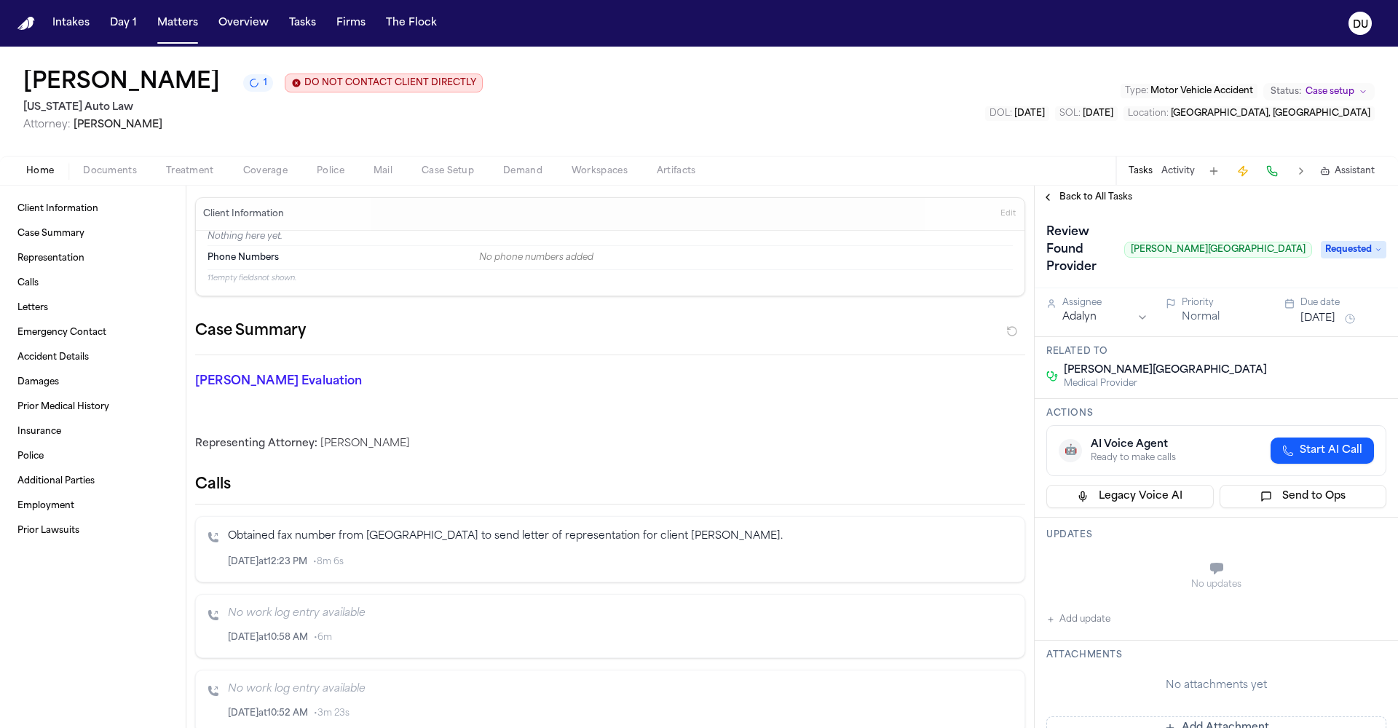
click at [1051, 617] on icon "button" at bounding box center [1050, 619] width 5 height 5
click at [1139, 555] on textarea "Add your update" at bounding box center [1224, 569] width 311 height 29
click at [1354, 596] on button "Add" at bounding box center [1365, 604] width 30 height 17
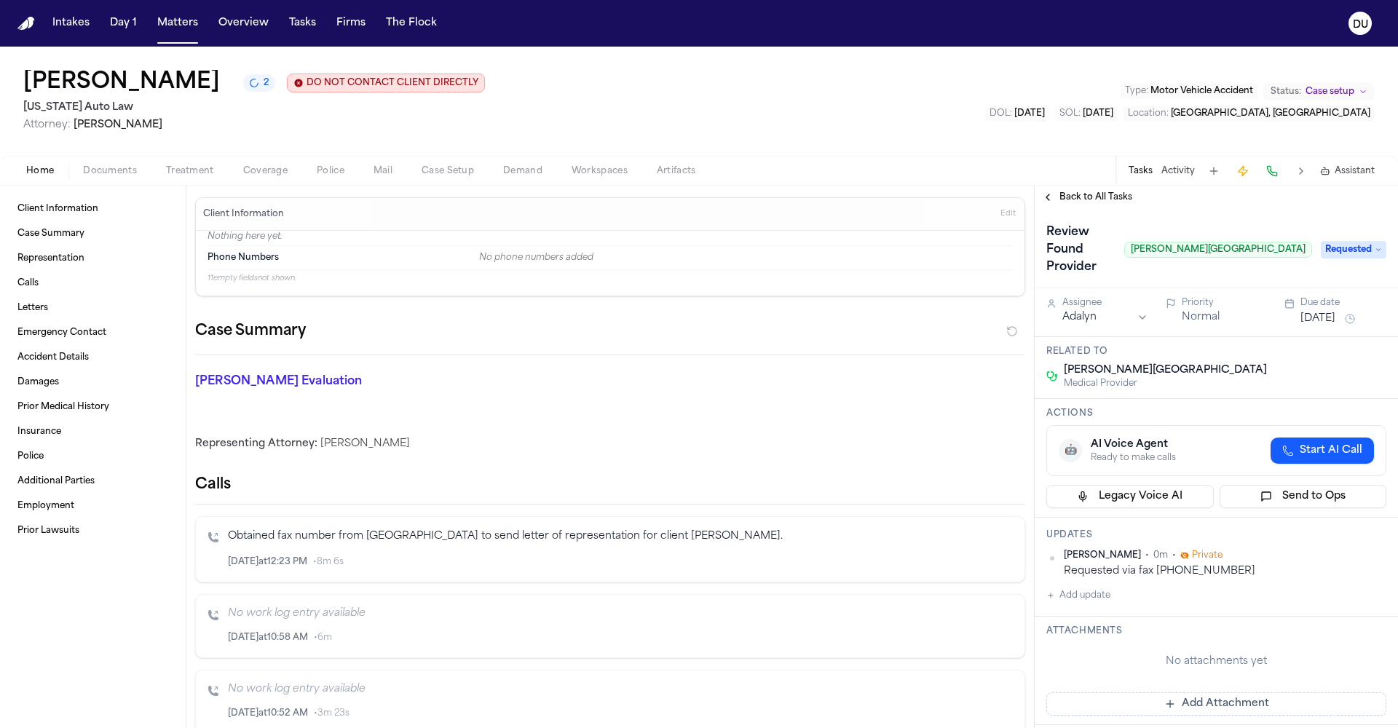
click at [1179, 692] on button "Add Attachment" at bounding box center [1216, 703] width 340 height 23
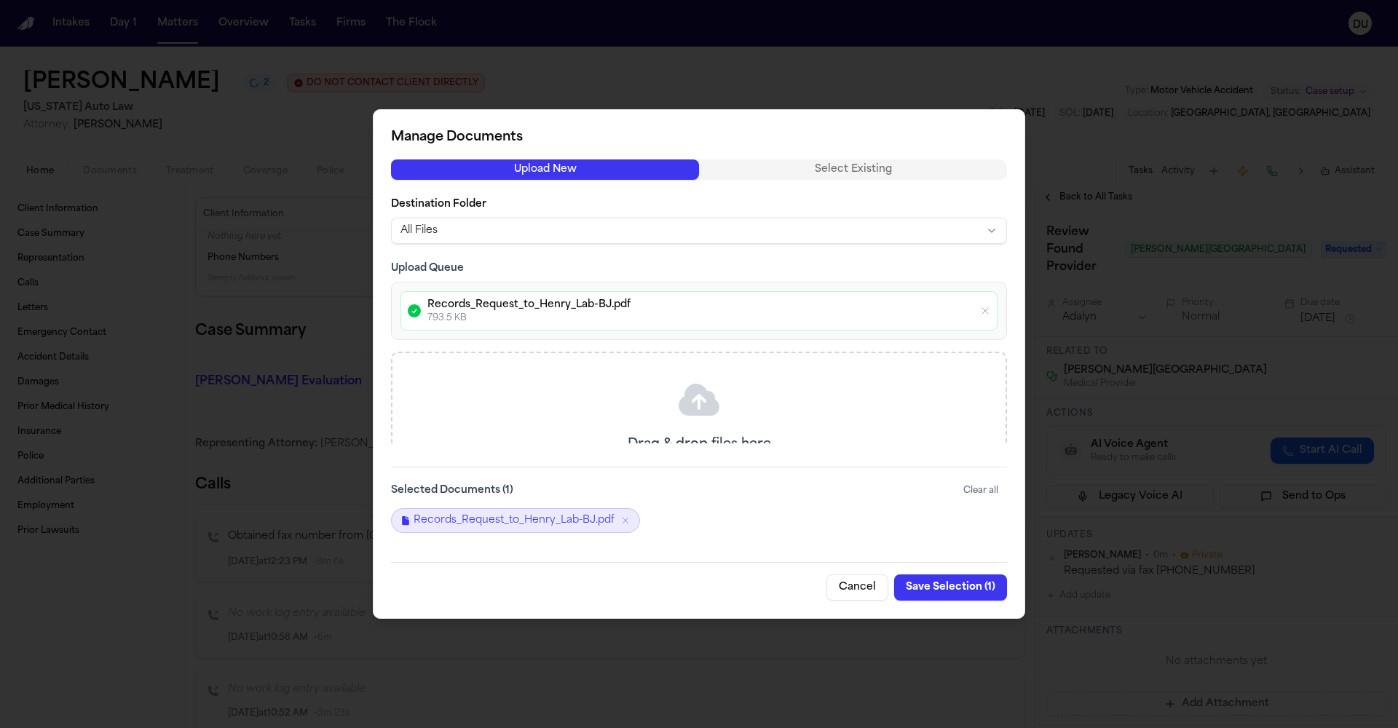
click at [938, 588] on button "Save Selection ( 1 )" at bounding box center [950, 587] width 113 height 26
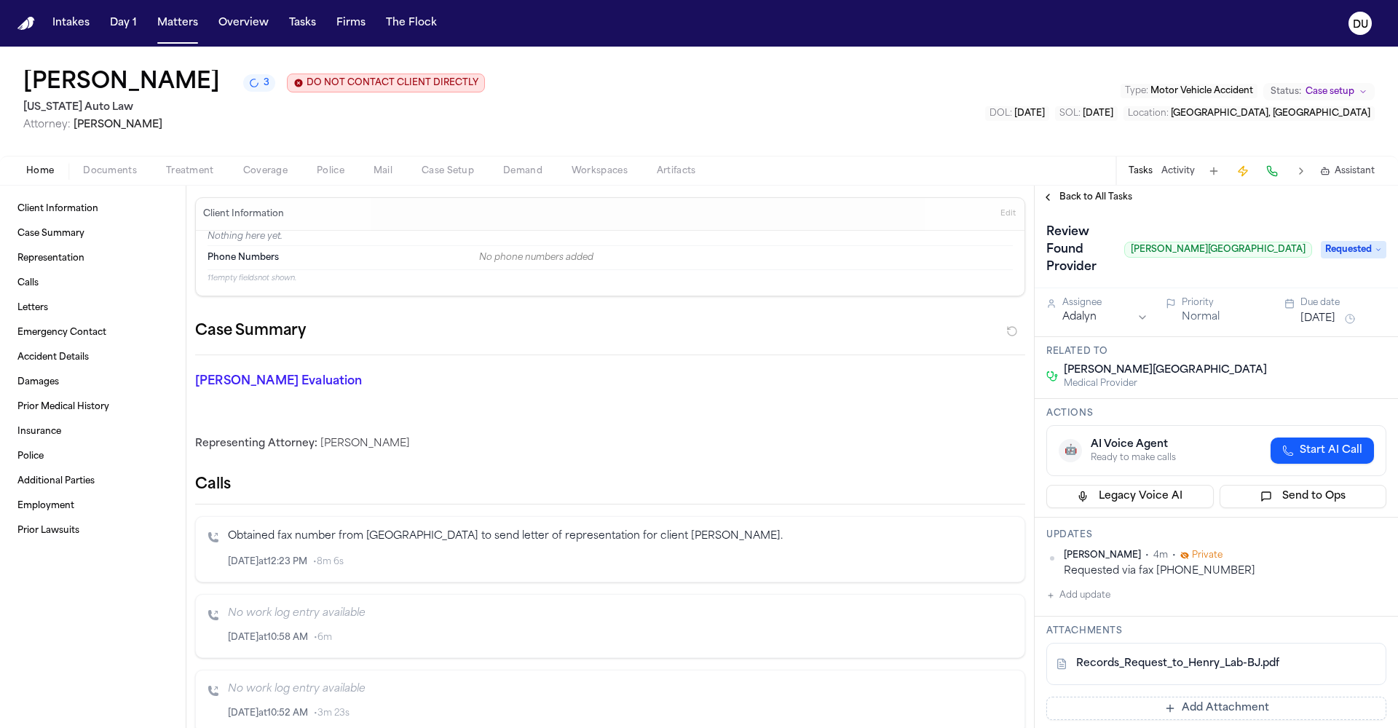
click at [1091, 198] on span "Back to All Tasks" at bounding box center [1095, 197] width 73 height 12
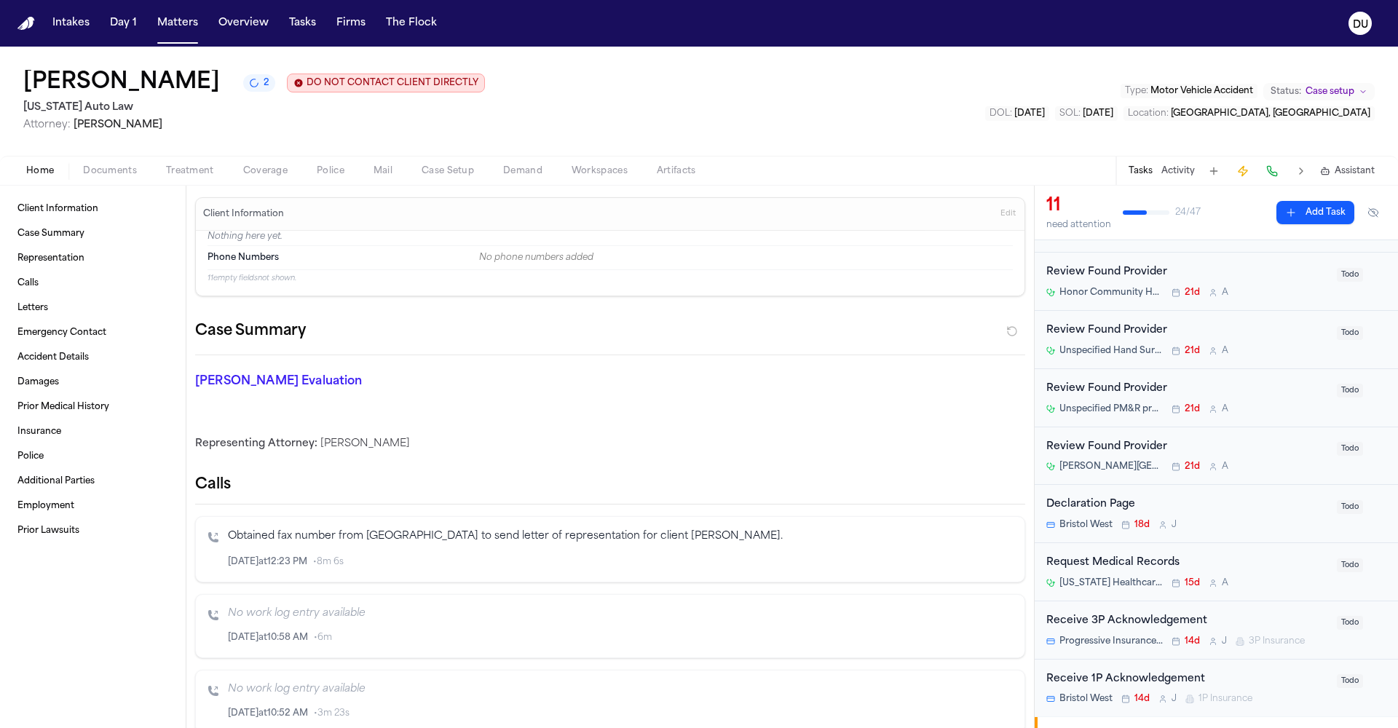
scroll to position [197, 0]
click at [1120, 558] on div "Request Medical Records" at bounding box center [1187, 566] width 282 height 17
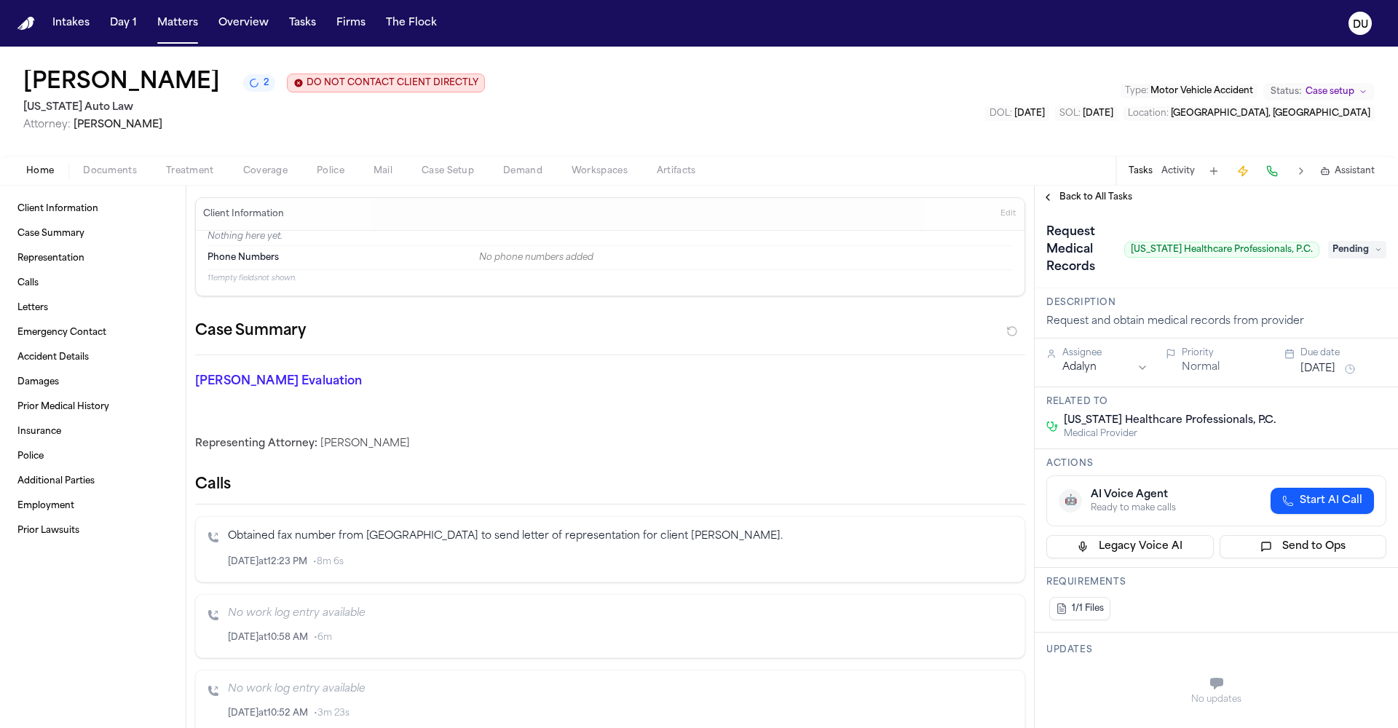
click at [195, 165] on button "Treatment" at bounding box center [189, 170] width 77 height 17
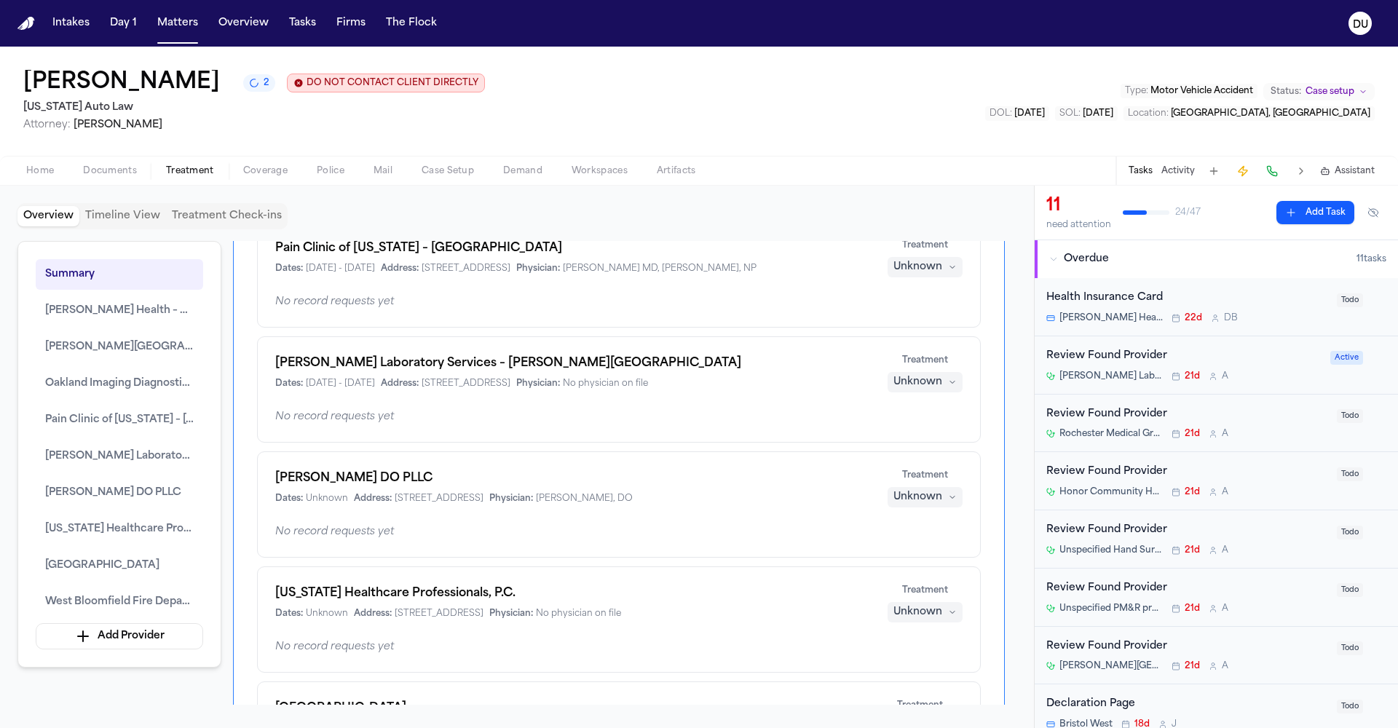
scroll to position [494, 0]
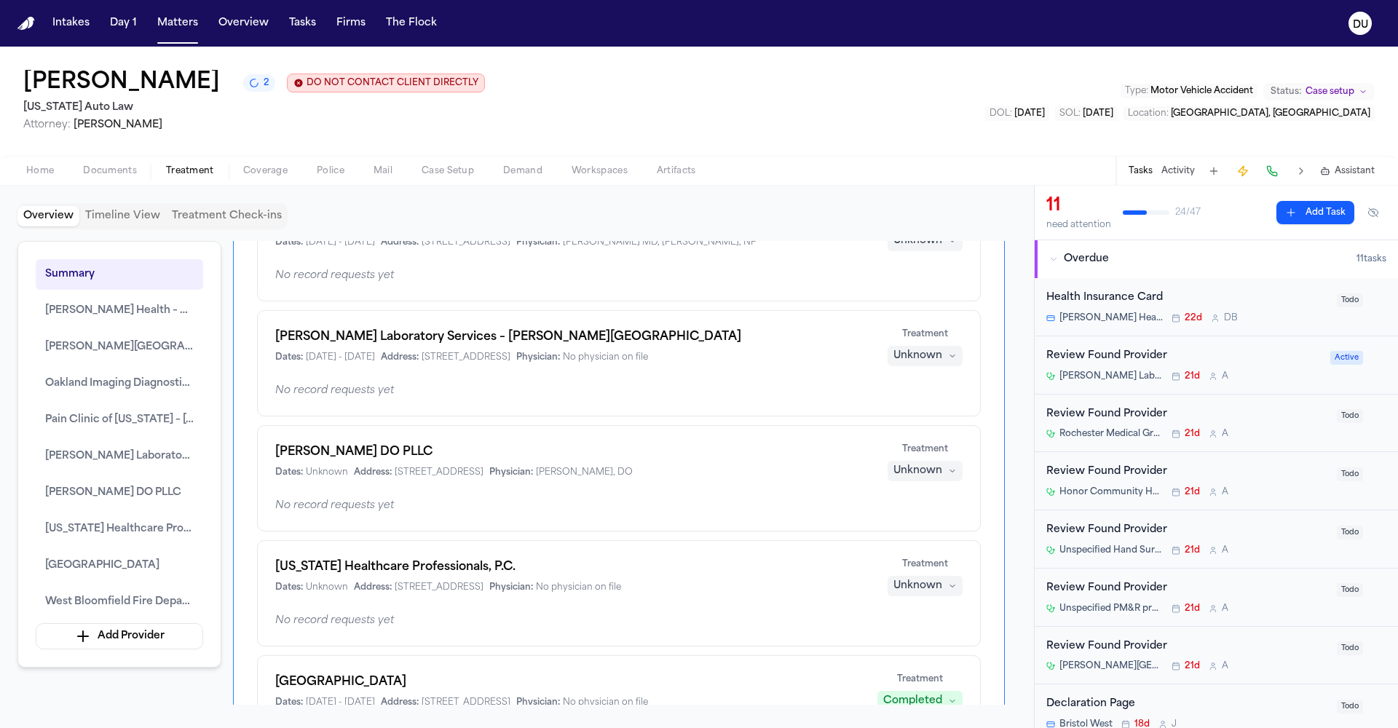
click at [654, 563] on h1 "[US_STATE] Healthcare Professionals, P.C." at bounding box center [572, 566] width 594 height 17
drag, startPoint x: 390, startPoint y: 561, endPoint x: 379, endPoint y: 568, distance: 13.4
click at [390, 561] on h1 "[US_STATE] Healthcare Professionals, P.C." at bounding box center [572, 566] width 594 height 17
